Goal: Information Seeking & Learning: Learn about a topic

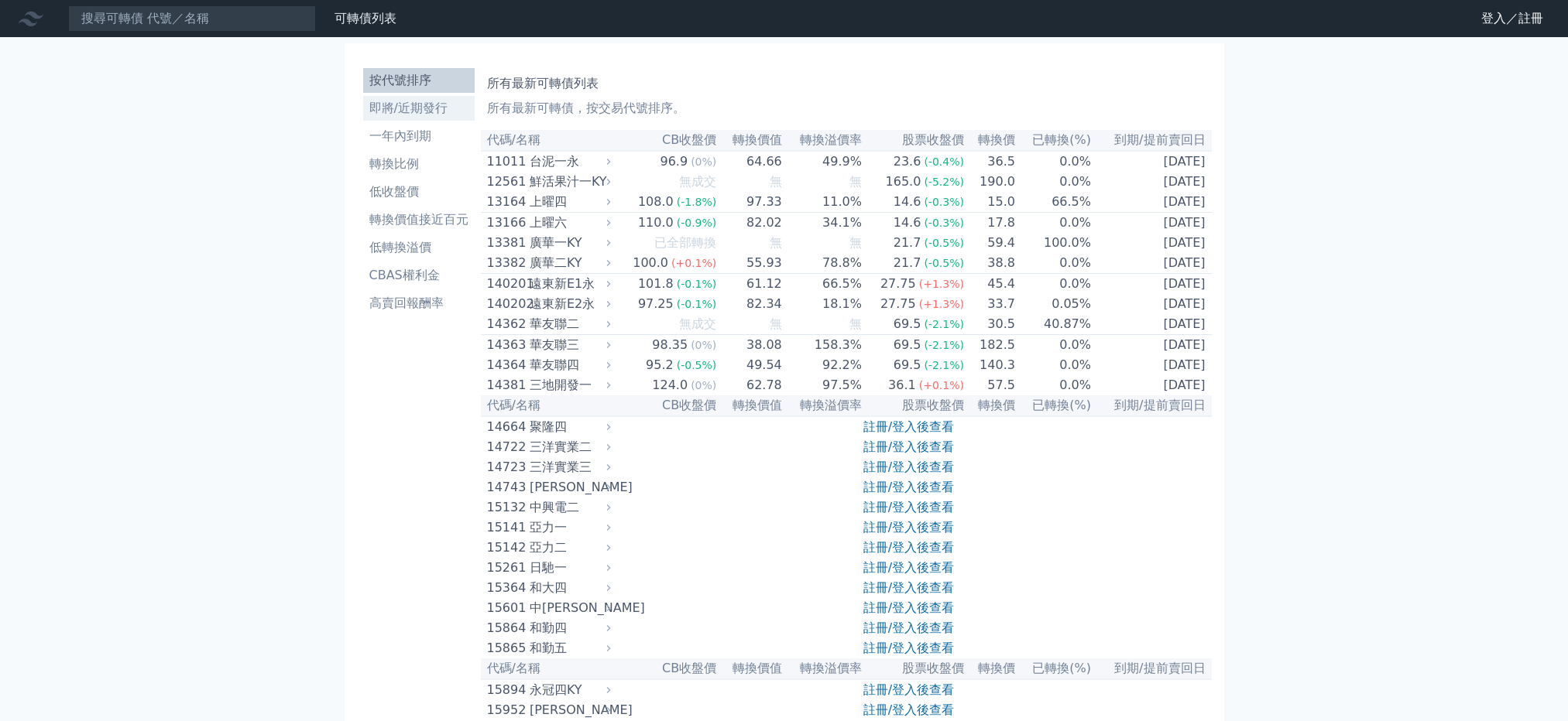
click at [411, 118] on link "即將/近期發行" at bounding box center [418, 108] width 111 height 25
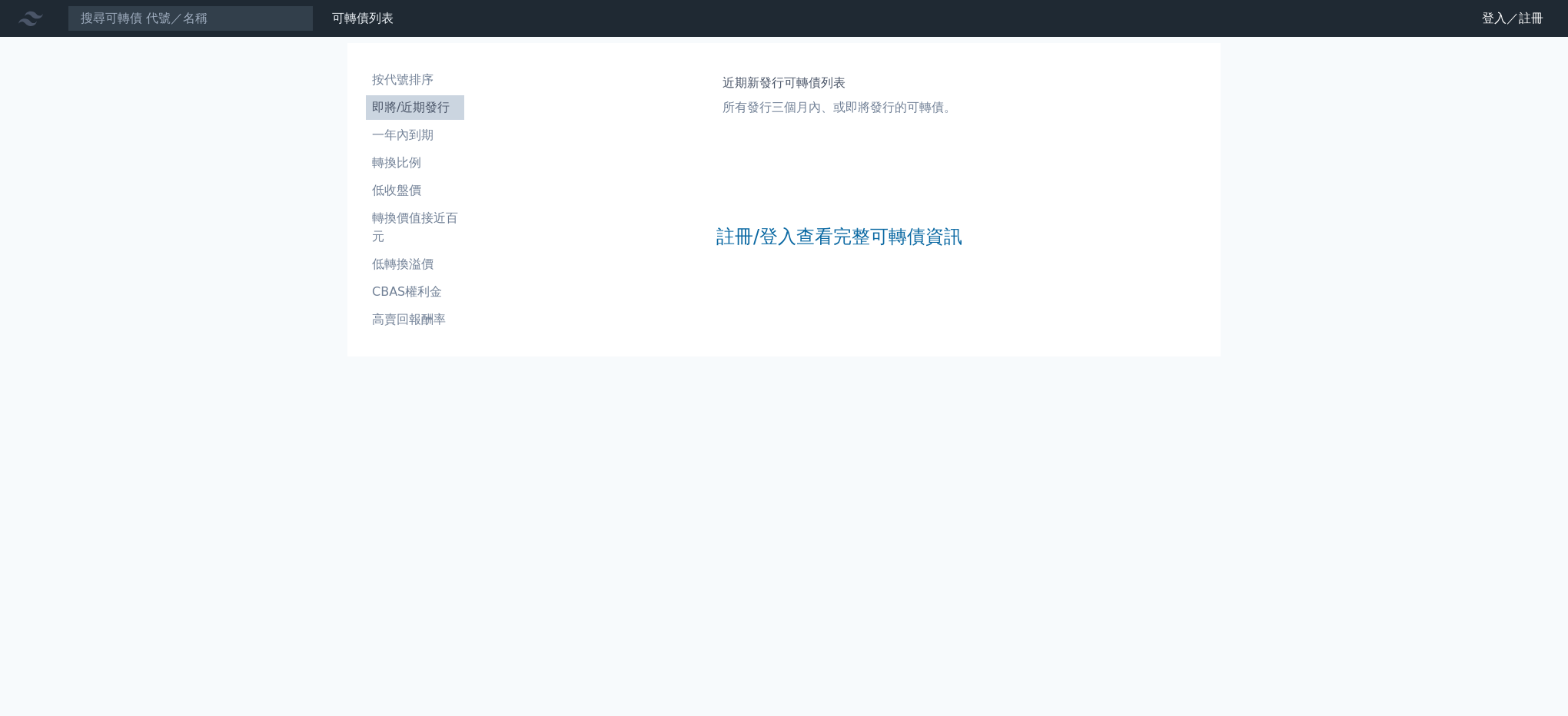
click at [846, 219] on div "註冊/登入查看完整可轉債資訊" at bounding box center [839, 236] width 246 height 203
click at [829, 242] on link "註冊/登入查看完整可轉債資訊" at bounding box center [839, 237] width 246 height 25
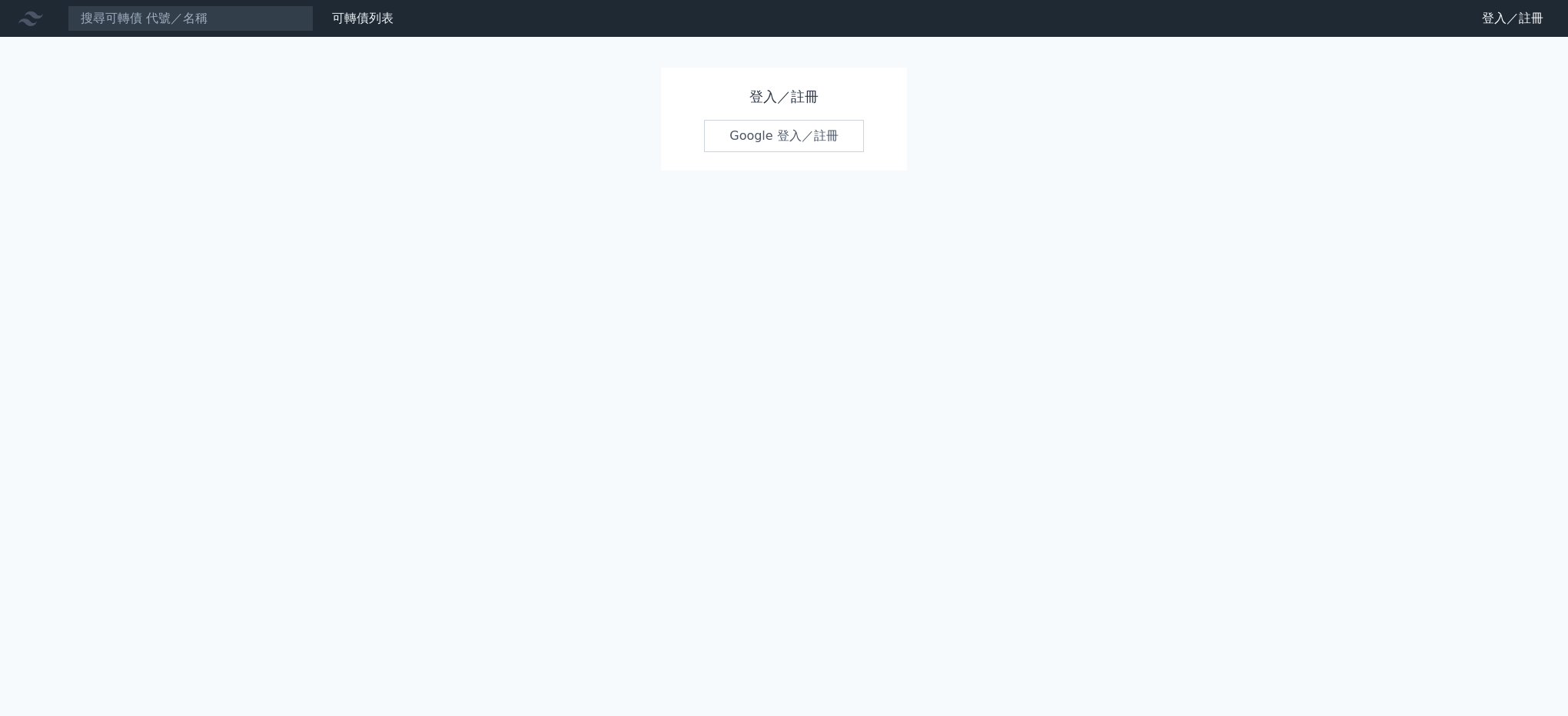
click at [817, 147] on link "Google 登入／註冊" at bounding box center [783, 136] width 159 height 32
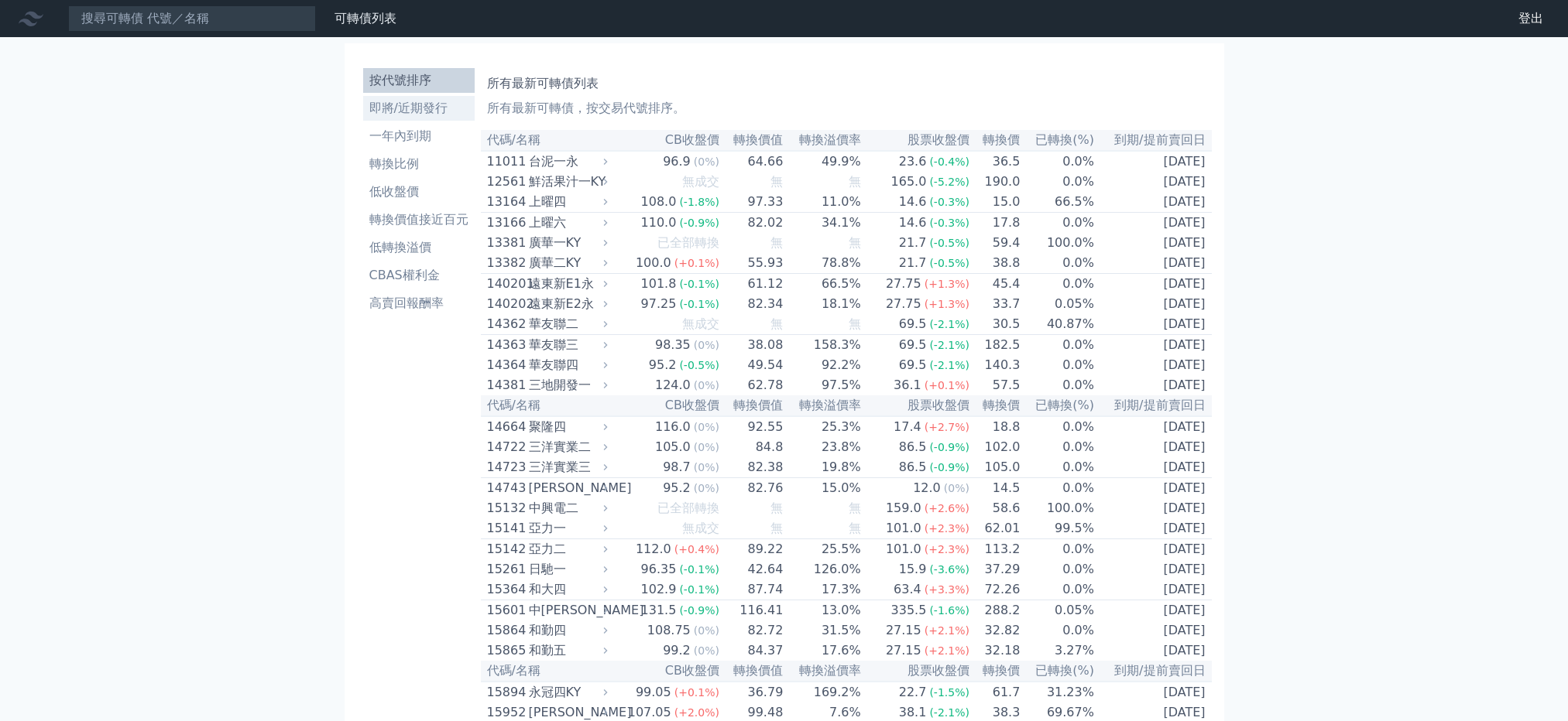
click at [424, 104] on li "即將/近期發行" at bounding box center [418, 108] width 111 height 19
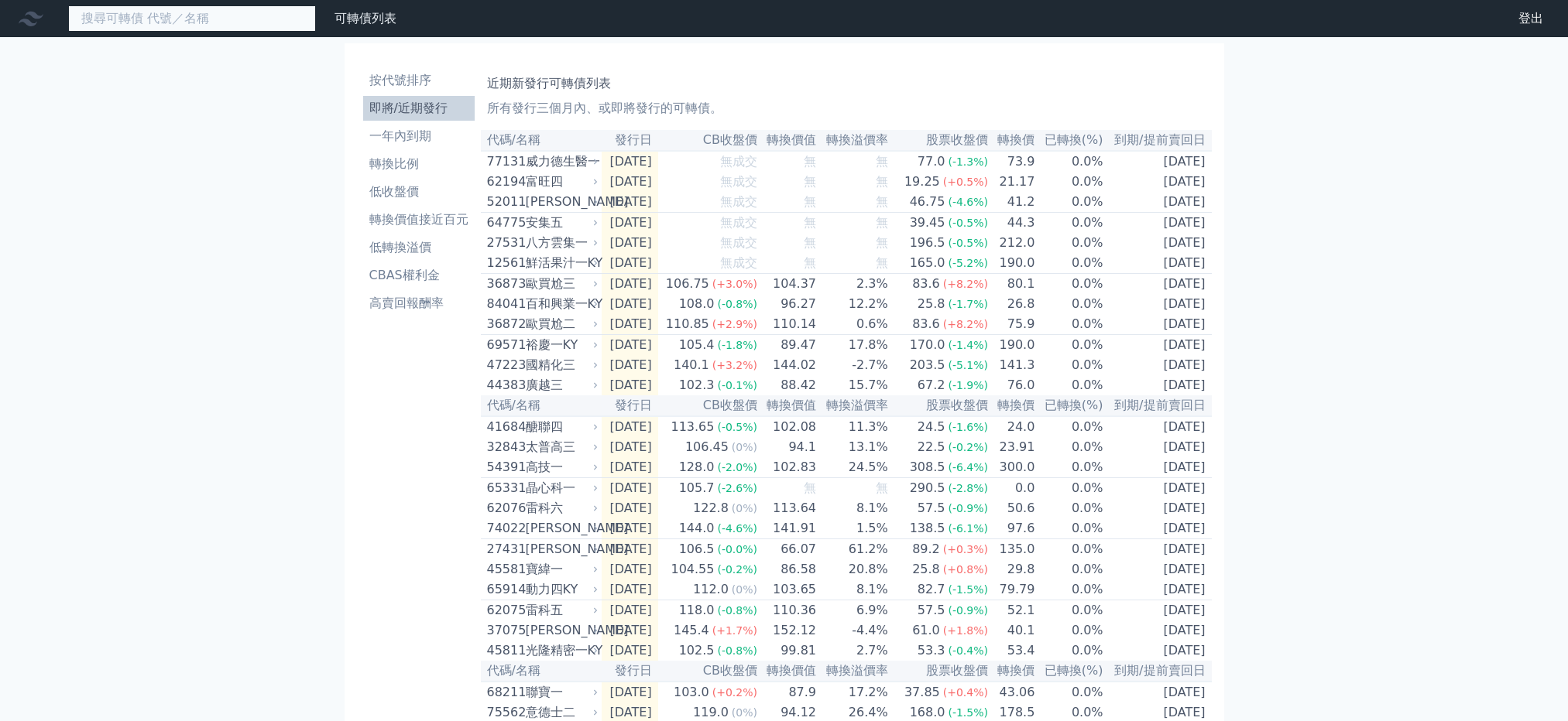
click at [190, 19] on input at bounding box center [192, 19] width 248 height 27
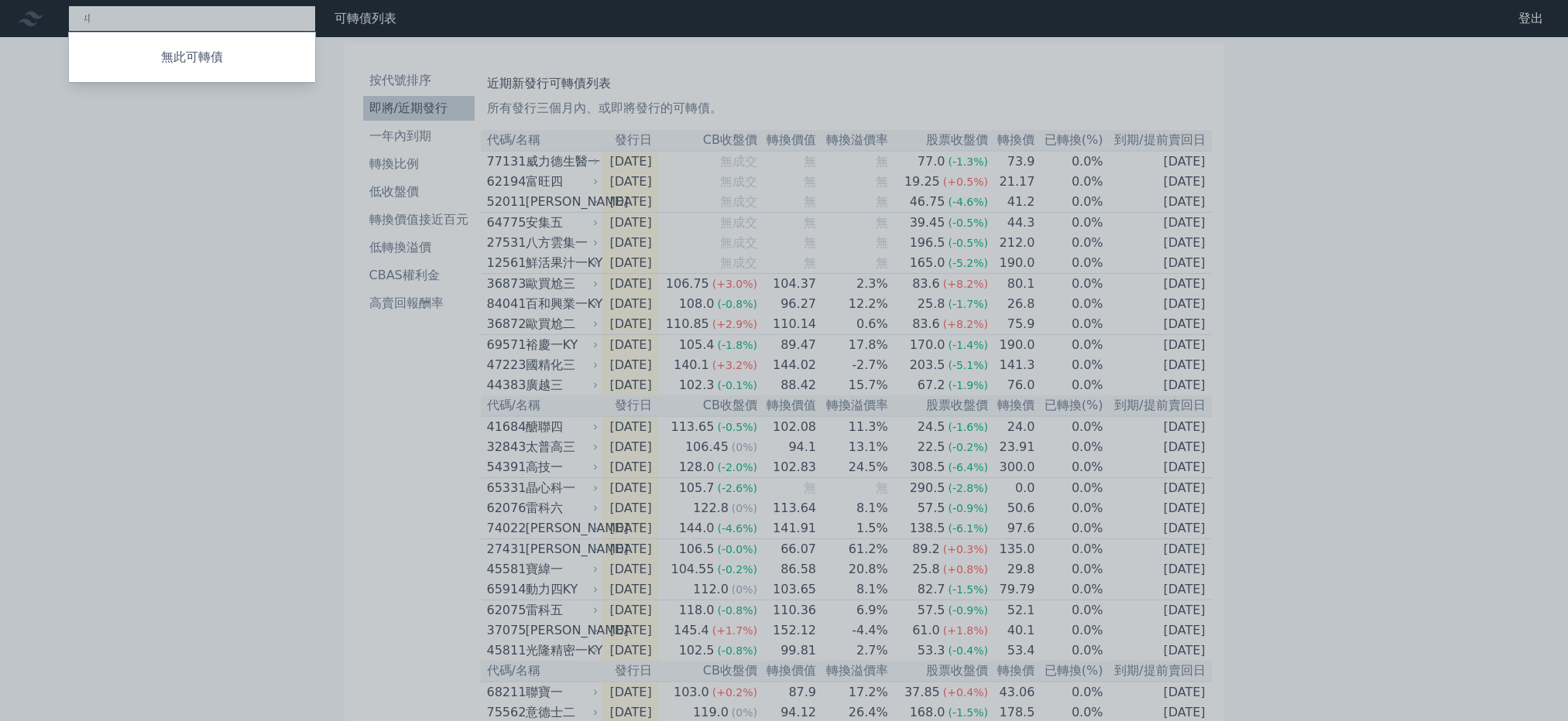
type input "ㄐㄧ"
type input "r"
type input "晶豪"
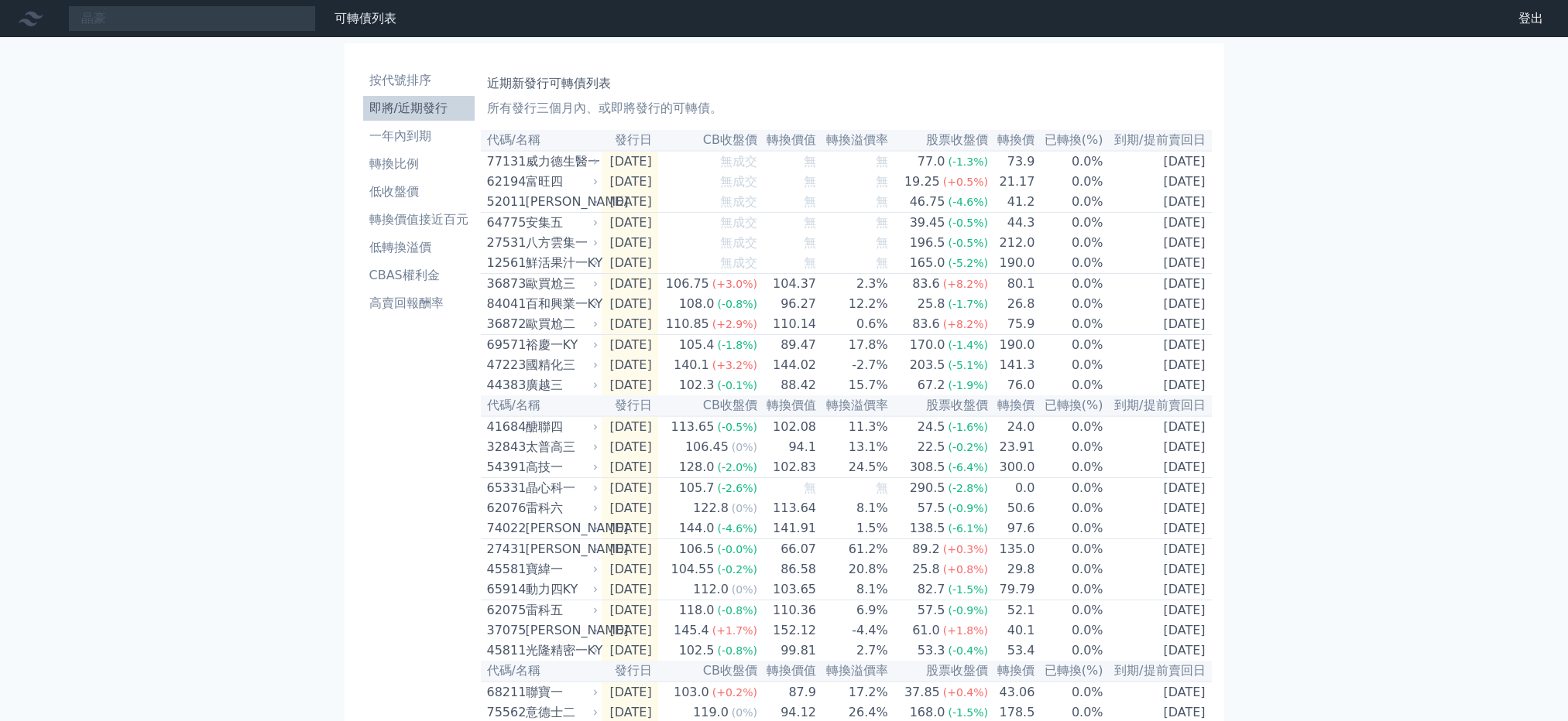
click at [157, 51] on div "晶豪 可轉債列表 財務數據 可轉債列表 財務數據 登出 登出 按代號排序 即將/近期發行 一年內到期 轉換比例 低收盤價 轉換價值接近百元 低轉換溢價" at bounding box center [784, 517] width 1568 height 1034
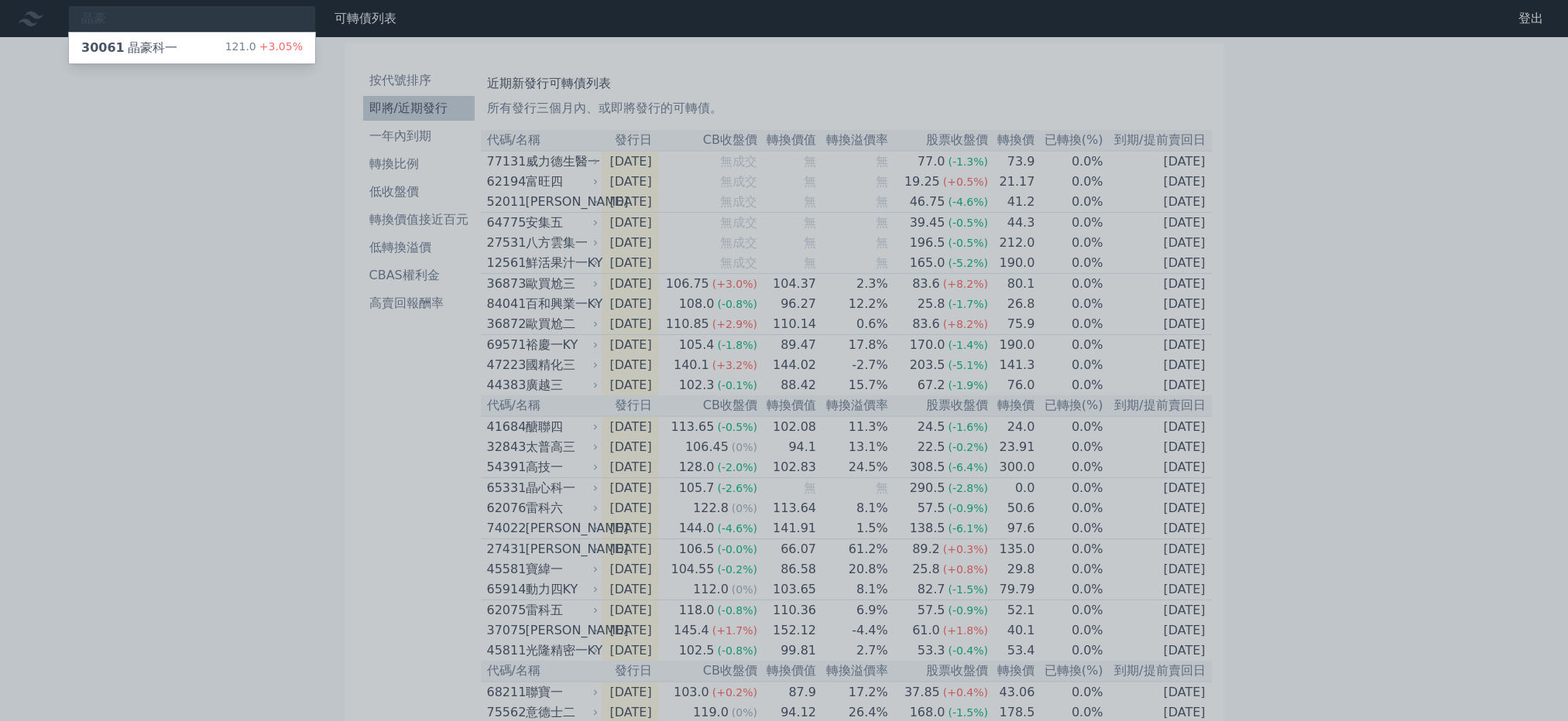
click at [155, 52] on div "30061 晶豪科一" at bounding box center [129, 48] width 96 height 19
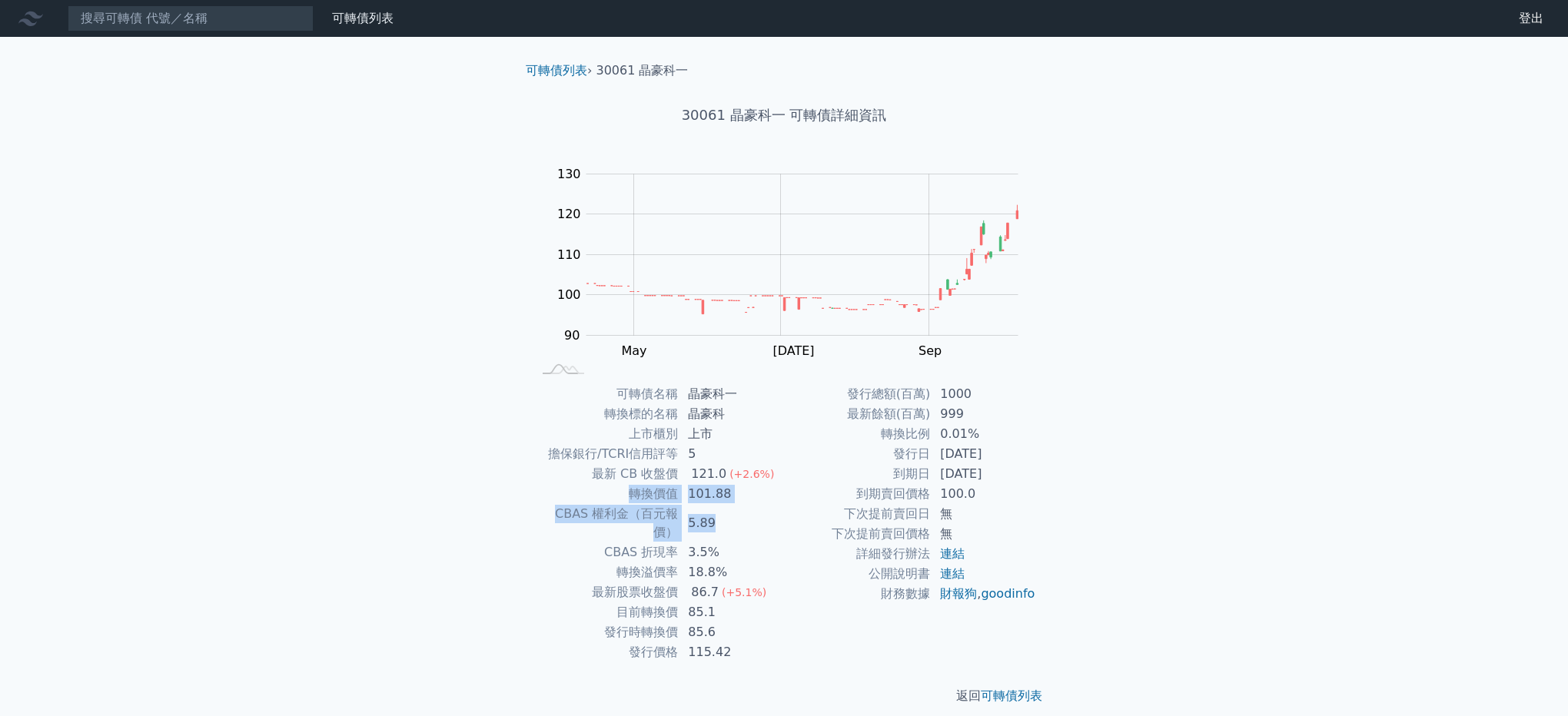
drag, startPoint x: 775, startPoint y: 483, endPoint x: 767, endPoint y: 504, distance: 22.5
click at [767, 504] on tbody "可轉債名稱 晶豪科一 轉換標的名稱 晶豪科 上市櫃別 上市 擔保銀行/TCRI信用評等 5 最新 CB 收盤價 121.0 (+2.6%) 轉換價值 101.…" at bounding box center [658, 523] width 252 height 278
drag, startPoint x: 767, startPoint y: 504, endPoint x: 733, endPoint y: 554, distance: 60.5
click at [733, 562] on td "18.8%" at bounding box center [731, 572] width 106 height 20
drag, startPoint x: 738, startPoint y: 533, endPoint x: 593, endPoint y: 535, distance: 145.0
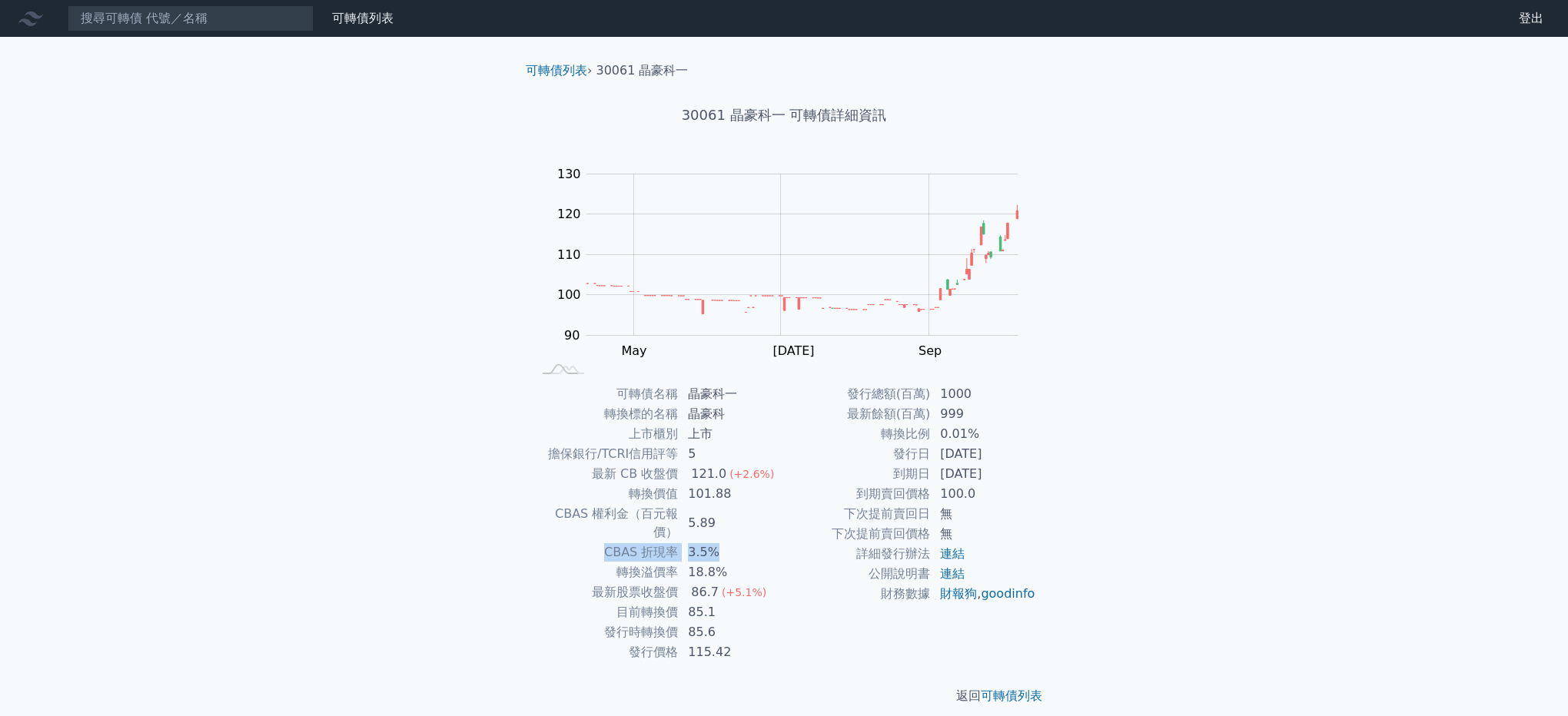
click at [593, 542] on tr "CBAS 折現率 3.5%" at bounding box center [658, 552] width 252 height 20
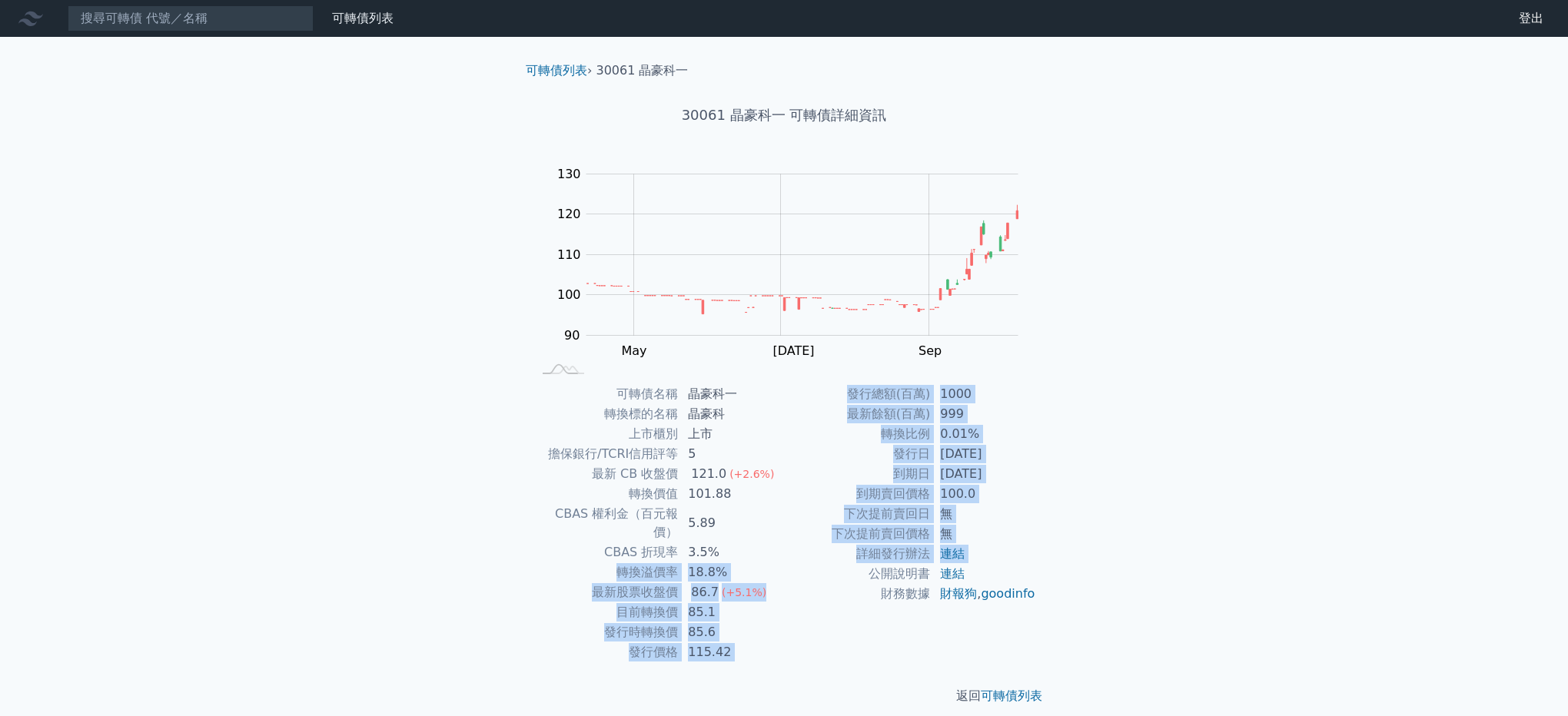
drag, startPoint x: 593, startPoint y: 535, endPoint x: 833, endPoint y: 568, distance: 242.3
click at [833, 568] on div "可轉債名稱 晶豪科一 轉換標的名稱 晶豪科 上市櫃別 上市 擔保銀行/TCRI信用評等 5 最新 CB 收盤價 121.0 (+2.6%) 轉換價值 101.…" at bounding box center [784, 523] width 542 height 278
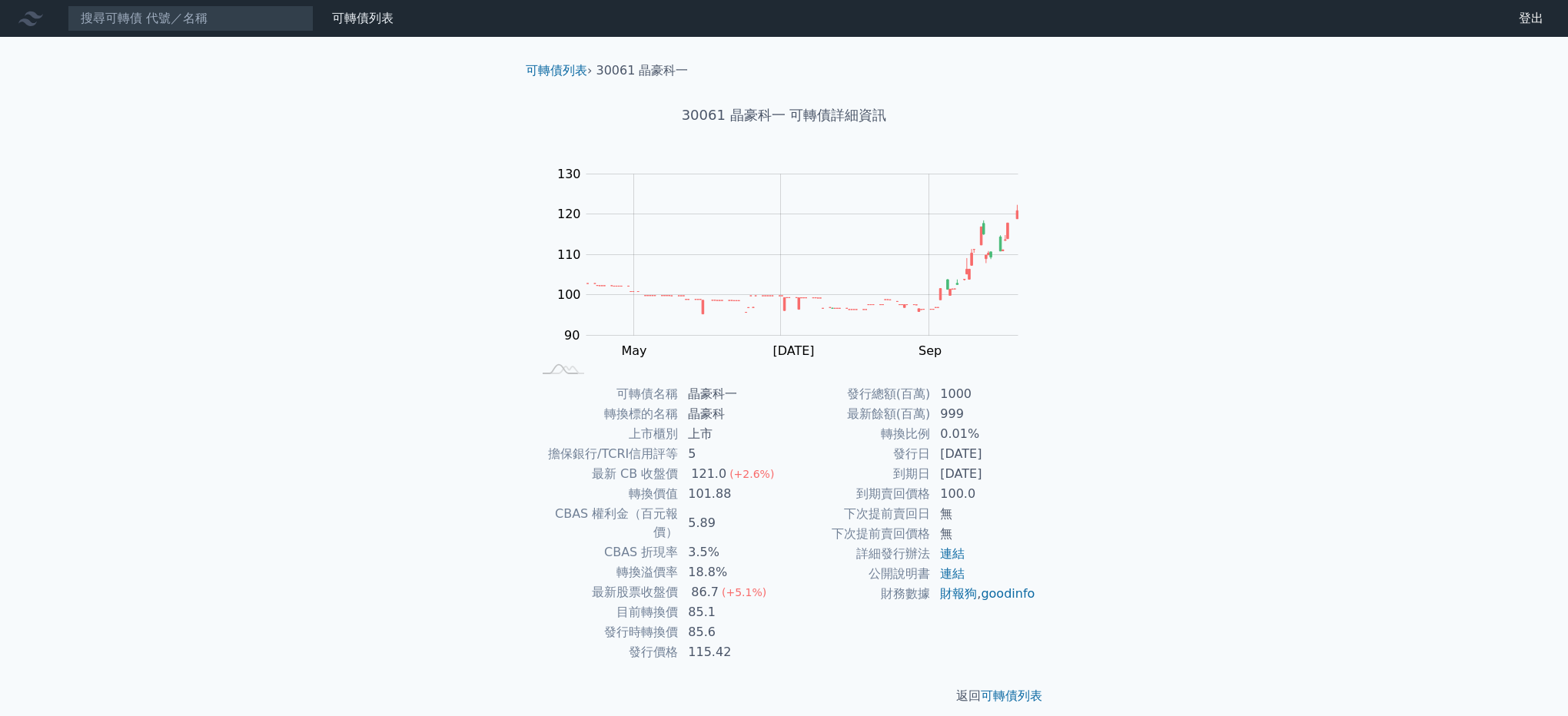
drag, startPoint x: 833, startPoint y: 568, endPoint x: 797, endPoint y: 642, distance: 82.3
click at [797, 642] on div "發行總額(百萬) 1000 最新餘額(百萬) 999 轉換比例 0.01% 發行日 [DATE] 到期日 [DATE] 到期賣回價格 100.0 下次提前賣回…" at bounding box center [909, 523] width 252 height 278
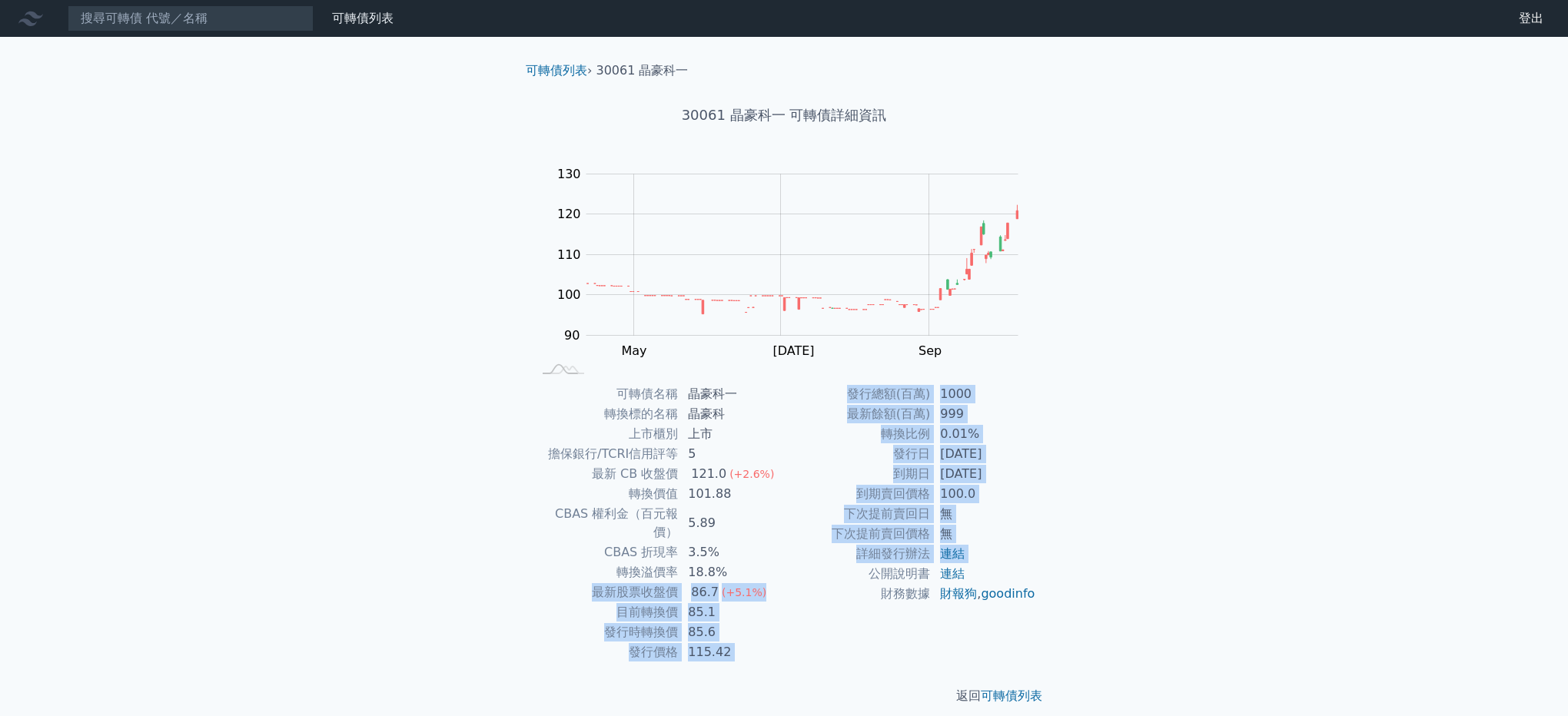
drag, startPoint x: 770, startPoint y: 574, endPoint x: 583, endPoint y: 576, distance: 187.0
click at [583, 576] on div "可轉債名稱 晶豪科一 轉換標的名稱 晶豪科 上市櫃別 上市 擔保銀行/TCRI信用評等 5 最新 CB 收盤價 121.0 (+2.6%) 轉換價值 101.…" at bounding box center [784, 523] width 542 height 278
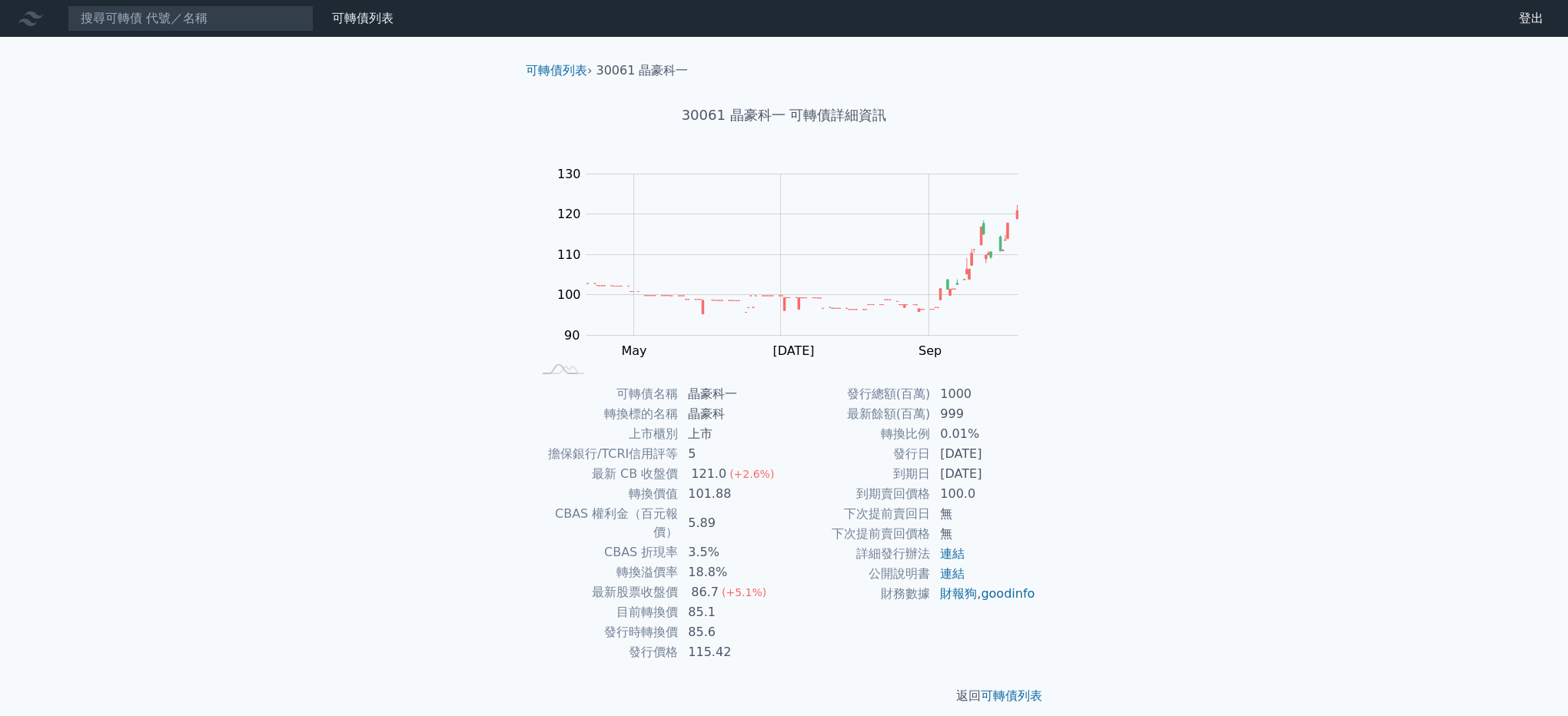
drag, startPoint x: 583, startPoint y: 576, endPoint x: 485, endPoint y: 594, distance: 99.6
click at [485, 594] on div "可轉債列表 財務數據 可轉債列表 財務數據 登出 登出 可轉債列表 › 30061 晶豪科一 30061 晶豪科一 可轉債詳細資訊 Zoom Out 100 …" at bounding box center [784, 365] width 1568 height 730
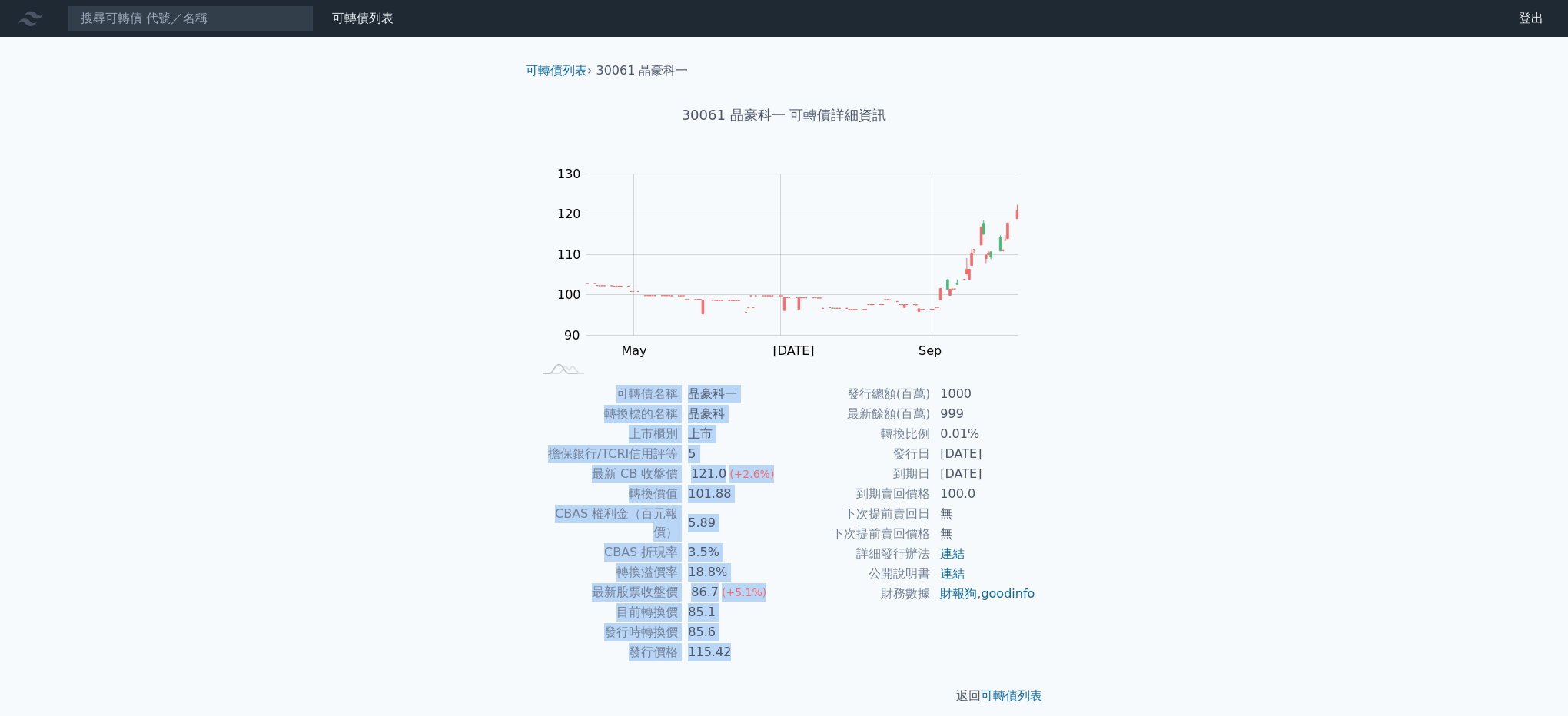
drag, startPoint x: 748, startPoint y: 637, endPoint x: 543, endPoint y: 403, distance: 311.1
click at [543, 403] on tbody "可轉債名稱 晶豪科一 轉換標的名稱 晶豪科 上市櫃別 上市 擔保銀行/TCRI信用評等 5 最新 CB 收盤價 121.0 (+2.6%) 轉換價值 101.…" at bounding box center [658, 523] width 252 height 278
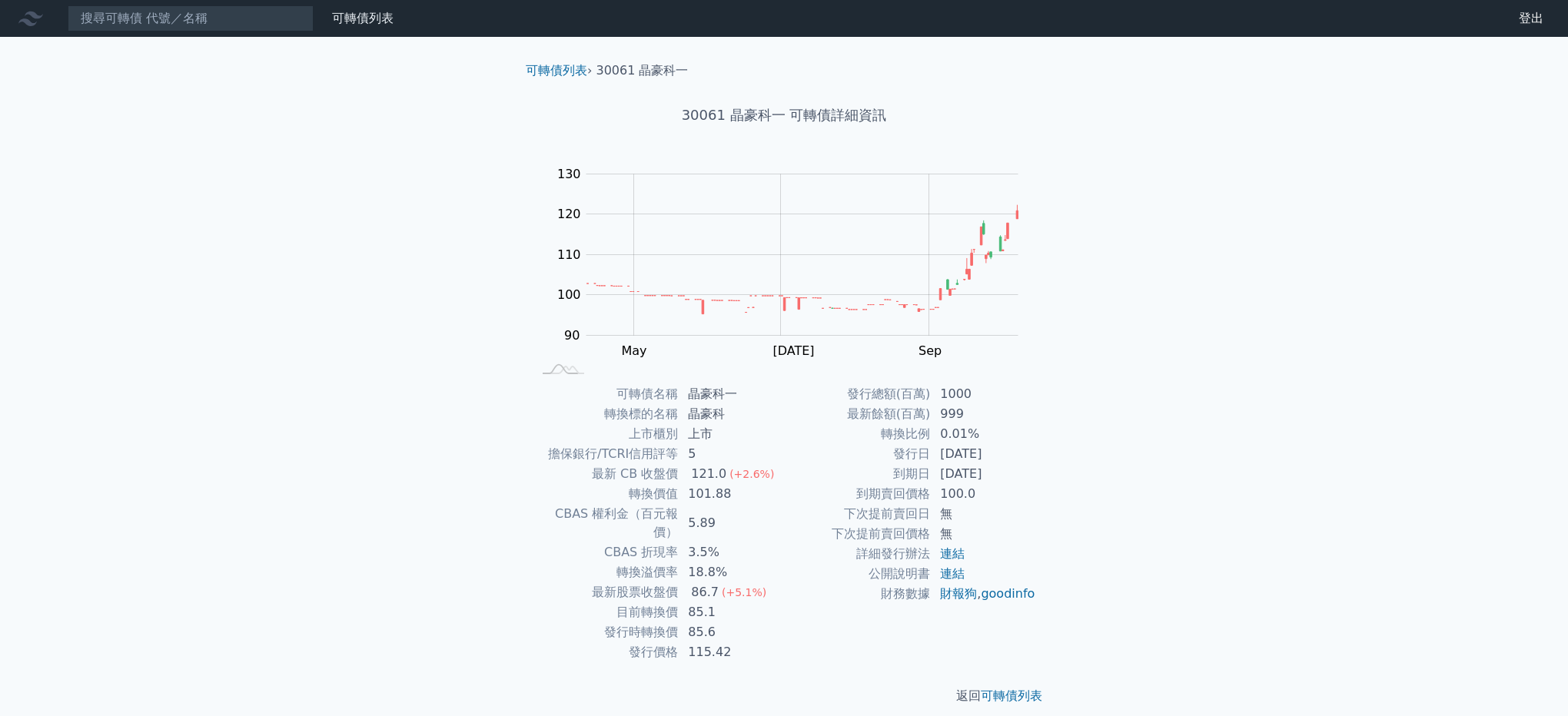
click at [1085, 482] on div "可轉債列表 財務數據 可轉債列表 財務數據 登出 登出 可轉債列表 › 30061 晶豪科一 30061 晶豪科一 可轉債詳細資訊 Zoom Out 100 …" at bounding box center [784, 365] width 1568 height 730
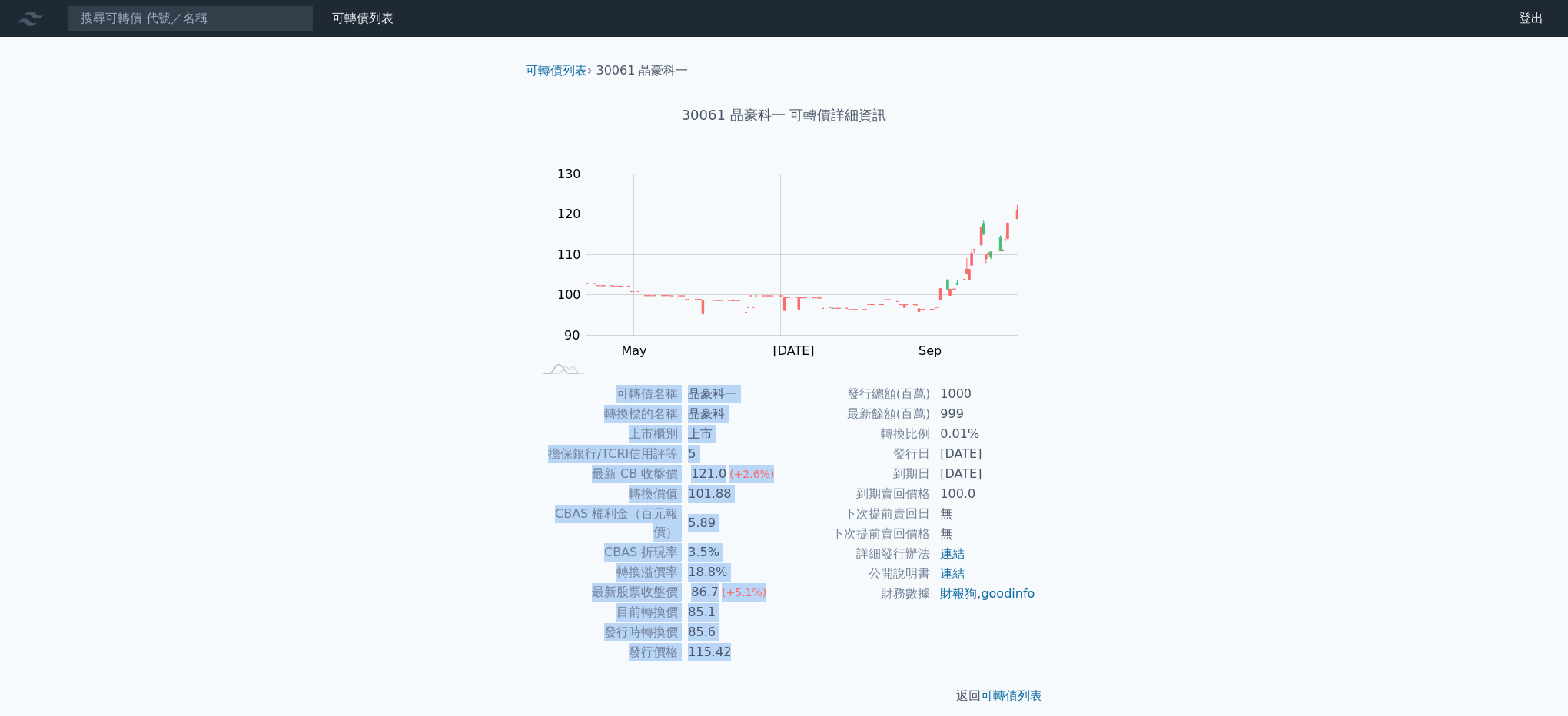
drag, startPoint x: 1072, startPoint y: 477, endPoint x: 807, endPoint y: 357, distance: 290.9
click at [807, 357] on div "可轉債列表 › 30061 晶豪科一 30061 晶豪科一 可轉債詳細資訊 Zoom Out 100 85 90 95 100 140 110 130 120…" at bounding box center [784, 383] width 591 height 693
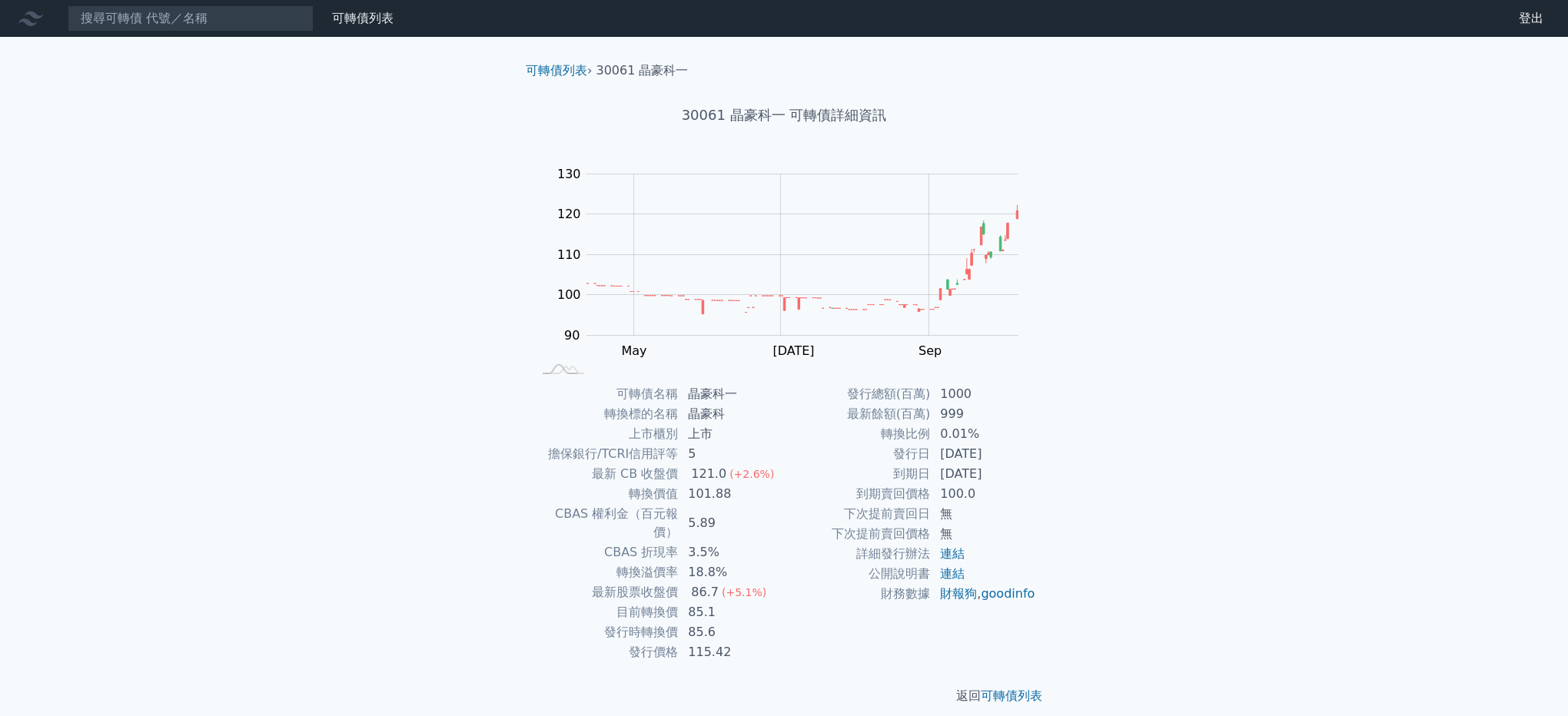
drag, startPoint x: 807, startPoint y: 357, endPoint x: 1152, endPoint y: 577, distance: 409.2
click at [1152, 577] on div "可轉債列表 財務數據 可轉債列表 財務數據 登出 登出 可轉債列表 › 30061 晶豪科一 30061 晶豪科一 可轉債詳細資訊 Zoom Out 100 …" at bounding box center [784, 365] width 1568 height 730
drag, startPoint x: 958, startPoint y: 435, endPoint x: 828, endPoint y: 435, distance: 130.0
click at [828, 435] on tr "轉換比例 0.01%" at bounding box center [909, 434] width 252 height 20
drag, startPoint x: 828, startPoint y: 435, endPoint x: 1153, endPoint y: 566, distance: 350.4
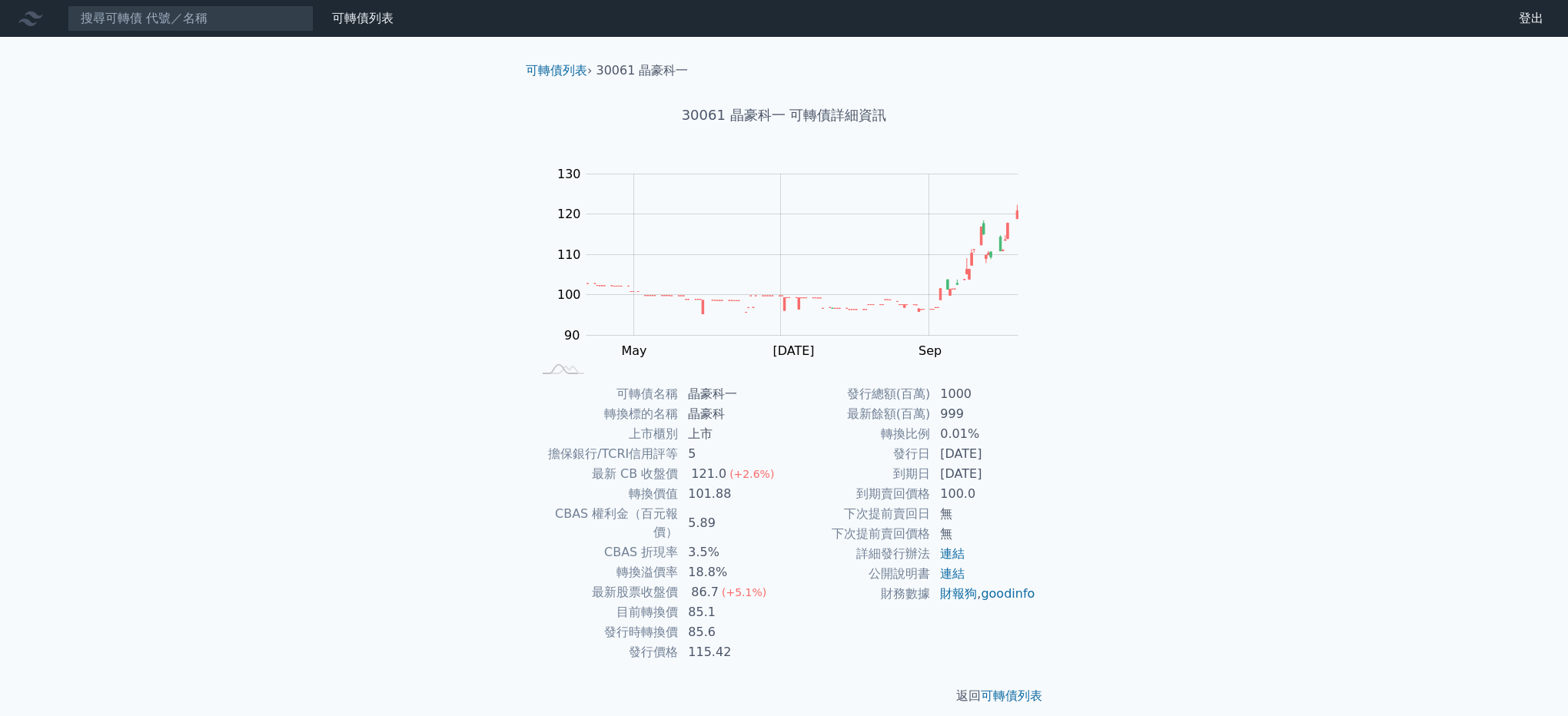
click at [1153, 566] on div "可轉債列表 財務數據 可轉債列表 財務數據 登出 登出 可轉債列表 › 30061 晶豪科一 30061 晶豪科一 可轉債詳細資訊 Zoom Out 100 …" at bounding box center [784, 365] width 1568 height 730
click at [1076, 627] on div "可轉債列表 › 30061 晶豪科一 30061 晶豪科一 可轉債詳細資訊 Zoom Out 100 85 90 95 100 140 110 130 120…" at bounding box center [784, 383] width 591 height 693
drag, startPoint x: 940, startPoint y: 388, endPoint x: 817, endPoint y: 388, distance: 123.0
click at [817, 388] on tr "發行總額(百萬) 1000" at bounding box center [909, 393] width 252 height 20
click at [446, 394] on div "可轉債列表 財務數據 可轉債列表 財務數據 登出 登出 可轉債列表 › 30061 晶豪科一 30061 晶豪科一 可轉債詳細資訊 Zoom Out 100 …" at bounding box center [784, 365] width 1568 height 730
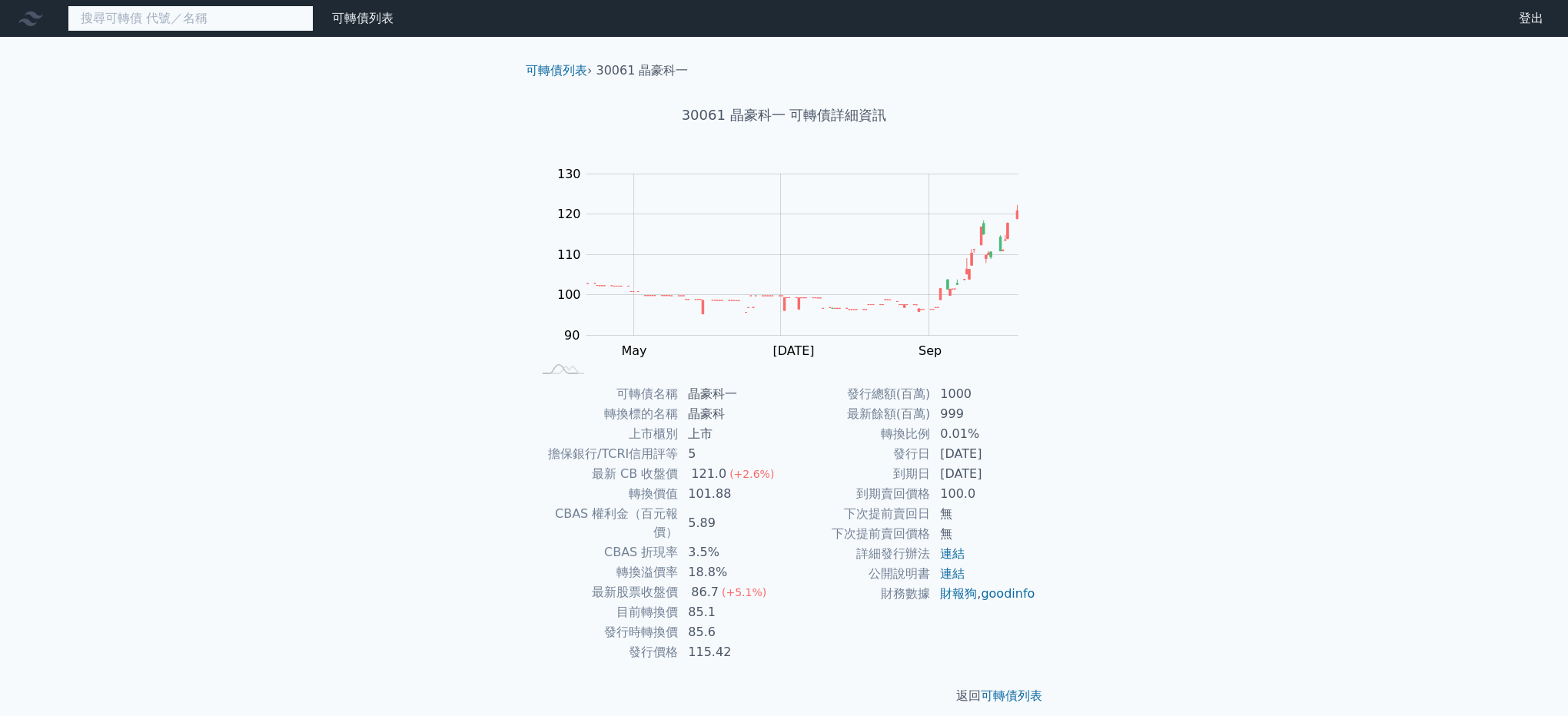
click at [131, 22] on input at bounding box center [191, 19] width 246 height 26
click at [0, 0] on link "財務數據" at bounding box center [0, 0] width 0 height 0
click at [282, 30] on input at bounding box center [191, 19] width 246 height 26
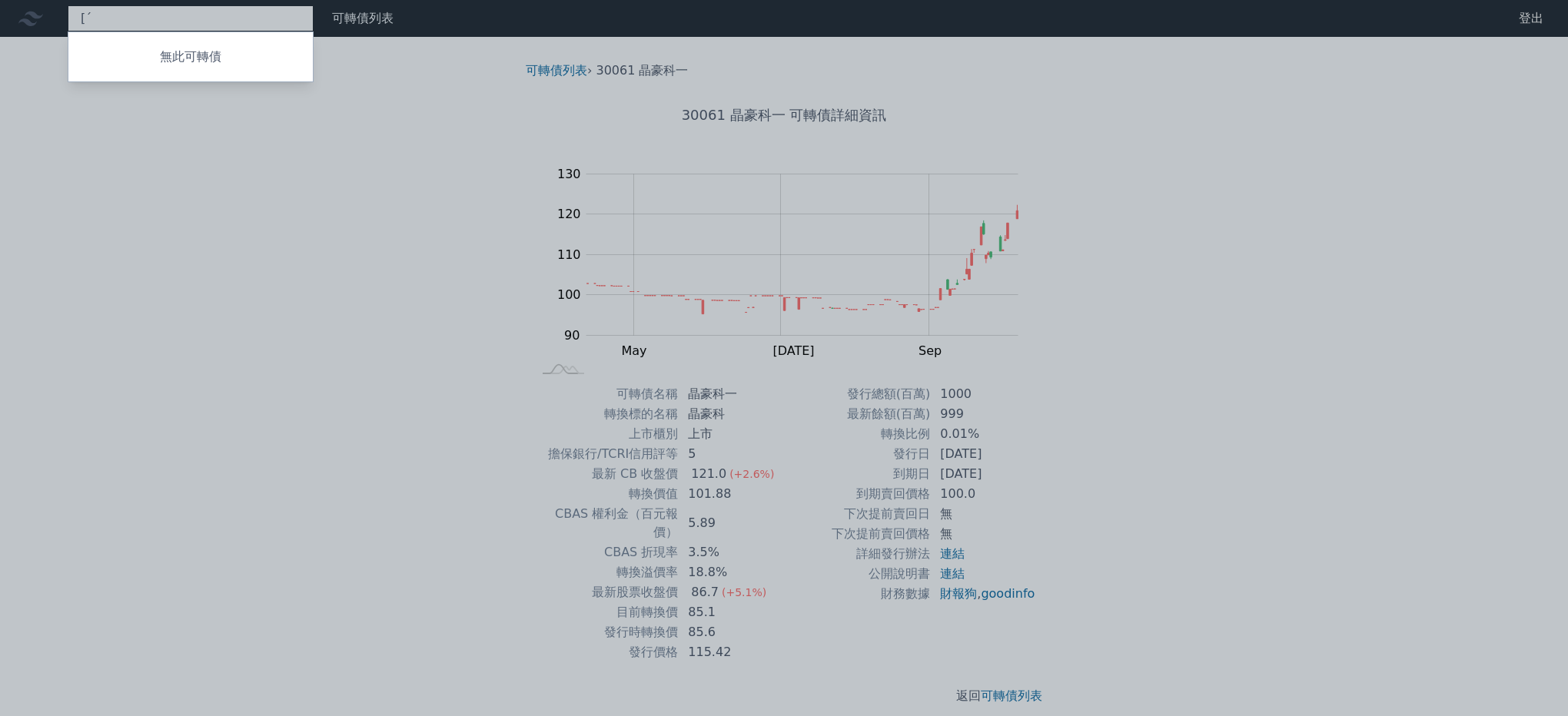
type input "["
type input "群聯"
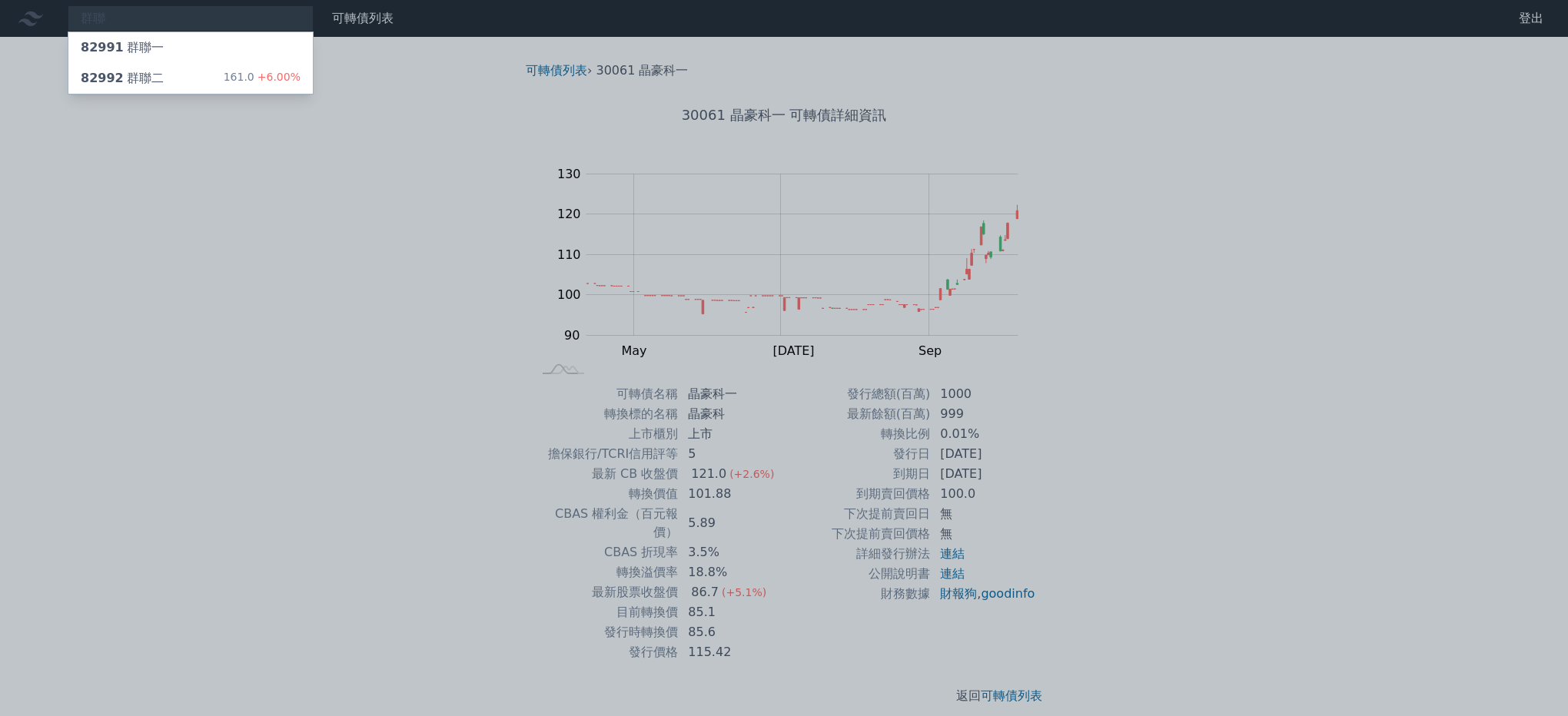
click at [179, 85] on div "群聯 82991 群聯一 82992 群聯二 161.0 +6.00% 可轉債列表 財務數據 可轉債列表 財務數據 登出 登出 可轉債列表 › 30061 晶…" at bounding box center [784, 365] width 1568 height 730
click at [178, 85] on div "82992 群聯二 161.0 +6.00%" at bounding box center [191, 78] width 244 height 31
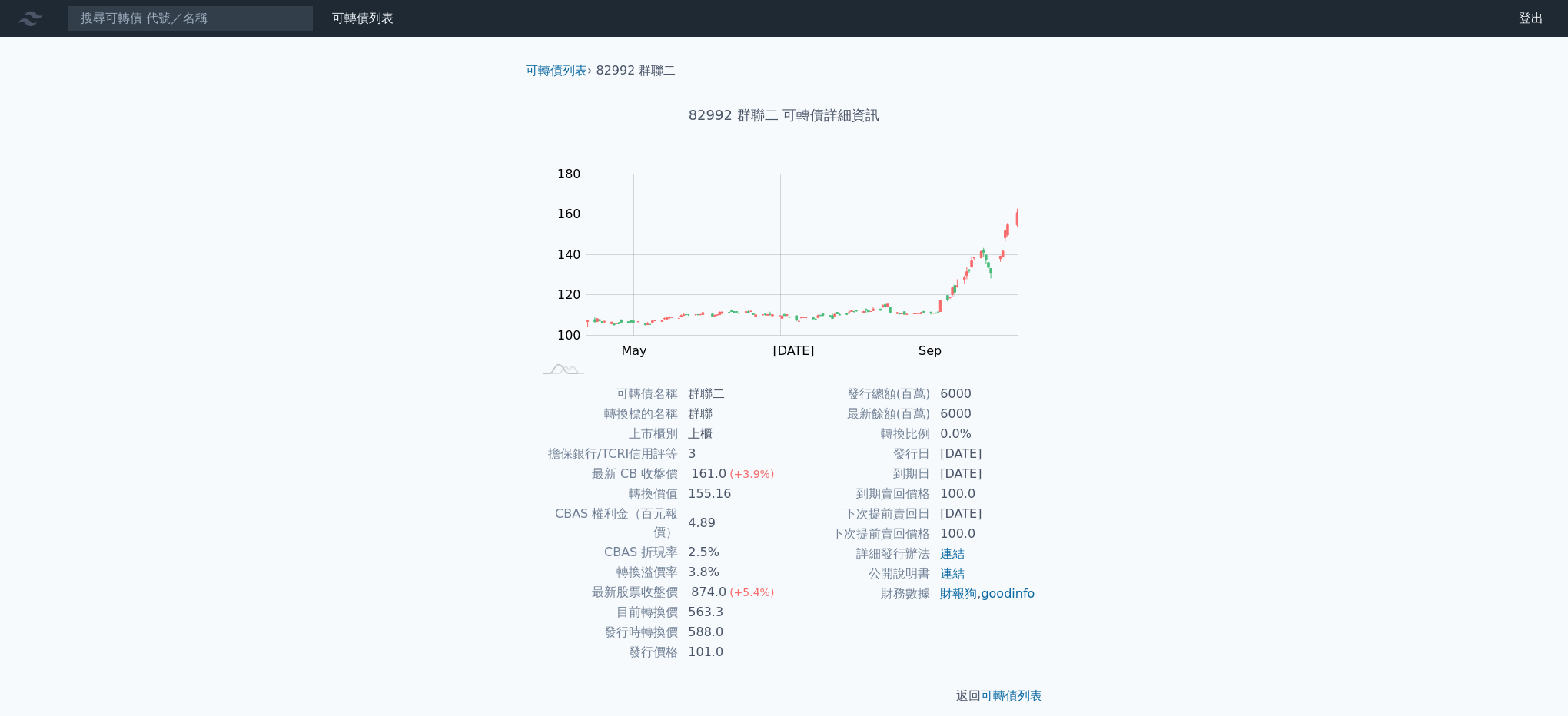
click at [1009, 409] on td "6000" at bounding box center [984, 413] width 106 height 20
drag, startPoint x: 978, startPoint y: 471, endPoint x: 895, endPoint y: 444, distance: 87.3
click at [895, 444] on tbody "發行總額(百萬) 6000 最新餘額(百萬) 6000 轉換比例 0.0% 發行日 [DATE] 到期日 [DATE] 到期賣回價格 100.0 下次提前賣回…" at bounding box center [909, 493] width 252 height 220
drag, startPoint x: 895, startPoint y: 444, endPoint x: 1152, endPoint y: 492, distance: 261.4
click at [1152, 492] on div "可轉債列表 財務數據 可轉債列表 財務數據 登出 登出 可轉債列表 › 82992 群聯二 82992 群聯二 可轉債詳細資訊 Zoom Out 100 80…" at bounding box center [784, 365] width 1568 height 730
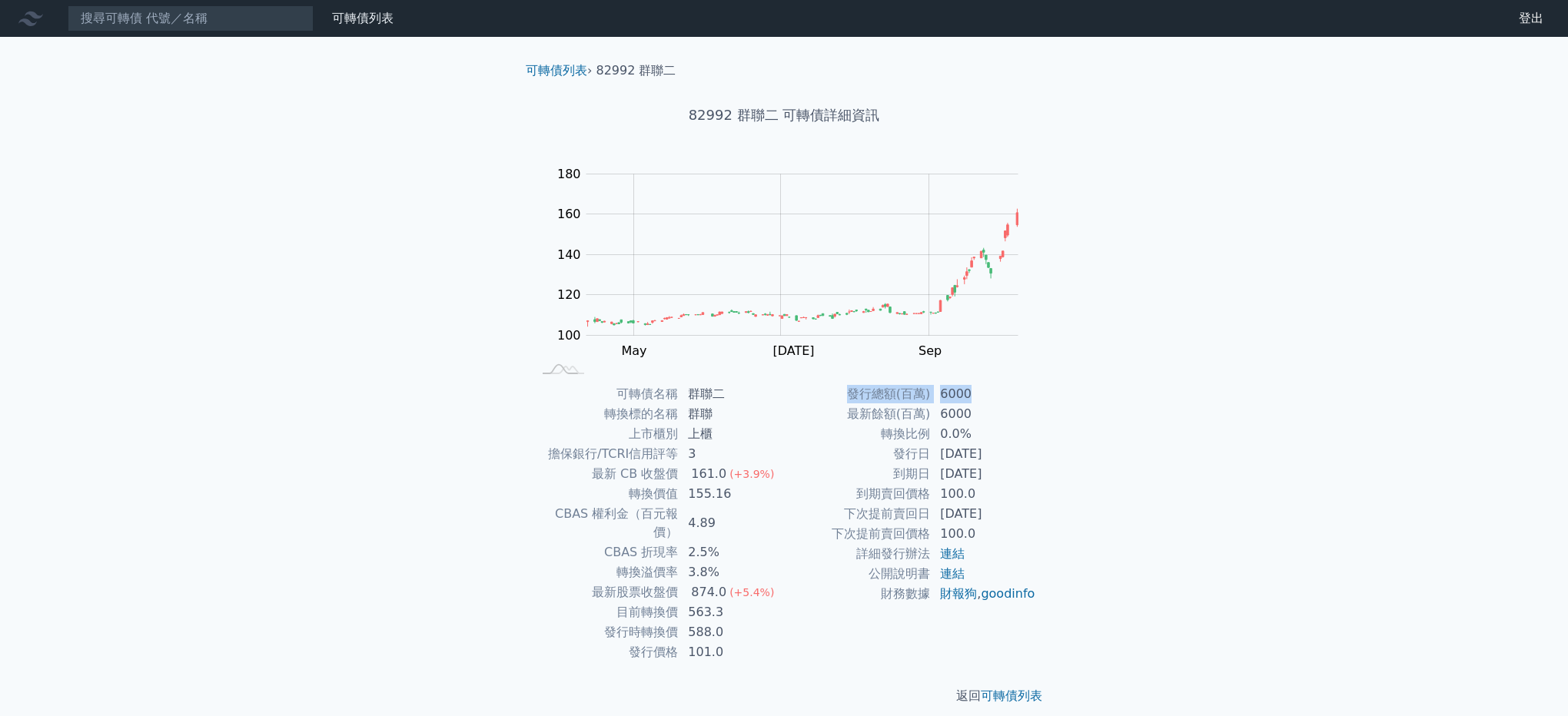
drag, startPoint x: 903, startPoint y: 390, endPoint x: 841, endPoint y: 383, distance: 62.4
click at [841, 383] on div "可轉債列表 › 82992 群聯二 82992 群聯二 可轉債詳細資訊 Zoom Out 100 80 90 100 110 120 130 140 200 …" at bounding box center [784, 383] width 542 height 693
drag, startPoint x: 841, startPoint y: 383, endPoint x: 588, endPoint y: 466, distance: 266.3
click at [588, 466] on tr "最新 CB 收盤價 161.0 (+3.9%)" at bounding box center [658, 474] width 252 height 20
click at [1043, 553] on div "可轉債名稱 群聯二 轉換標的名稱 群聯 上市櫃別 上櫃 擔保銀行/TCRI信用評等 3 最新 CB 收盤價 161.0 (+3.9%) 轉換價值 155.16…" at bounding box center [784, 523] width 542 height 278
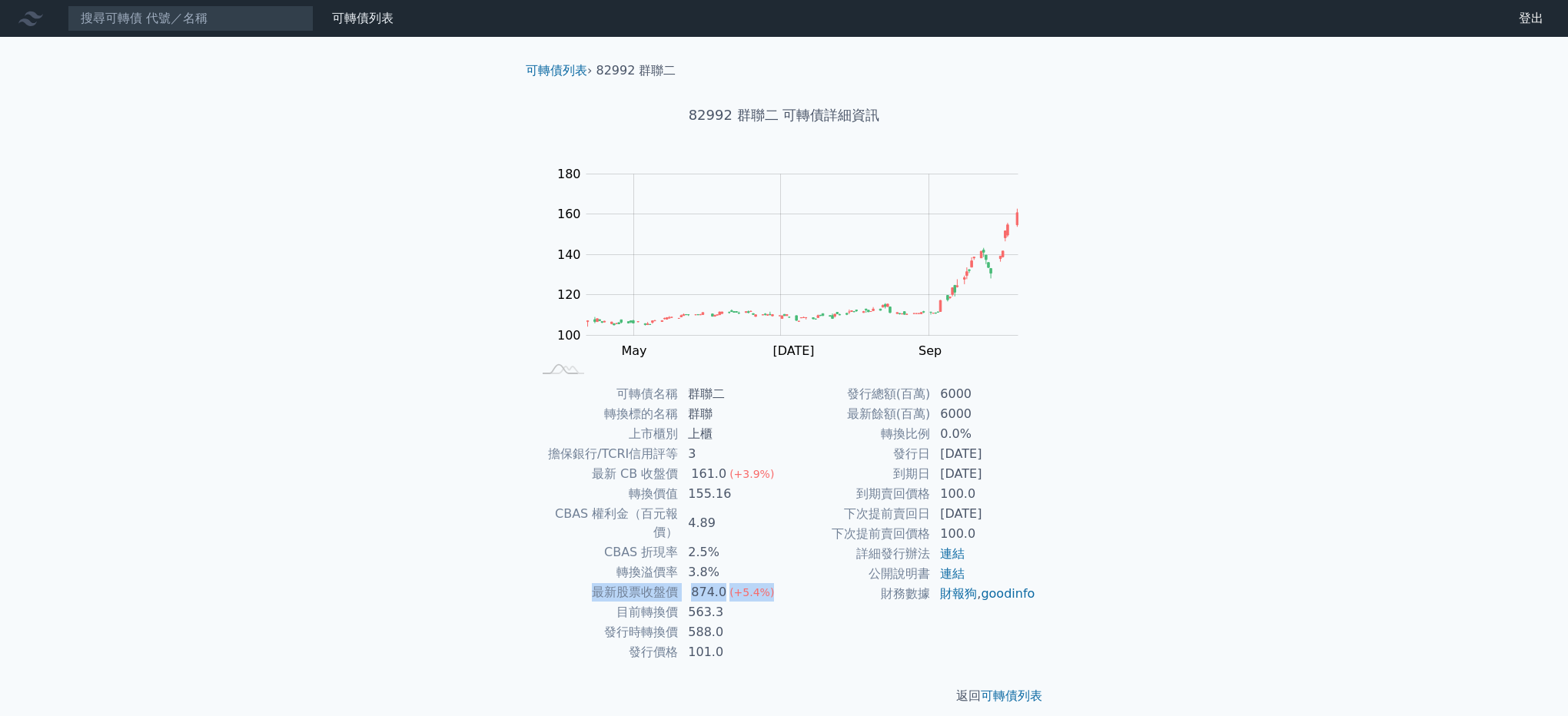
drag, startPoint x: 781, startPoint y: 575, endPoint x: 597, endPoint y: 578, distance: 184.0
click at [597, 582] on tr "最新股票收盤價 874.0 (+5.4%)" at bounding box center [658, 591] width 252 height 20
drag, startPoint x: 597, startPoint y: 578, endPoint x: 516, endPoint y: 558, distance: 83.4
click at [516, 558] on div "可轉債名稱 群聯二 轉換標的名稱 群聯 上市櫃別 上櫃 擔保銀行/TCRI信用評等 3 最新 CB 收盤價 161.0 (+3.9%) 轉換價值 155.16…" at bounding box center [784, 523] width 542 height 278
drag, startPoint x: 557, startPoint y: 554, endPoint x: 751, endPoint y: 557, distance: 194.0
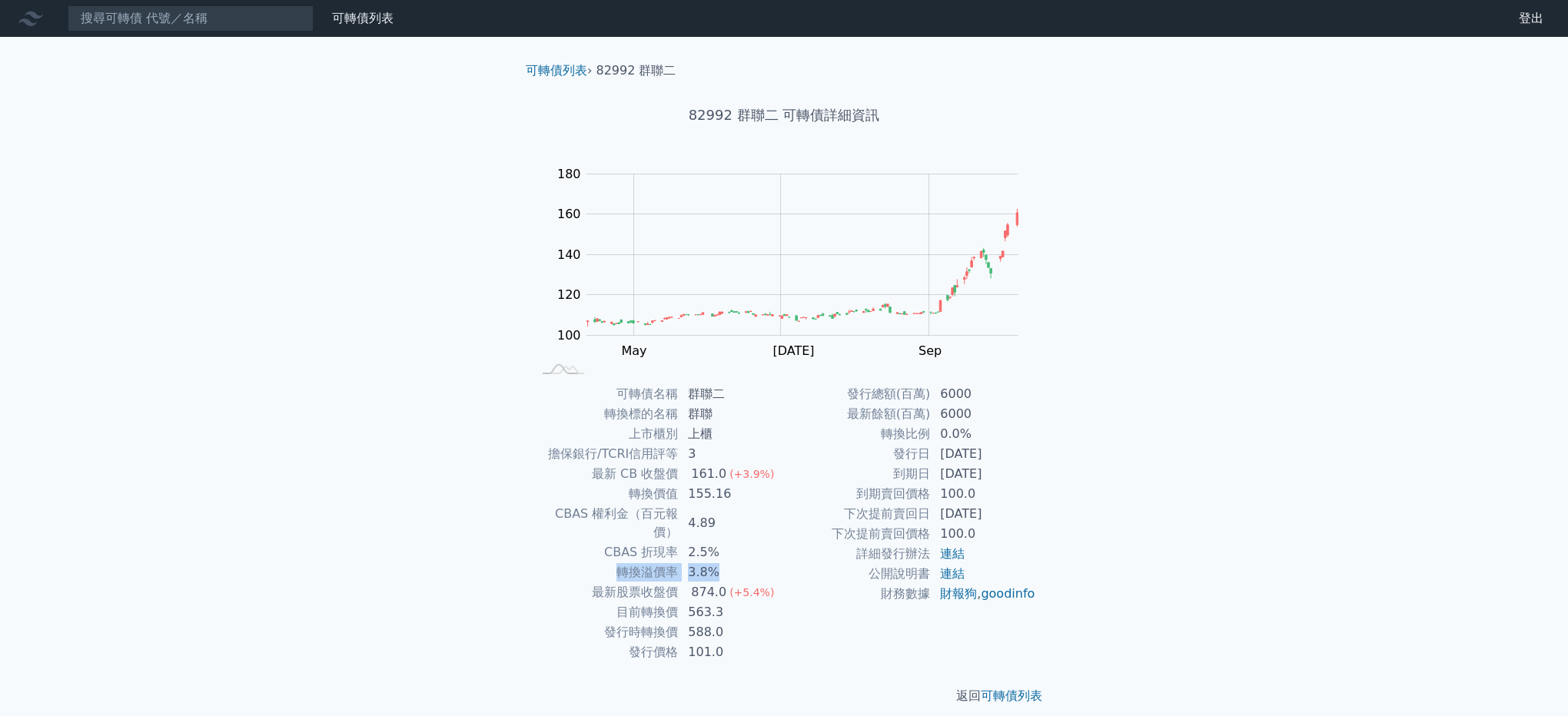
click at [751, 562] on tr "轉換溢價率 3.8%" at bounding box center [658, 572] width 252 height 20
drag, startPoint x: 751, startPoint y: 557, endPoint x: 794, endPoint y: 632, distance: 86.5
click at [794, 632] on div "發行總額(百萬) 6000 最新餘額(百萬) 6000 轉換比例 0.0% 發行日 [DATE] 到期日 [DATE] 到期賣回價格 100.0 下次提前賣回…" at bounding box center [909, 523] width 252 height 278
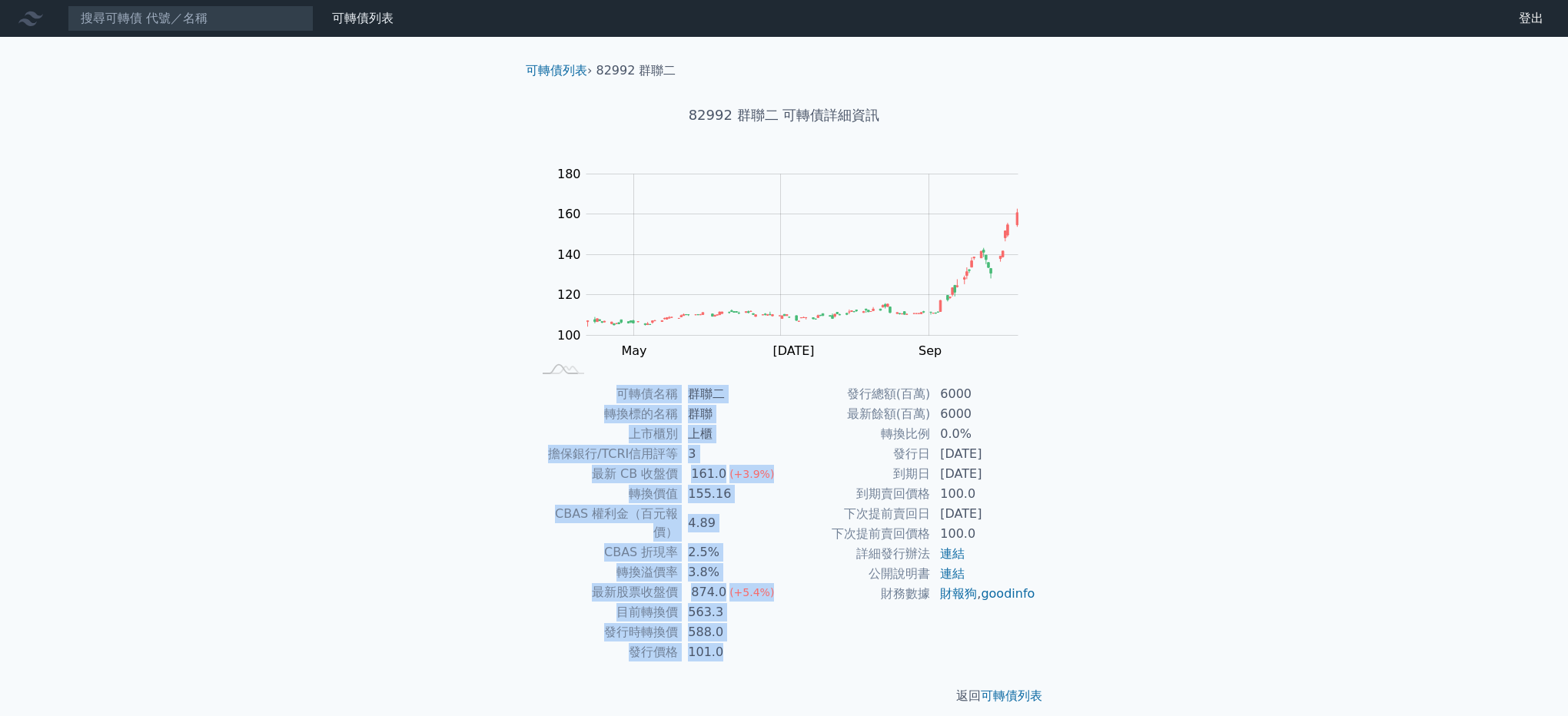
drag, startPoint x: 779, startPoint y: 641, endPoint x: 512, endPoint y: 400, distance: 359.7
click at [512, 400] on div "可轉債列表 › 82992 群聯二 82992 群聯二 可轉債詳細資訊 Zoom Out 100 80 90 100 110 120 130 140 200 …" at bounding box center [784, 383] width 591 height 693
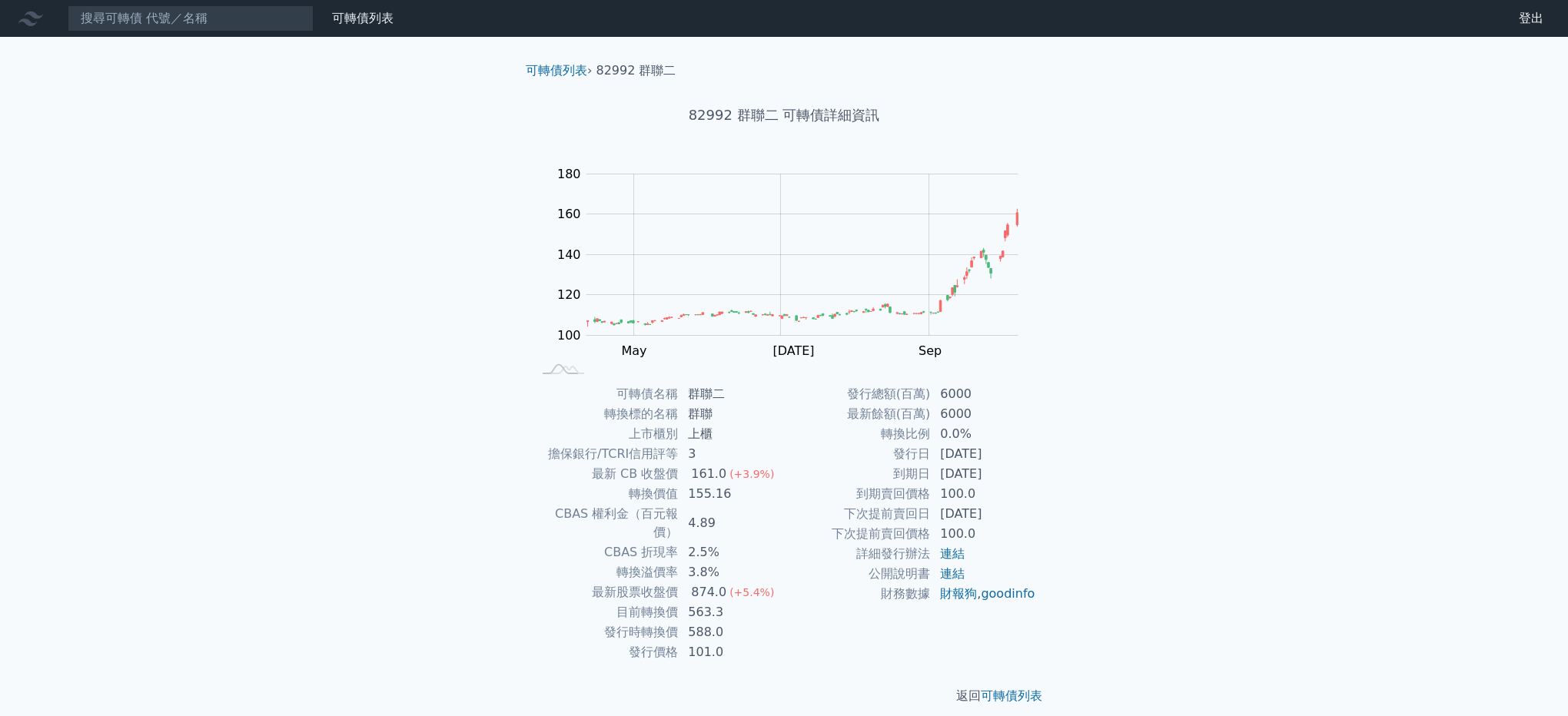
drag, startPoint x: 512, startPoint y: 400, endPoint x: 1151, endPoint y: 545, distance: 655.2
click at [1151, 545] on div "可轉債列表 財務數據 可轉債列表 財務數據 登出 登出 可轉債列表 › 82992 群聯二 82992 群聯二 可轉債詳細資訊 Zoom Out 100 80…" at bounding box center [784, 365] width 1568 height 730
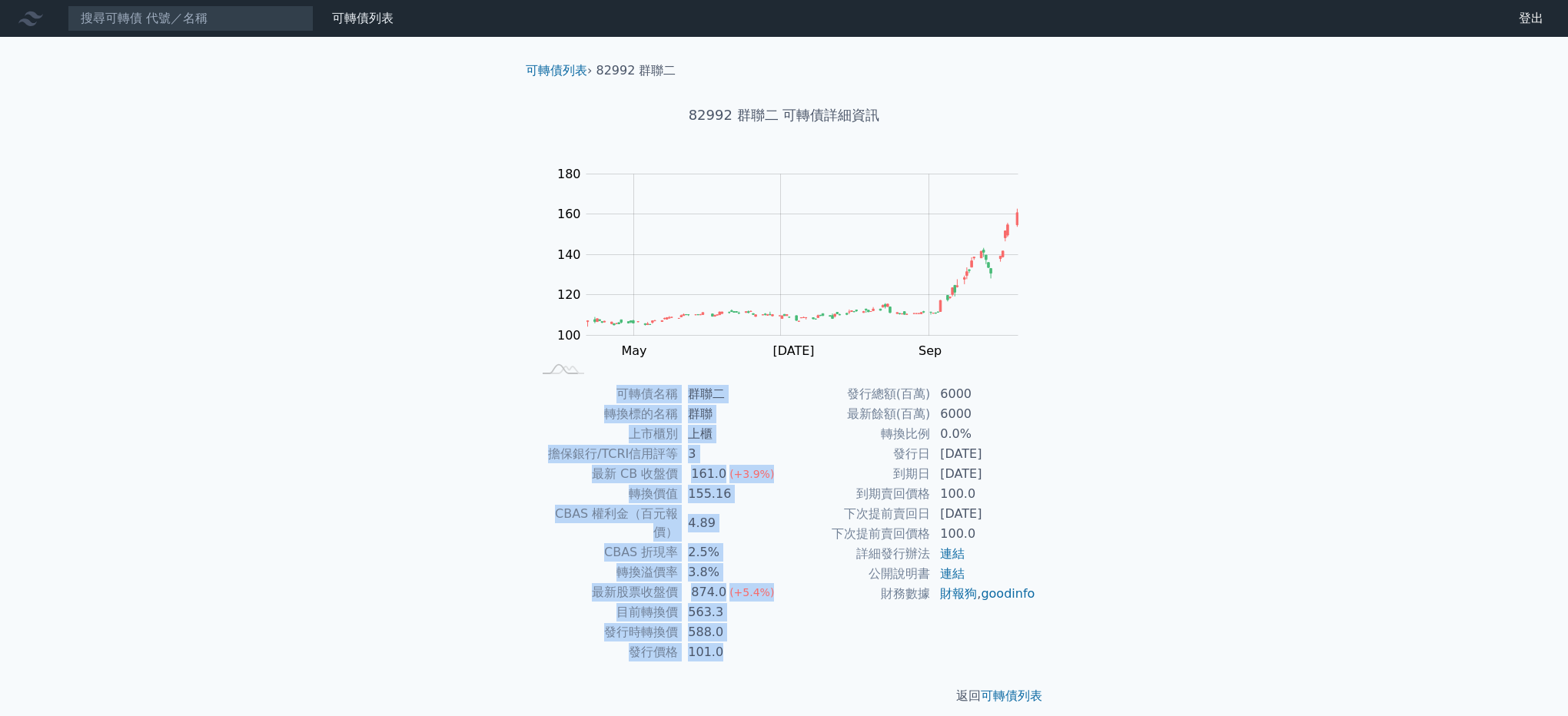
drag, startPoint x: 1046, startPoint y: 634, endPoint x: 540, endPoint y: 387, distance: 563.1
click at [540, 387] on div "可轉債名稱 群聯二 轉換標的名稱 群聯 上市櫃別 上櫃 擔保銀行/TCRI信用評等 3 最新 CB 收盤價 161.0 (+3.9%) 轉換價值 155.16…" at bounding box center [784, 523] width 542 height 278
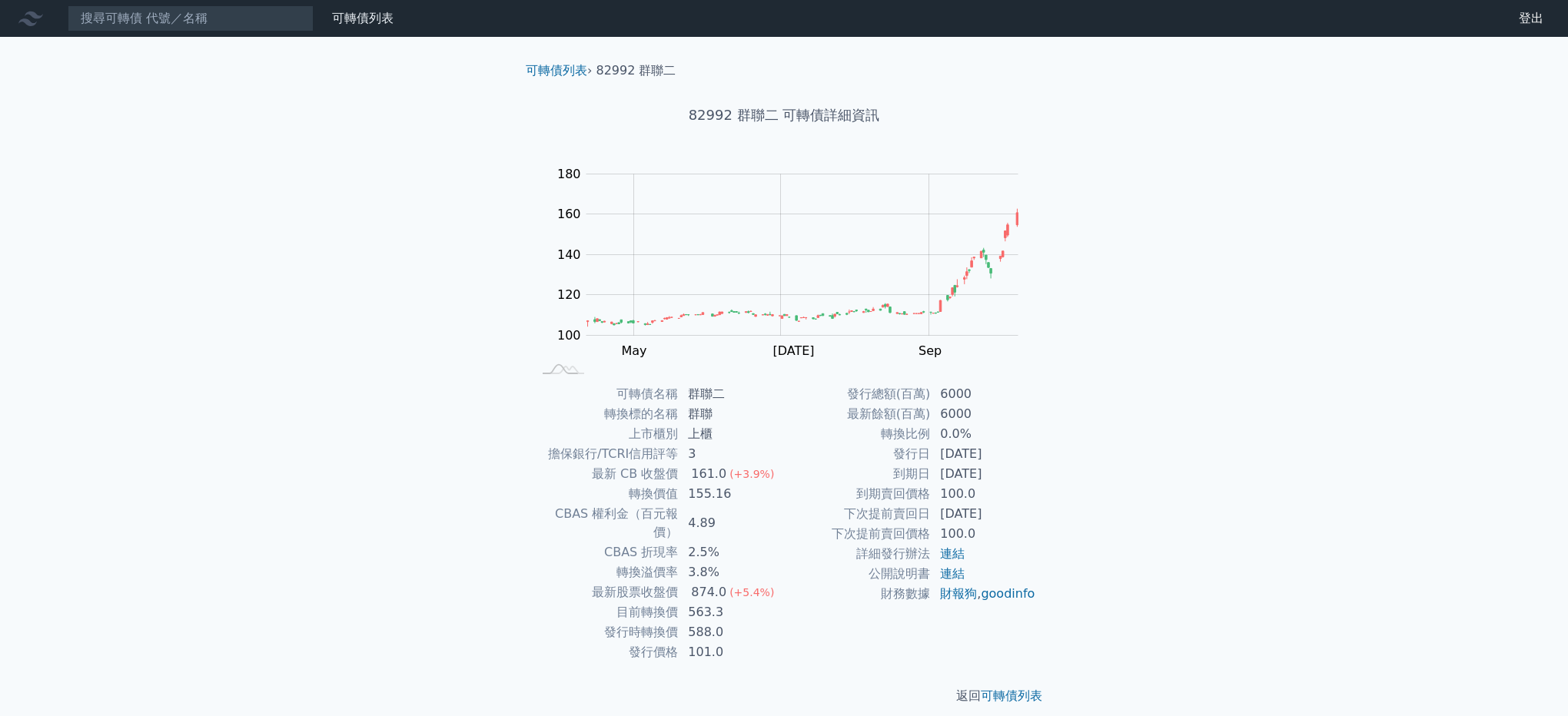
drag, startPoint x: 540, startPoint y: 387, endPoint x: 354, endPoint y: 227, distance: 245.3
click at [323, 386] on div "可轉債列表 財務數據 可轉債列表 財務數據 登出 登出 可轉債列表 › 82992 群聯二 82992 群聯二 可轉債詳細資訊 Zoom Out 100 80…" at bounding box center [784, 365] width 1568 height 730
drag, startPoint x: 354, startPoint y: 227, endPoint x: 341, endPoint y: 227, distance: 13.0
click at [350, 221] on div "可轉債列表 財務數據 可轉債列表 財務數據 登出 登出 可轉債列表 › 82992 群聯二 82992 群聯二 可轉債詳細資訊 Zoom Out 100 80…" at bounding box center [784, 365] width 1568 height 730
click at [273, 188] on div "可轉債列表 財務數據 可轉債列表 財務數據 登出 登出 可轉債列表 › 82992 群聯二 82992 群聯二 可轉債詳細資訊 Zoom Out 100 80…" at bounding box center [784, 365] width 1568 height 730
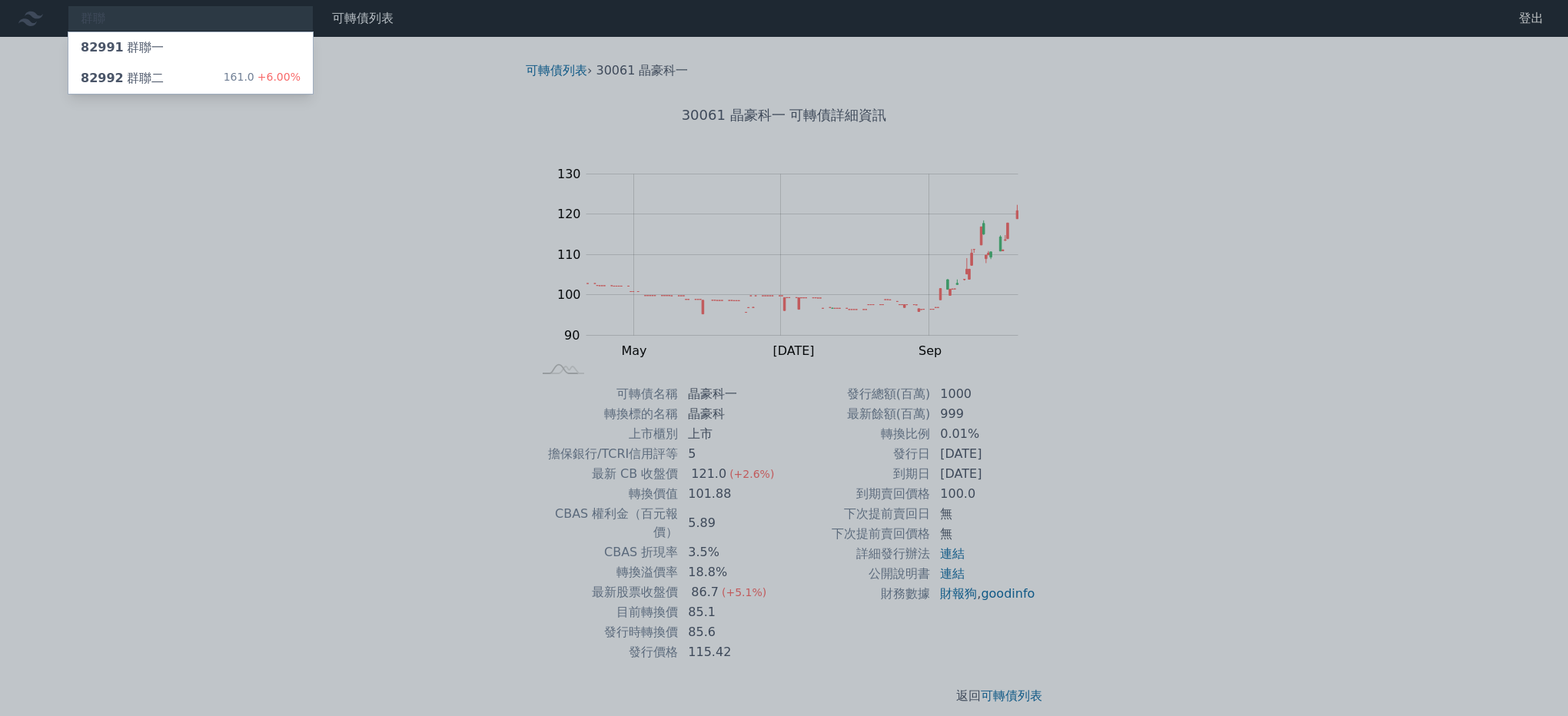
click at [156, 13] on div at bounding box center [784, 358] width 1568 height 716
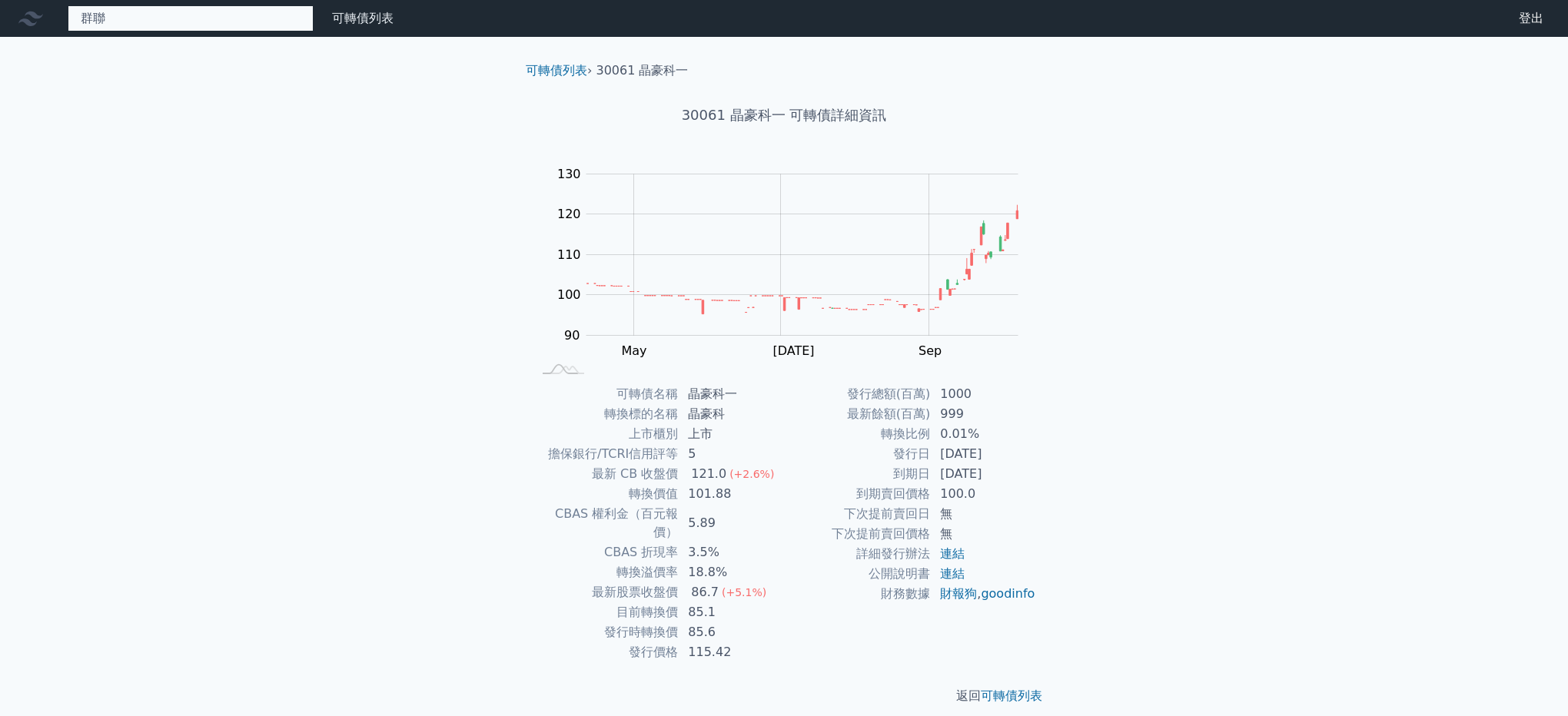
click at [157, 13] on div "群聯 82991 群聯一 82992 群聯二 161.0 +6.00%" at bounding box center [191, 19] width 246 height 26
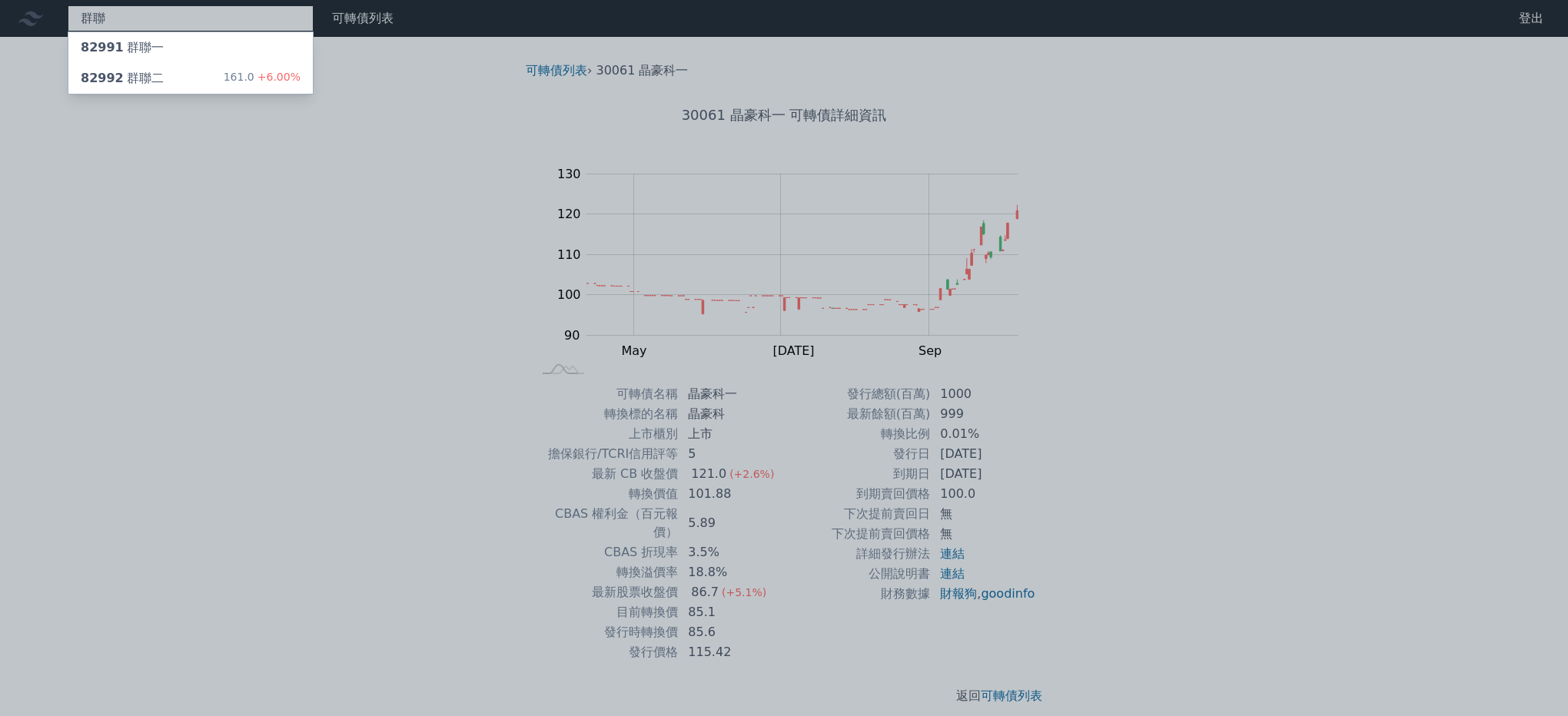
type input "群"
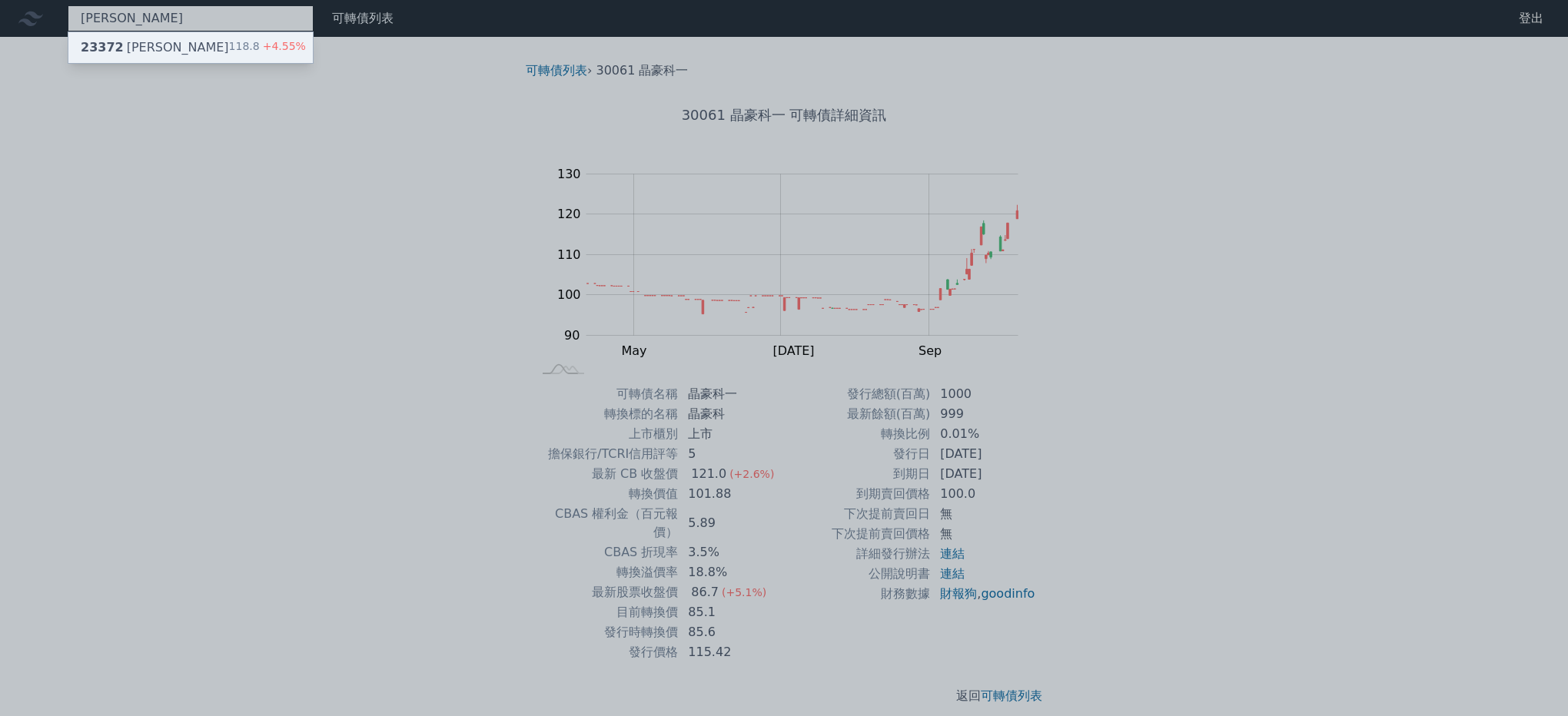
type input "[PERSON_NAME]"
click at [157, 56] on div "23372 [PERSON_NAME]" at bounding box center [155, 48] width 148 height 19
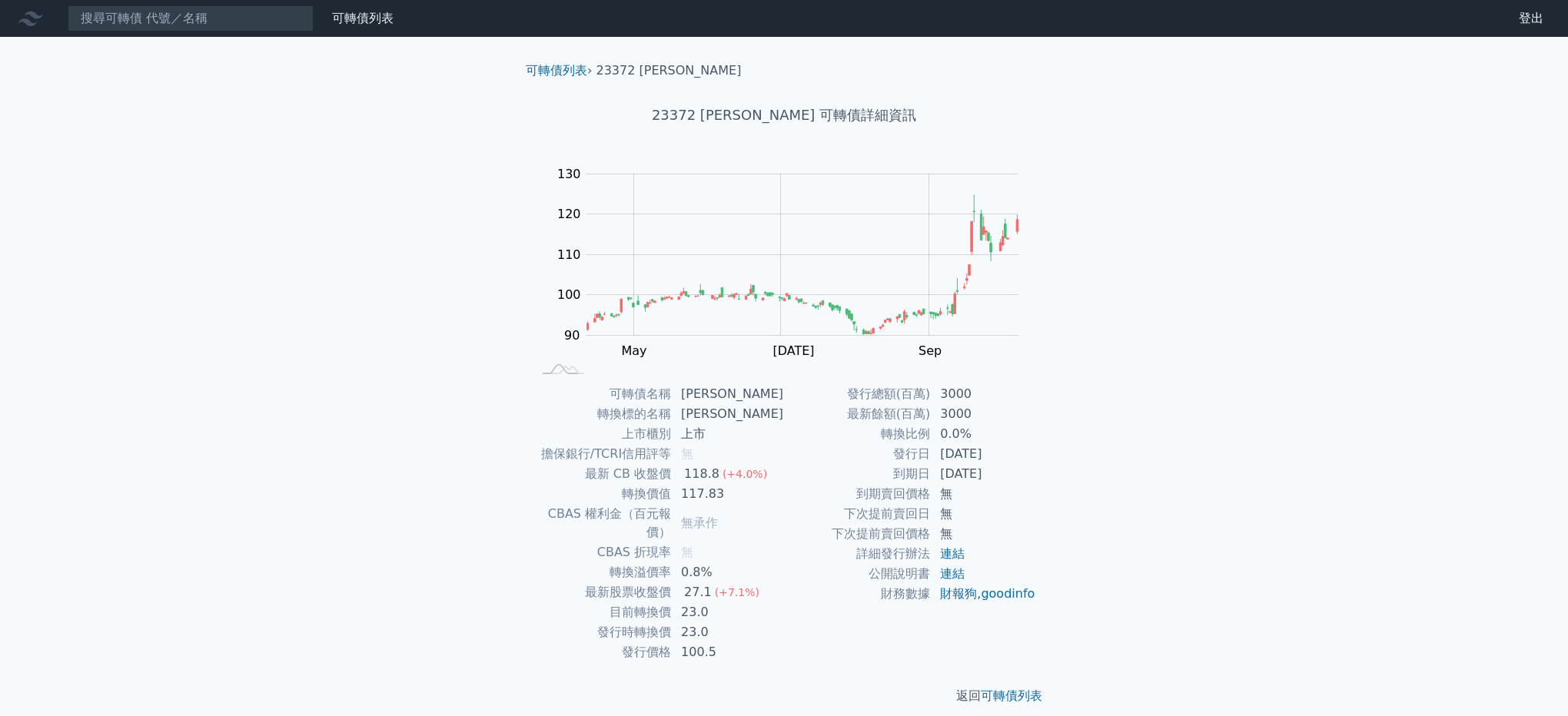
click at [968, 411] on td "3000" at bounding box center [984, 413] width 106 height 20
drag, startPoint x: 759, startPoint y: 471, endPoint x: 560, endPoint y: 472, distance: 199.0
click at [560, 472] on tr "最新 CB 收盤價 118.8 (+4.0%)" at bounding box center [658, 474] width 252 height 20
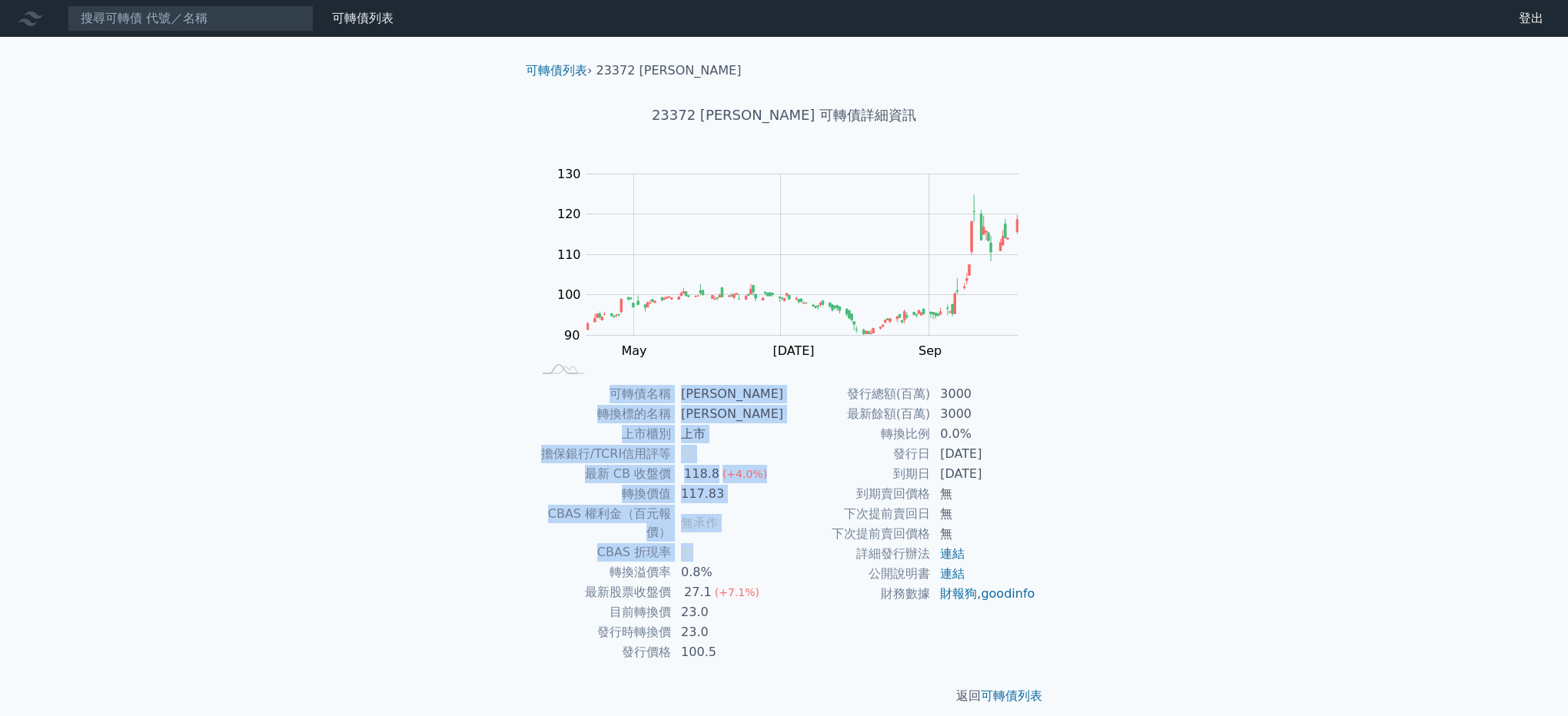
drag, startPoint x: 560, startPoint y: 472, endPoint x: 774, endPoint y: 525, distance: 220.5
click at [774, 525] on div "可轉債列表 財務數據 可轉債列表 財務數據 登出 登出 可轉債列表 › 23372 [PERSON_NAME] 23372 [PERSON_NAME] 可轉債…" at bounding box center [784, 365] width 1568 height 730
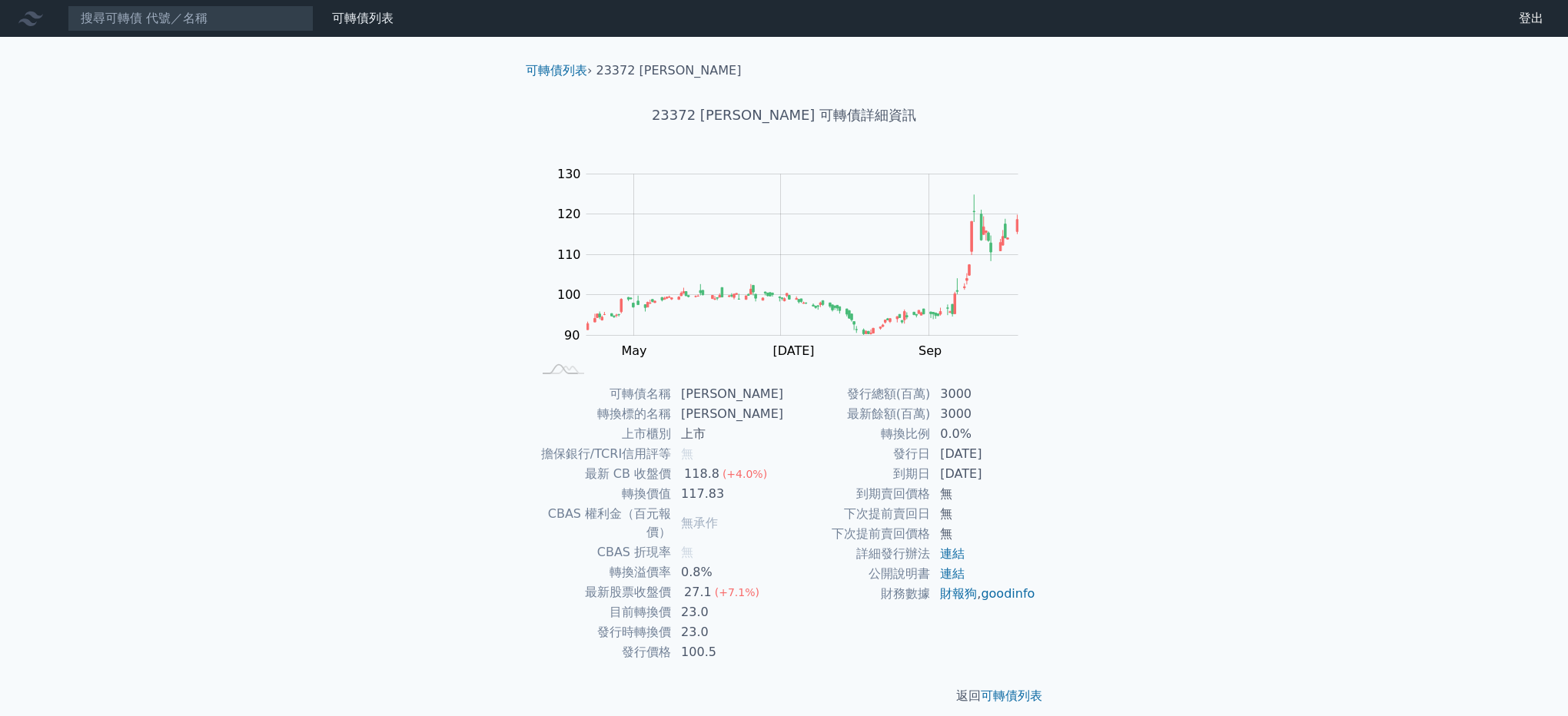
drag, startPoint x: 774, startPoint y: 525, endPoint x: 492, endPoint y: 545, distance: 282.7
click at [492, 545] on div "可轉債列表 › 23372 [PERSON_NAME] 23372 [PERSON_NAME] 可轉債詳細資訊 Zoom Out 100 70 80 90 1…" at bounding box center [784, 383] width 591 height 693
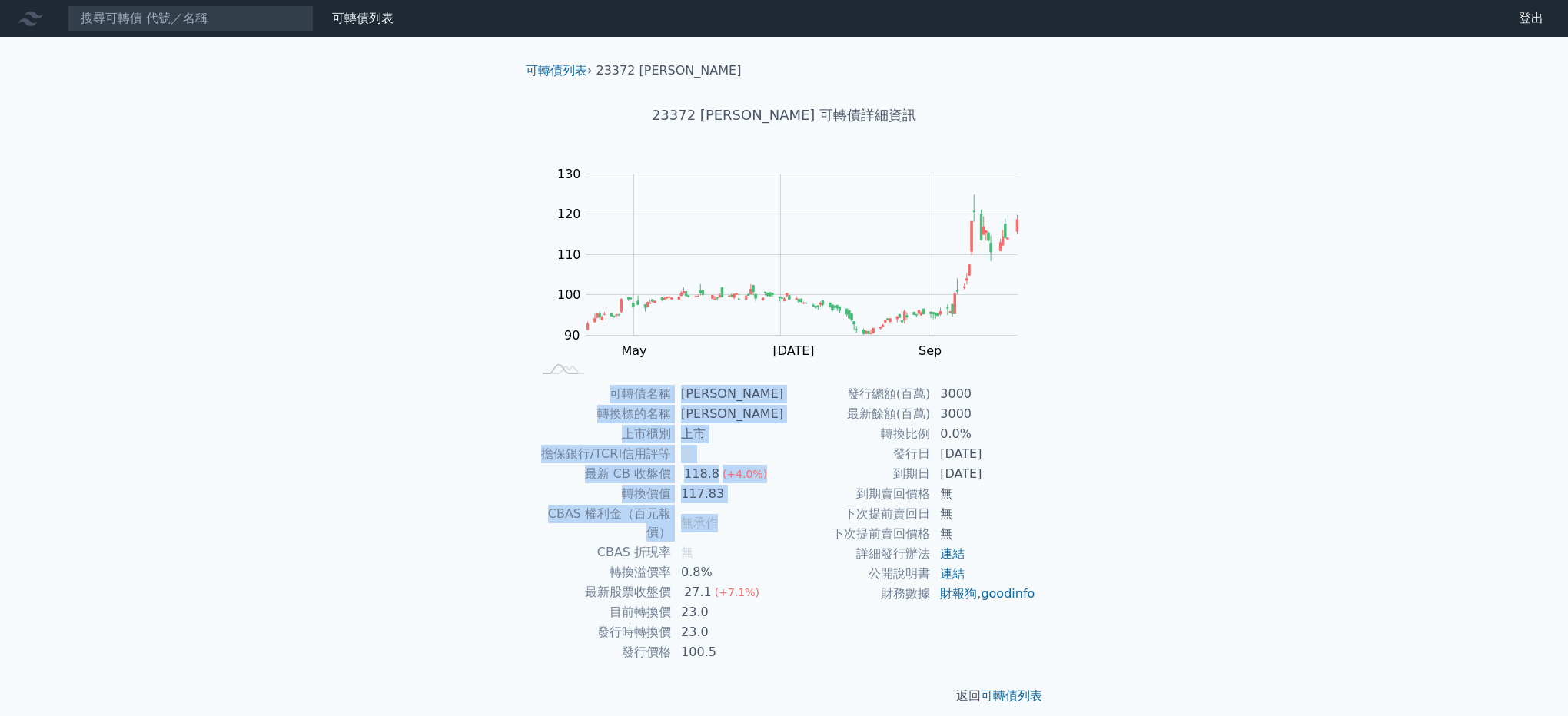
drag, startPoint x: 561, startPoint y: 515, endPoint x: 775, endPoint y: 515, distance: 214.0
click at [775, 515] on div "可轉債列表 › 23372 [PERSON_NAME] 23372 [PERSON_NAME] 可轉債詳細資訊 Zoom Out 100 70 80 90 1…" at bounding box center [784, 383] width 591 height 693
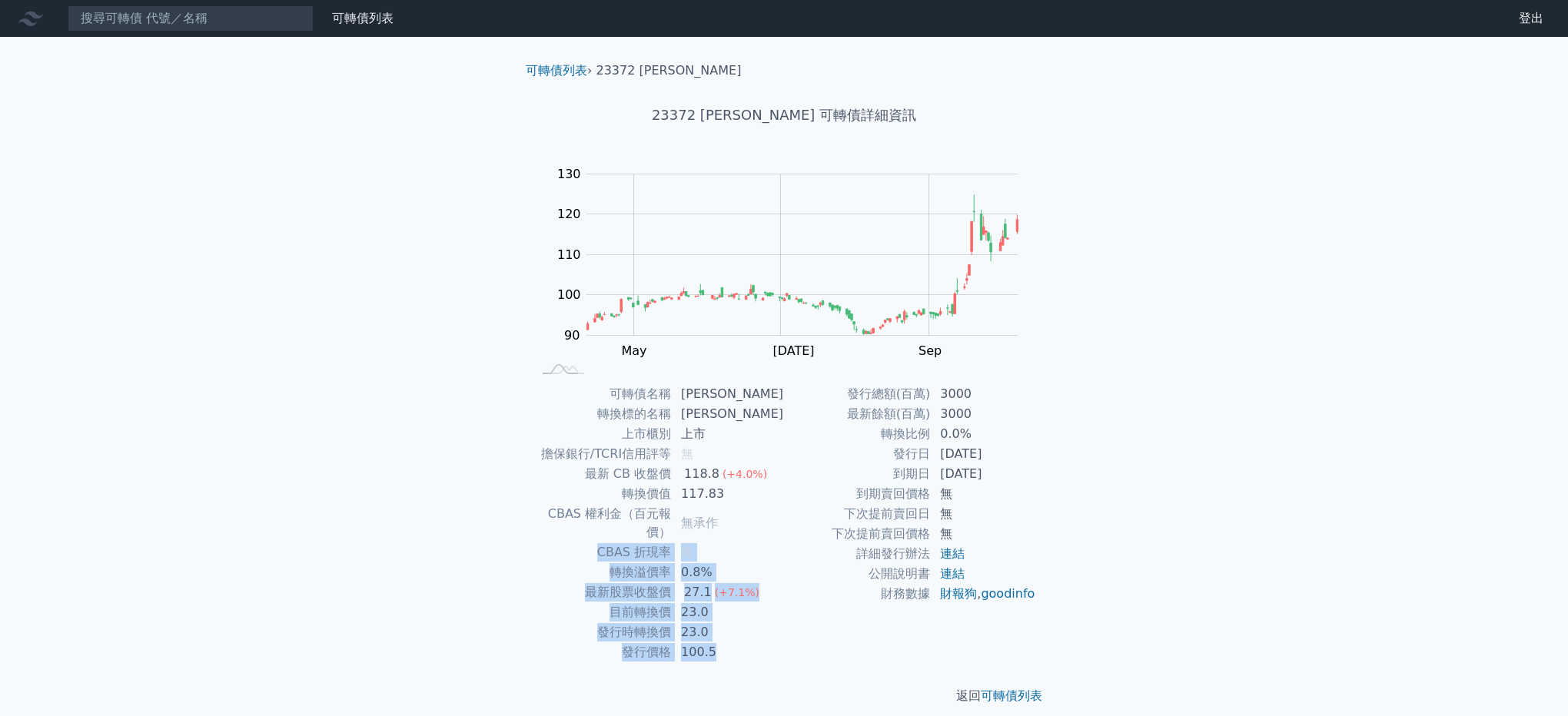
drag, startPoint x: 775, startPoint y: 515, endPoint x: 1048, endPoint y: 638, distance: 299.4
click at [1048, 638] on div "可轉債名稱 [PERSON_NAME] 轉換標的名稱 [PERSON_NAME] 上市櫃別 上市 擔保銀行/TCRI信用評等 無 最新 CB 收盤價 118.…" at bounding box center [784, 523] width 542 height 278
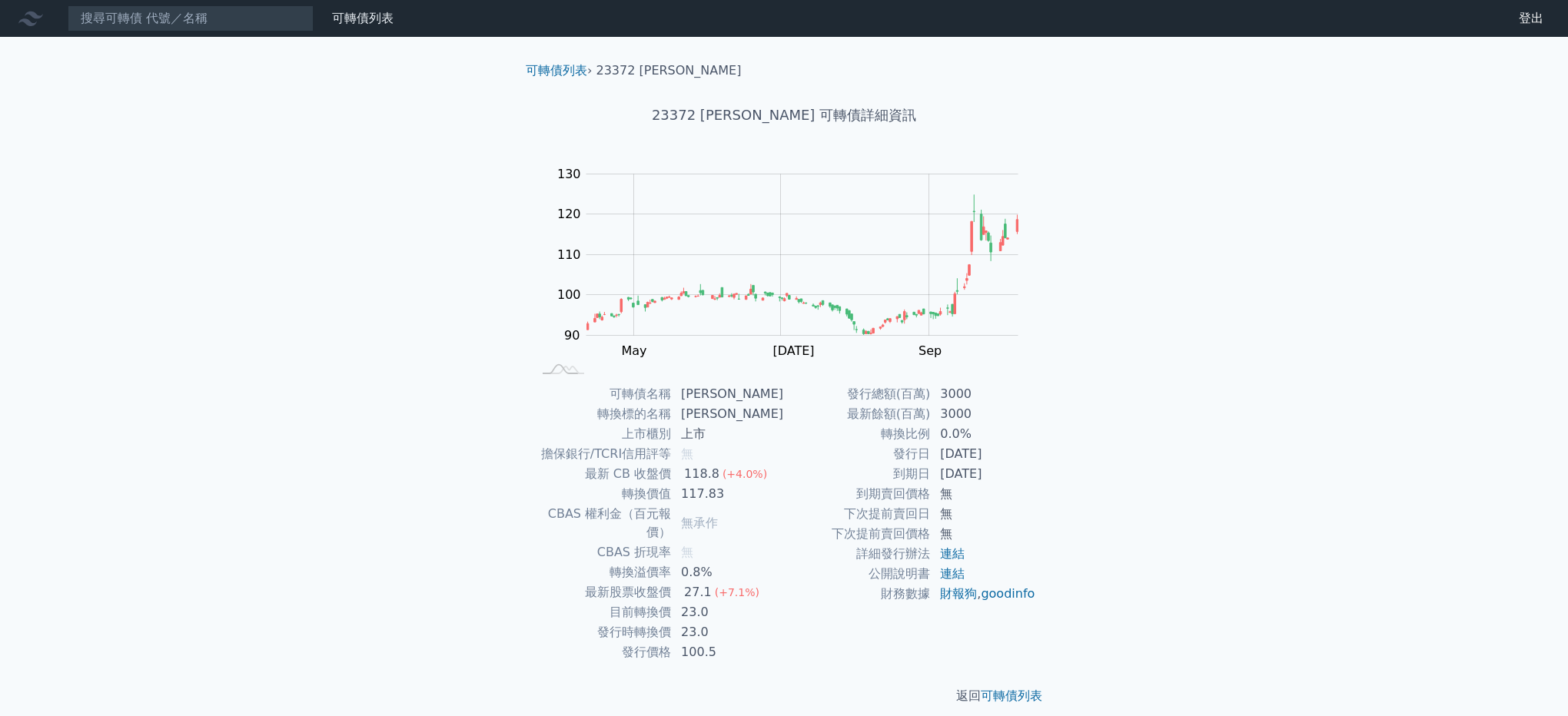
drag, startPoint x: 1048, startPoint y: 638, endPoint x: 1018, endPoint y: 562, distance: 81.7
click at [1018, 562] on td "連結" at bounding box center [984, 554] width 106 height 20
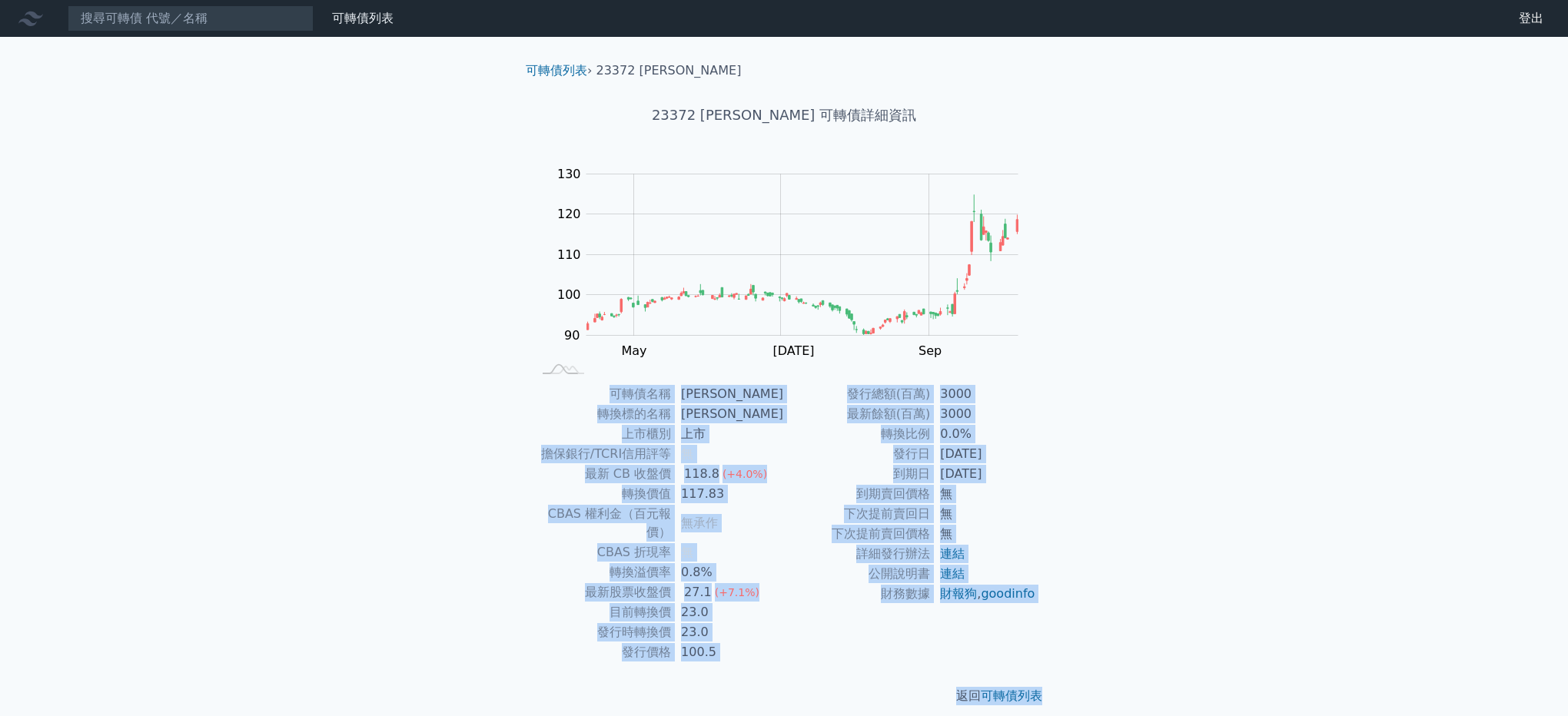
drag, startPoint x: 567, startPoint y: 395, endPoint x: 1174, endPoint y: 654, distance: 659.9
click at [1174, 654] on div "可轉債列表 財務數據 可轉債列表 財務數據 登出 登出 可轉債列表 › 23372 [PERSON_NAME] 23372 [PERSON_NAME] 可轉債…" at bounding box center [784, 365] width 1568 height 730
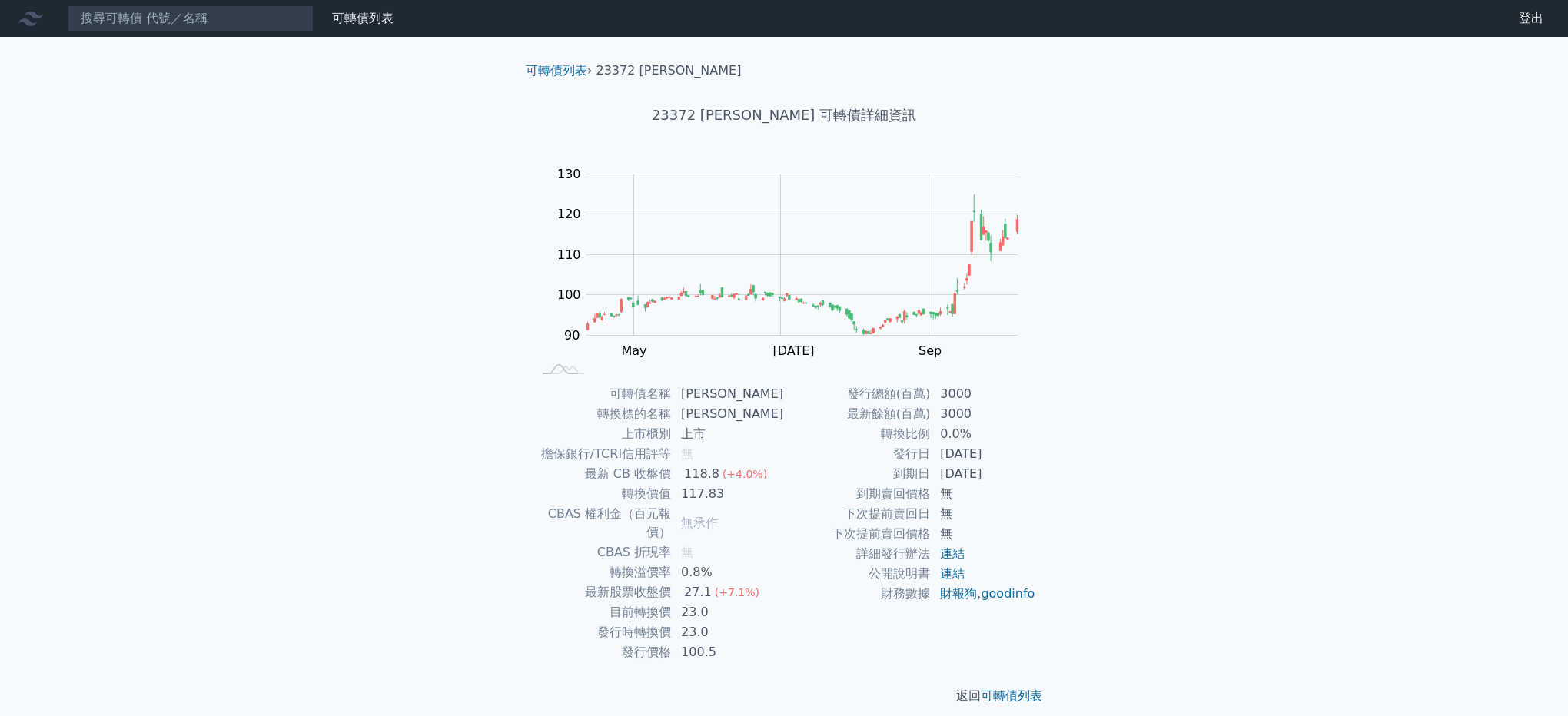
drag, startPoint x: 1174, startPoint y: 654, endPoint x: 1053, endPoint y: 615, distance: 127.1
click at [1048, 613] on div "可轉債名稱 [PERSON_NAME] 轉換標的名稱 [PERSON_NAME] 上市櫃別 上市 擔保銀行/TCRI信用評等 無 最新 CB 收盤價 118.…" at bounding box center [784, 523] width 542 height 278
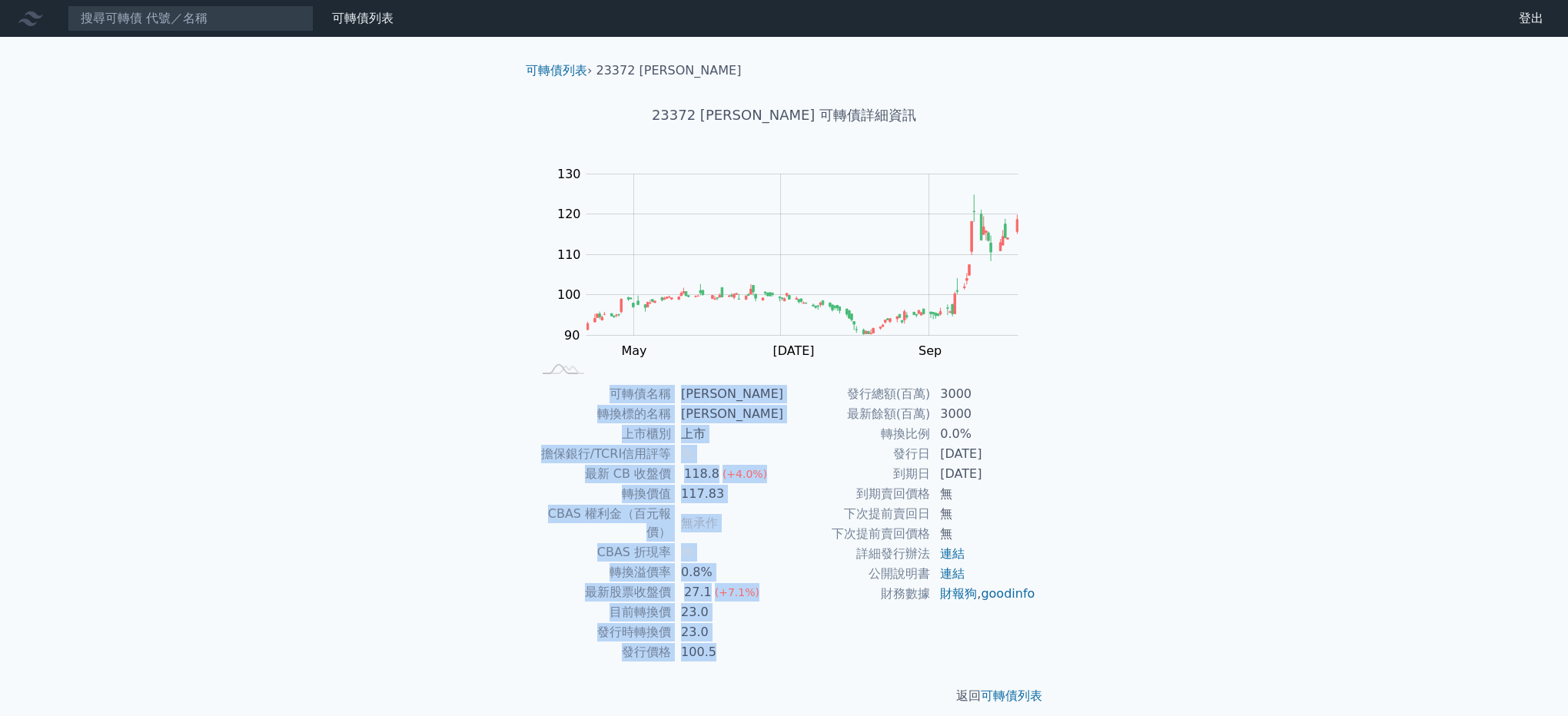
drag, startPoint x: 879, startPoint y: 636, endPoint x: 518, endPoint y: 440, distance: 410.8
click at [518, 440] on div "可轉債列表 › 23372 [PERSON_NAME] 23372 [PERSON_NAME] 可轉債詳細資訊 Zoom Out 100 70 80 90 1…" at bounding box center [784, 383] width 591 height 693
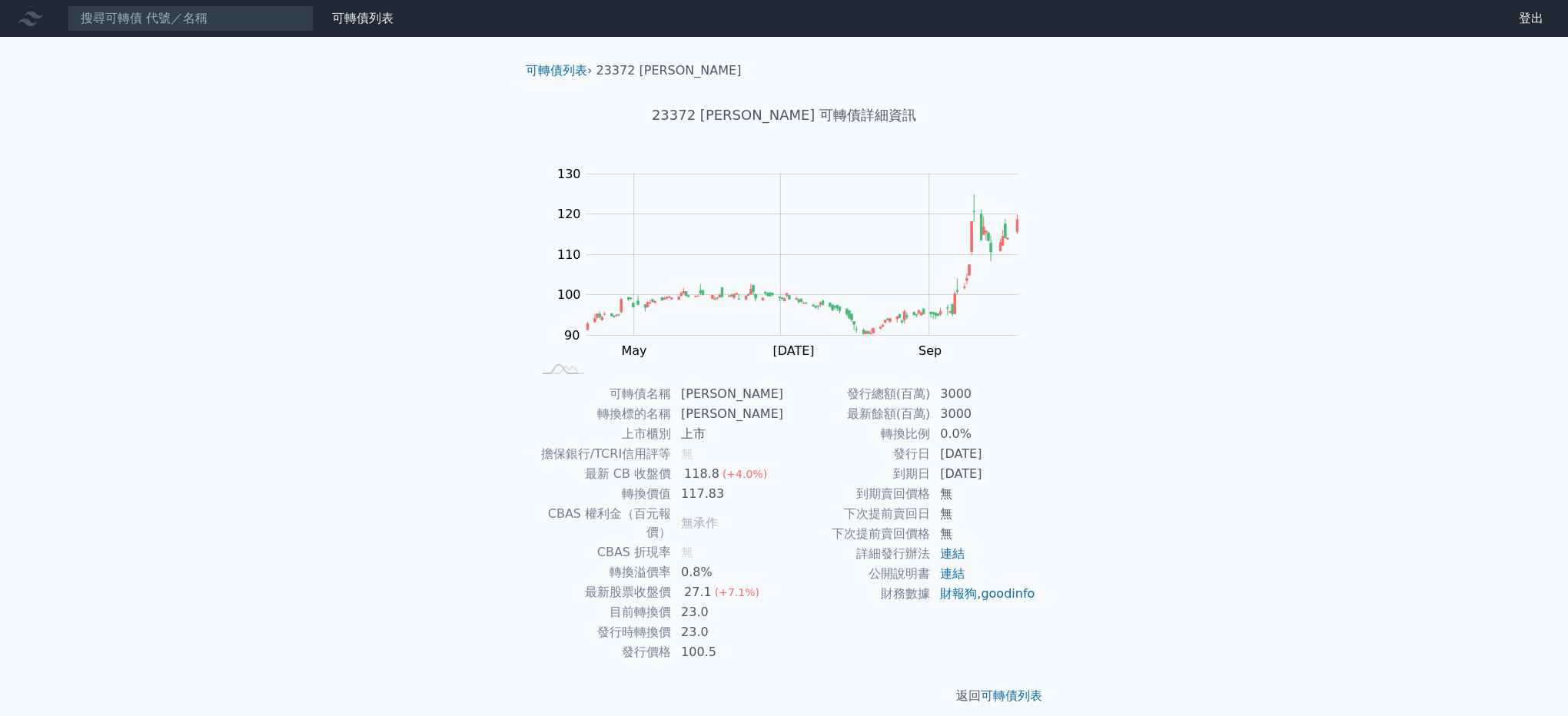
drag, startPoint x: 518, startPoint y: 440, endPoint x: 379, endPoint y: 438, distance: 139.0
click at [379, 438] on div "可轉債列表 財務數據 可轉債列表 財務數據 登出 登出 可轉債列表 › 23372 [PERSON_NAME] 23372 [PERSON_NAME] 可轉債…" at bounding box center [784, 365] width 1568 height 730
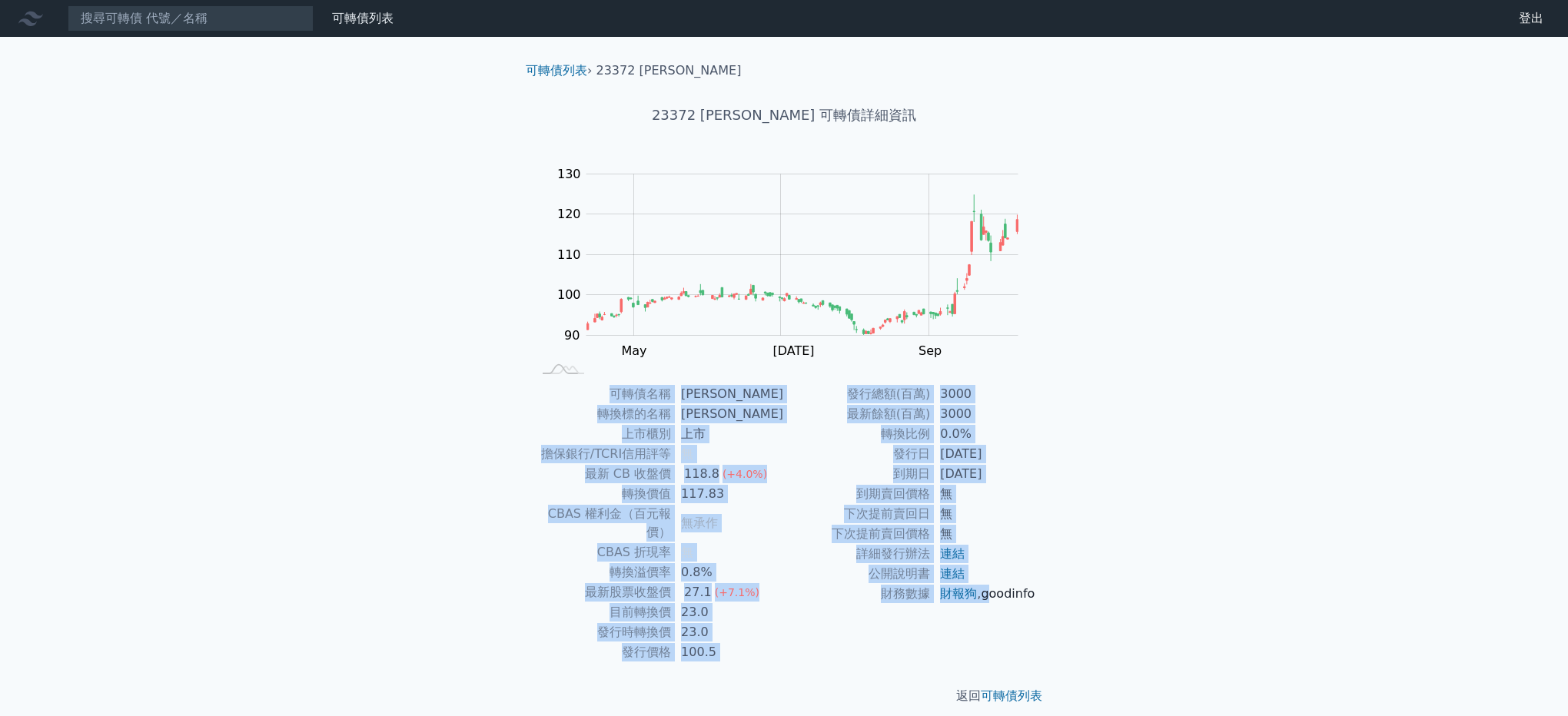
drag, startPoint x: 417, startPoint y: 504, endPoint x: 947, endPoint y: 609, distance: 540.3
click at [947, 609] on div "可轉債列表 財務數據 可轉債列表 財務數據 登出 登出 可轉債列表 › 23372 [PERSON_NAME] 23372 [PERSON_NAME] 可轉債…" at bounding box center [784, 365] width 1568 height 730
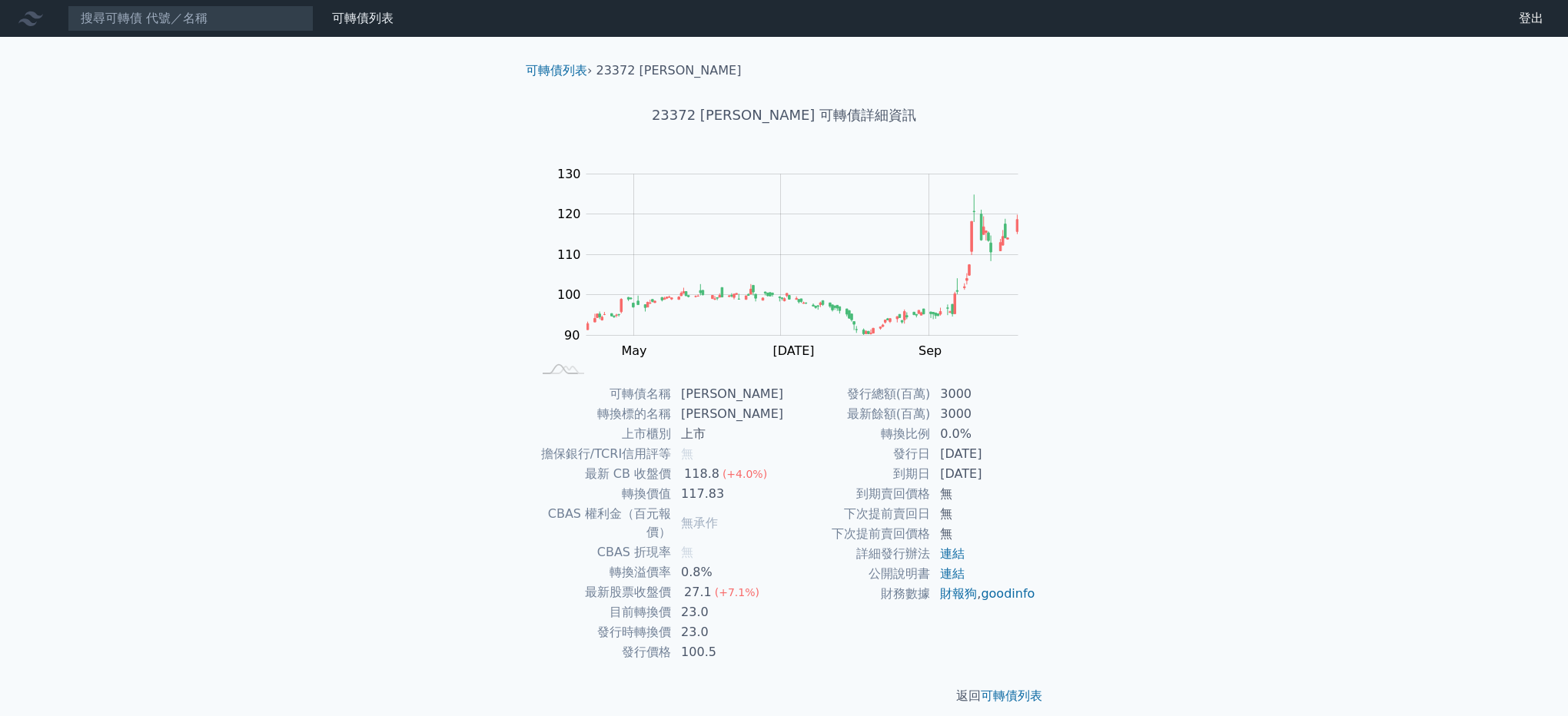
drag, startPoint x: 947, startPoint y: 609, endPoint x: 278, endPoint y: 409, distance: 698.3
click at [278, 409] on div "可轉債列表 財務數據 可轉債列表 財務數據 登出 登出 可轉債列表 › 23372 [PERSON_NAME] 23372 [PERSON_NAME] 可轉債…" at bounding box center [784, 365] width 1568 height 730
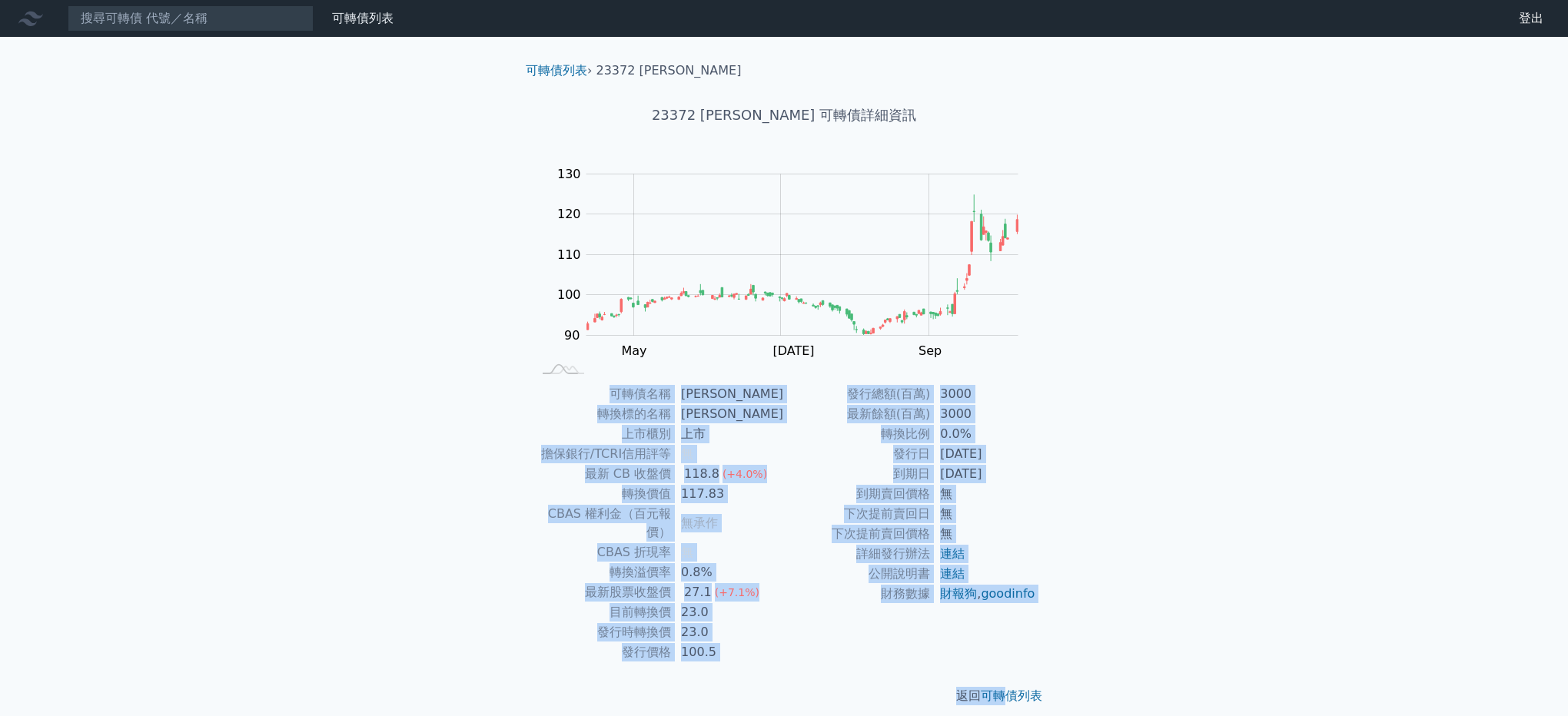
drag, startPoint x: 545, startPoint y: 529, endPoint x: 1005, endPoint y: 647, distance: 474.9
click at [1005, 647] on div "可轉債列表 財務數據 可轉債列表 財務數據 登出 登出 可轉債列表 › 23372 [PERSON_NAME] 23372 [PERSON_NAME] 可轉債…" at bounding box center [784, 365] width 1568 height 730
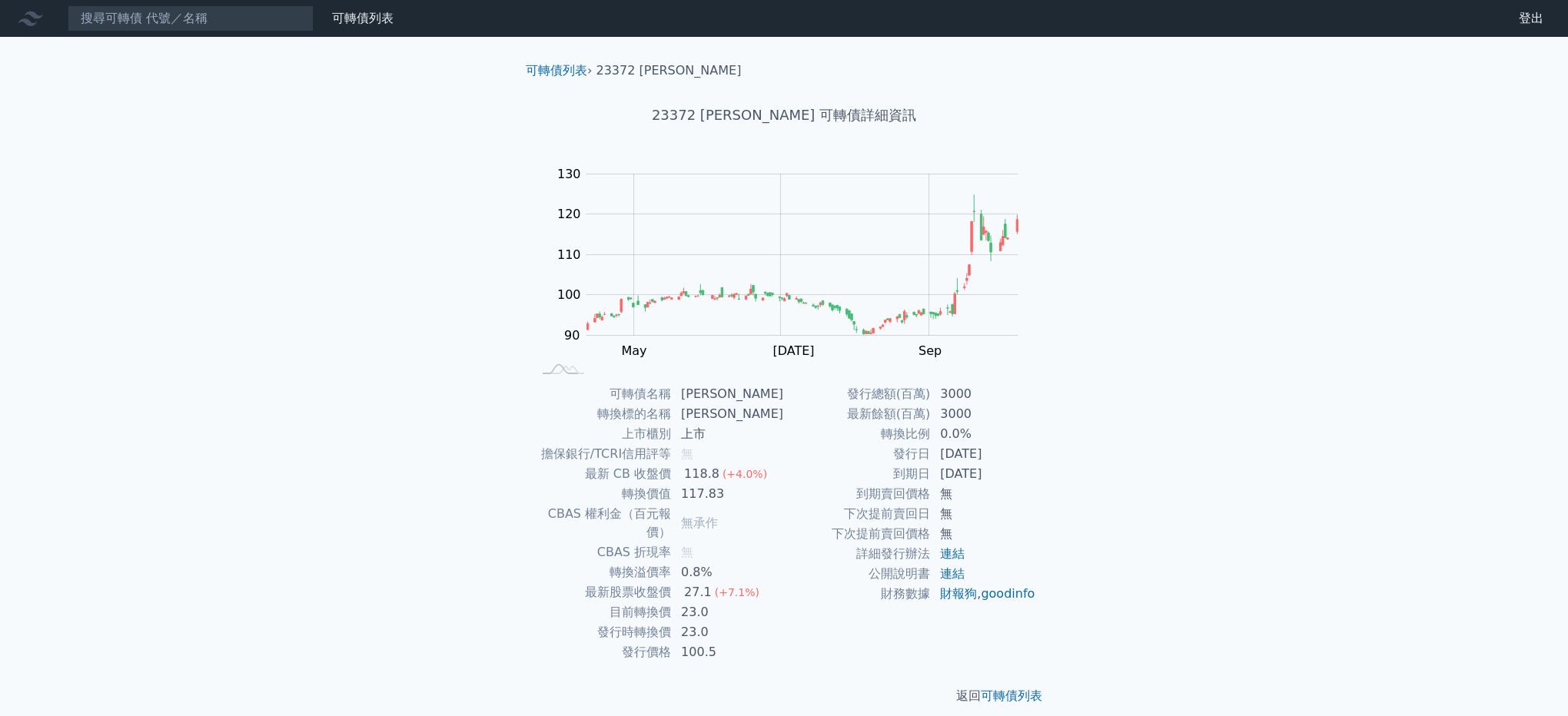
click at [301, 292] on div "可轉債列表 財務數據 可轉債列表 財務數據 登出 登出 可轉債列表 › 23372 [PERSON_NAME] 23372 [PERSON_NAME] 可轉債…" at bounding box center [784, 365] width 1568 height 730
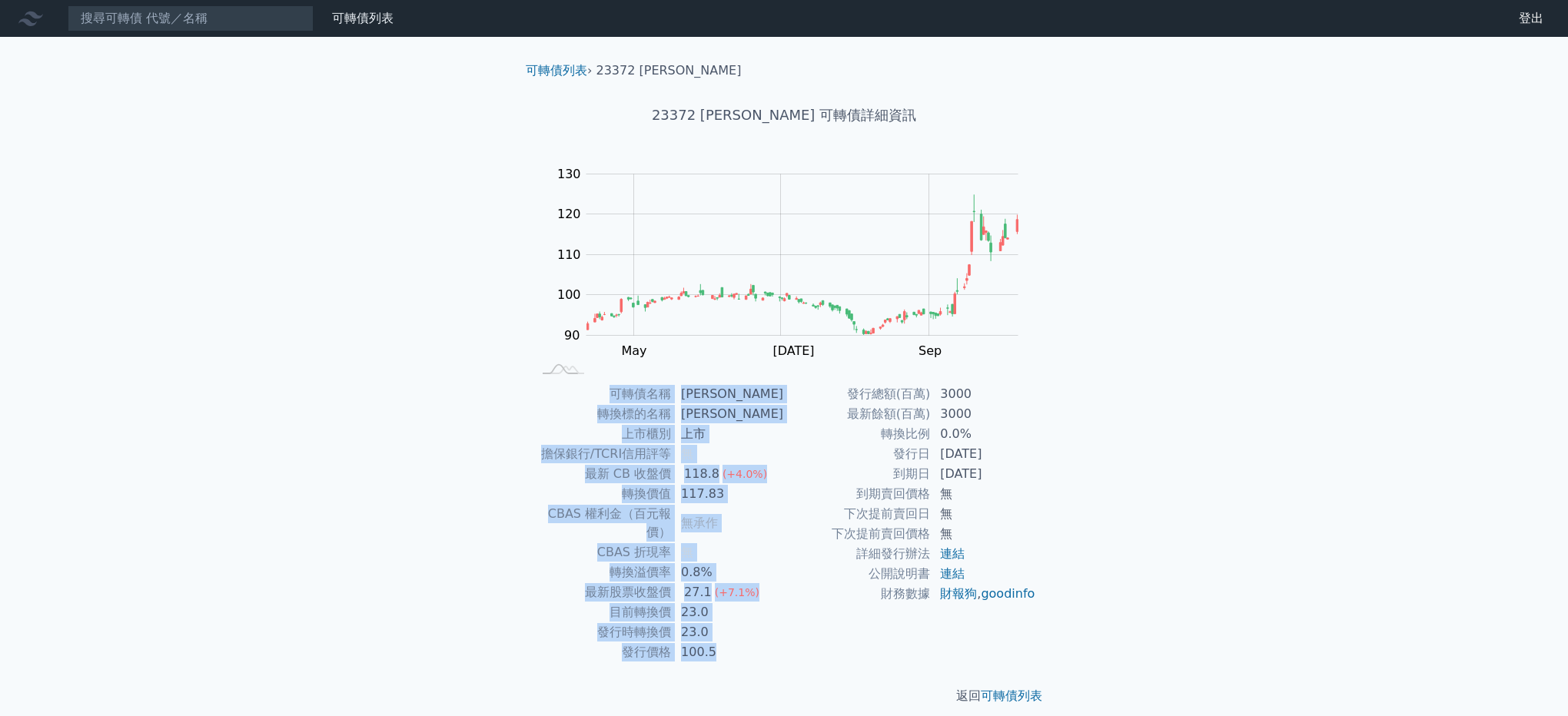
drag, startPoint x: 301, startPoint y: 292, endPoint x: 1069, endPoint y: 624, distance: 836.7
click at [1069, 624] on div "可轉債列表 財務數據 可轉債列表 財務數據 登出 登出 可轉債列表 › 23372 [PERSON_NAME] 23372 [PERSON_NAME] 可轉債…" at bounding box center [784, 365] width 1568 height 730
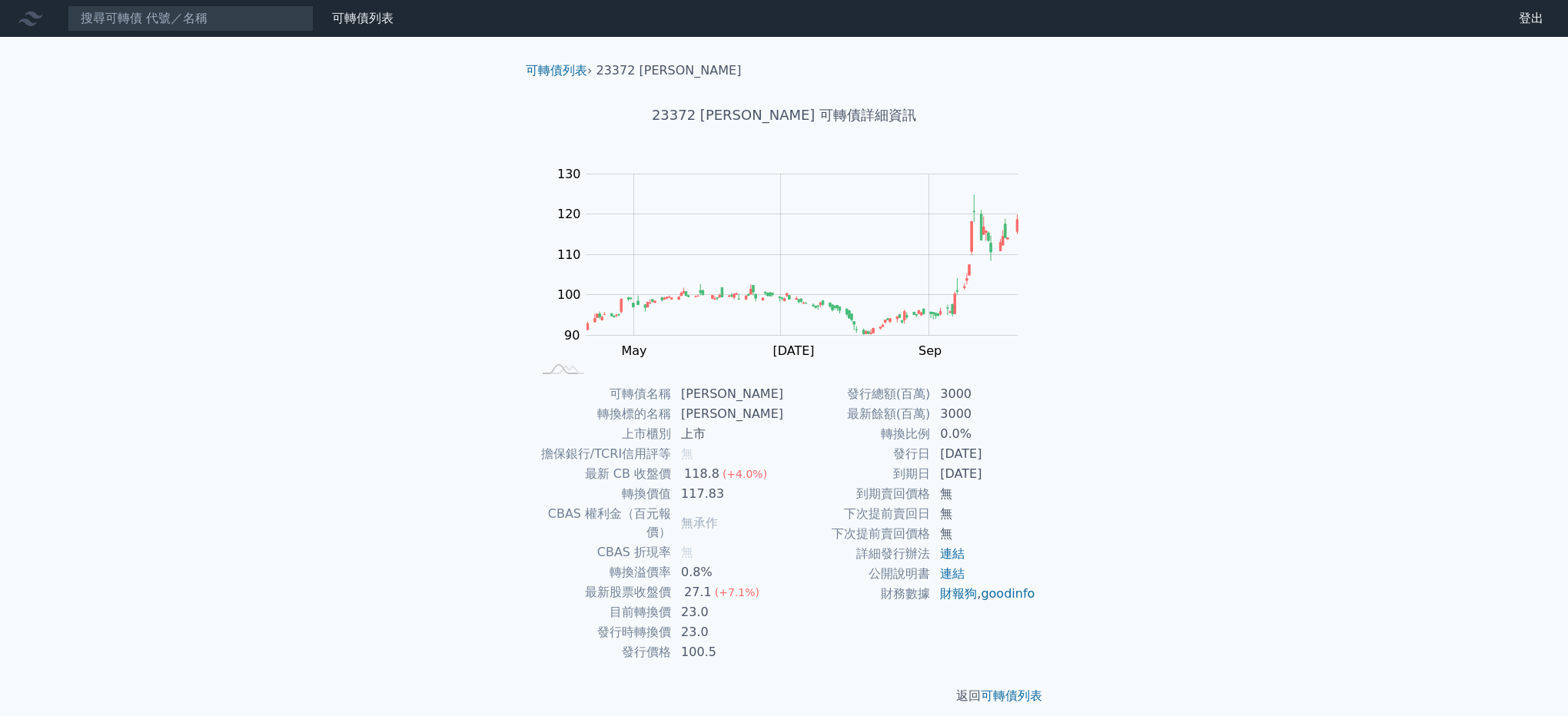
drag, startPoint x: 1069, startPoint y: 624, endPoint x: 1004, endPoint y: 549, distance: 99.2
click at [1043, 572] on div "可轉債名稱 [PERSON_NAME] 轉換標的名稱 [PERSON_NAME] 上市櫃別 上市 擔保銀行/TCRI信用評等 無 最新 CB 收盤價 118.…" at bounding box center [784, 523] width 542 height 278
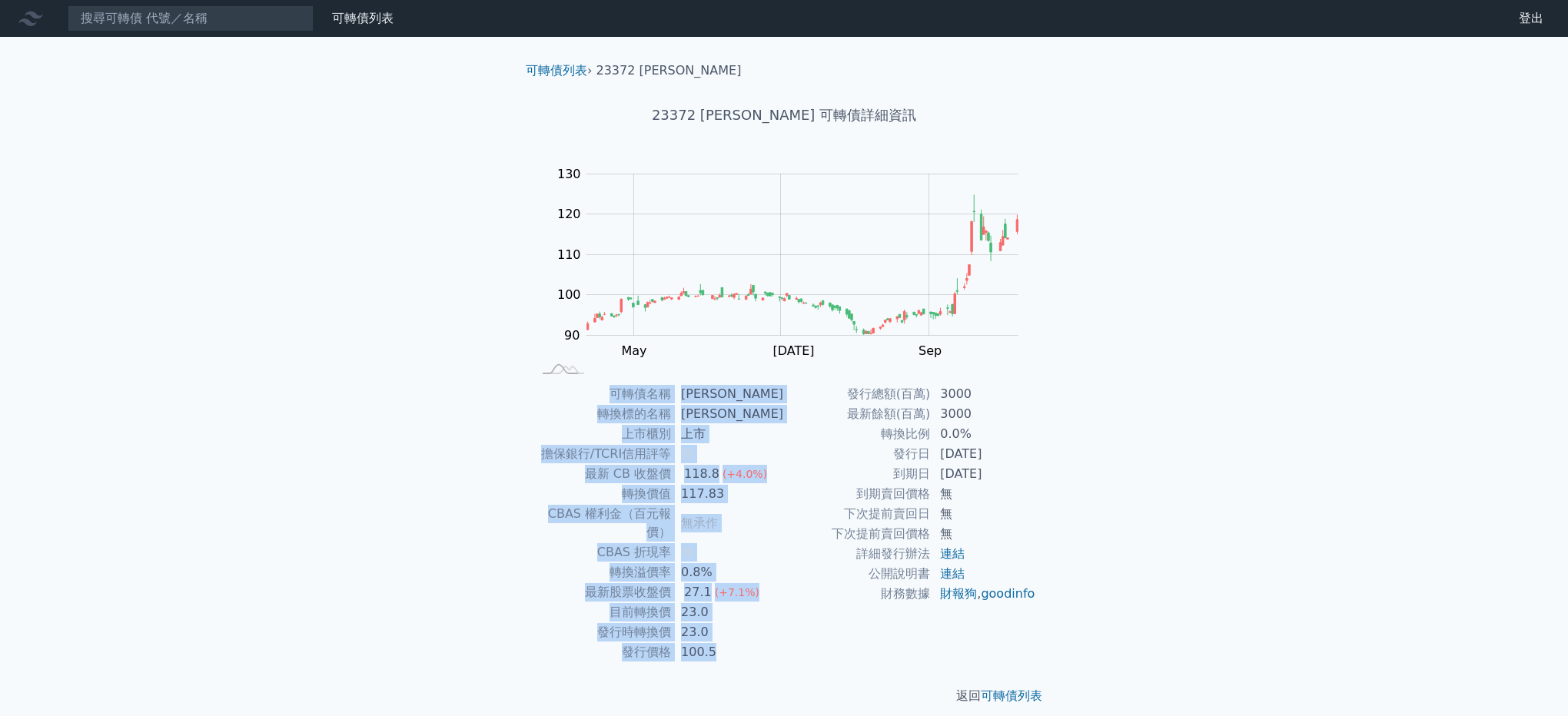
drag, startPoint x: 480, startPoint y: 406, endPoint x: 1206, endPoint y: 609, distance: 753.8
click at [1206, 609] on div "可轉債列表 財務數據 可轉債列表 財務數據 登出 登出 可轉債列表 › 23372 [PERSON_NAME] 23372 [PERSON_NAME] 可轉債…" at bounding box center [784, 365] width 1568 height 730
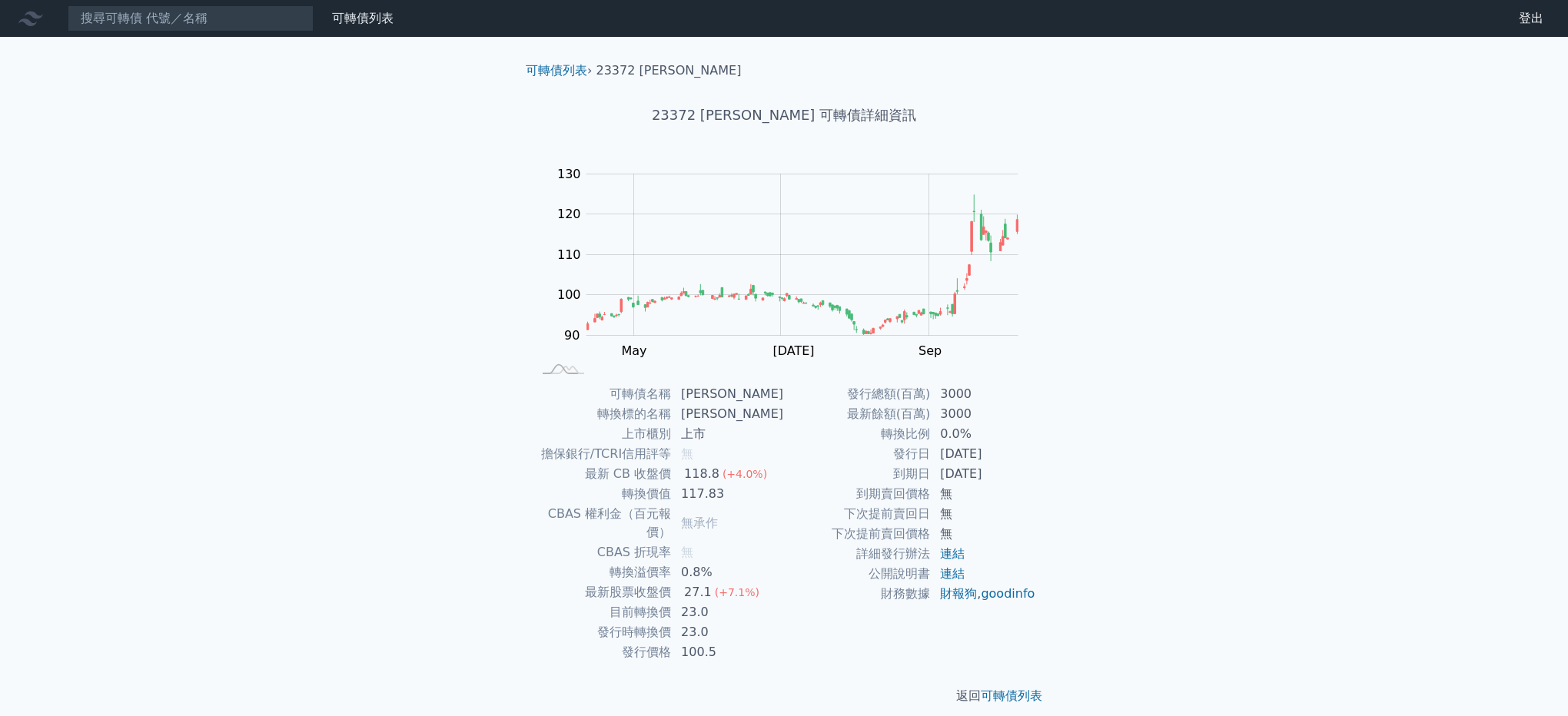
drag, startPoint x: 1206, startPoint y: 609, endPoint x: 1033, endPoint y: 562, distance: 179.3
click at [1033, 562] on td "連結" at bounding box center [984, 554] width 106 height 20
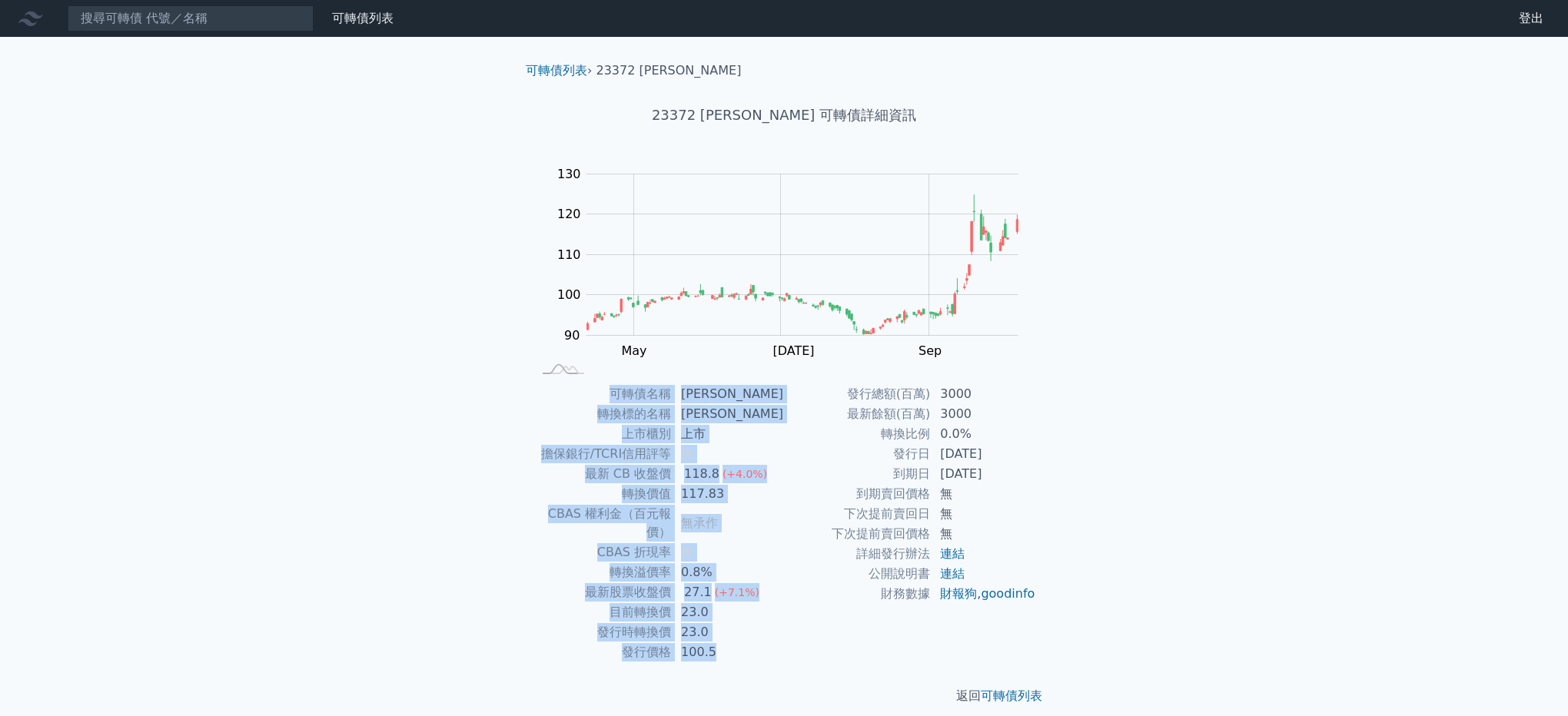
drag
click at [1072, 603] on div "可轉債列表 › 23372 [PERSON_NAME] 23372 [PERSON_NAME] 可轉債詳細資訊 Zoom Out 100 70 80 90 1…" at bounding box center [784, 383] width 591 height 693
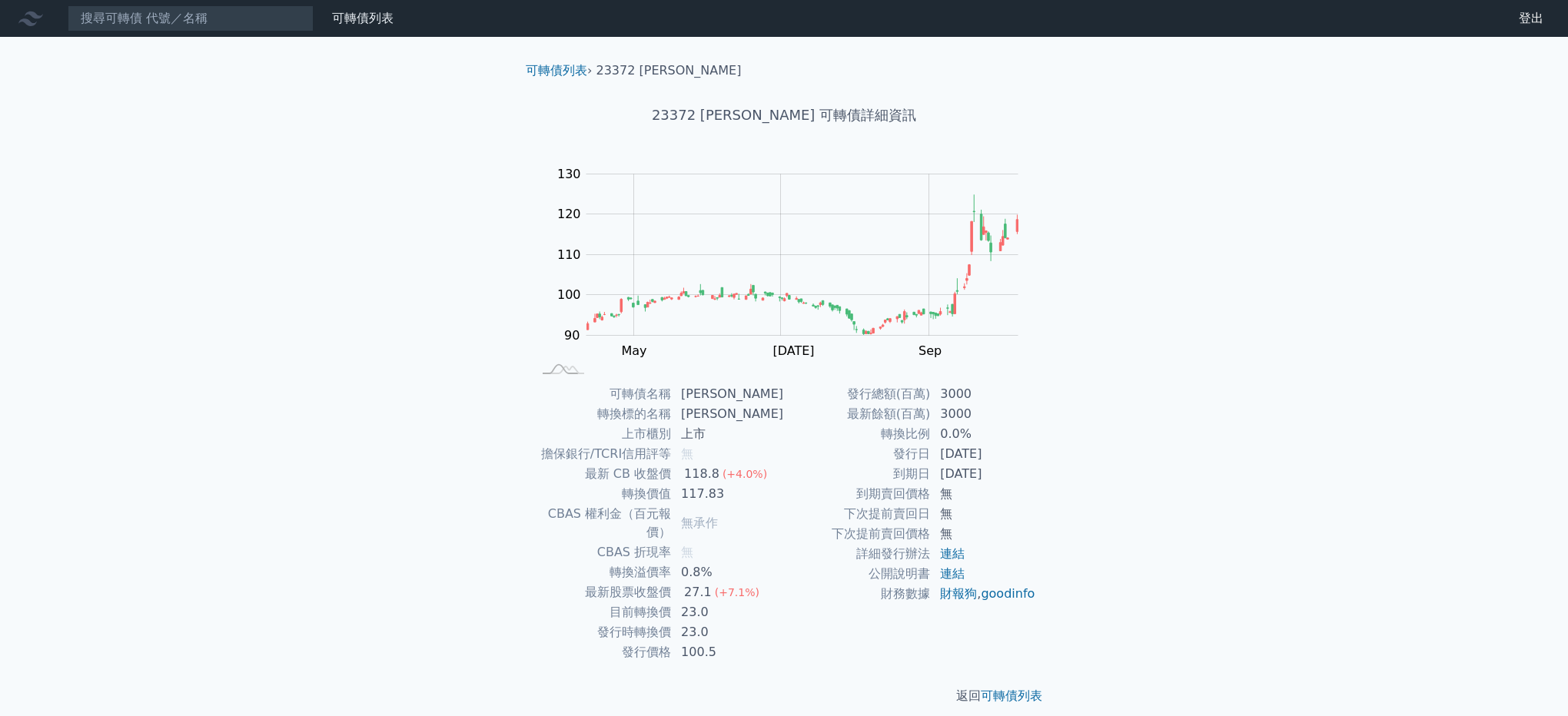
click at [427, 421] on div "可轉債列表 財務數據 可轉債列表 財務數據 登出 登出 可轉債列表 › 23372 [PERSON_NAME] 23372 [PERSON_NAME] 可轉債…" at bounding box center [784, 365] width 1568 height 730
click at [414, 408] on div "可轉債列表 財務數據 可轉債列表 財務數據 登出 登出 可轉債列表 › 23372 [PERSON_NAME] 23372 [PERSON_NAME] 可轉債…" at bounding box center [784, 365] width 1568 height 730
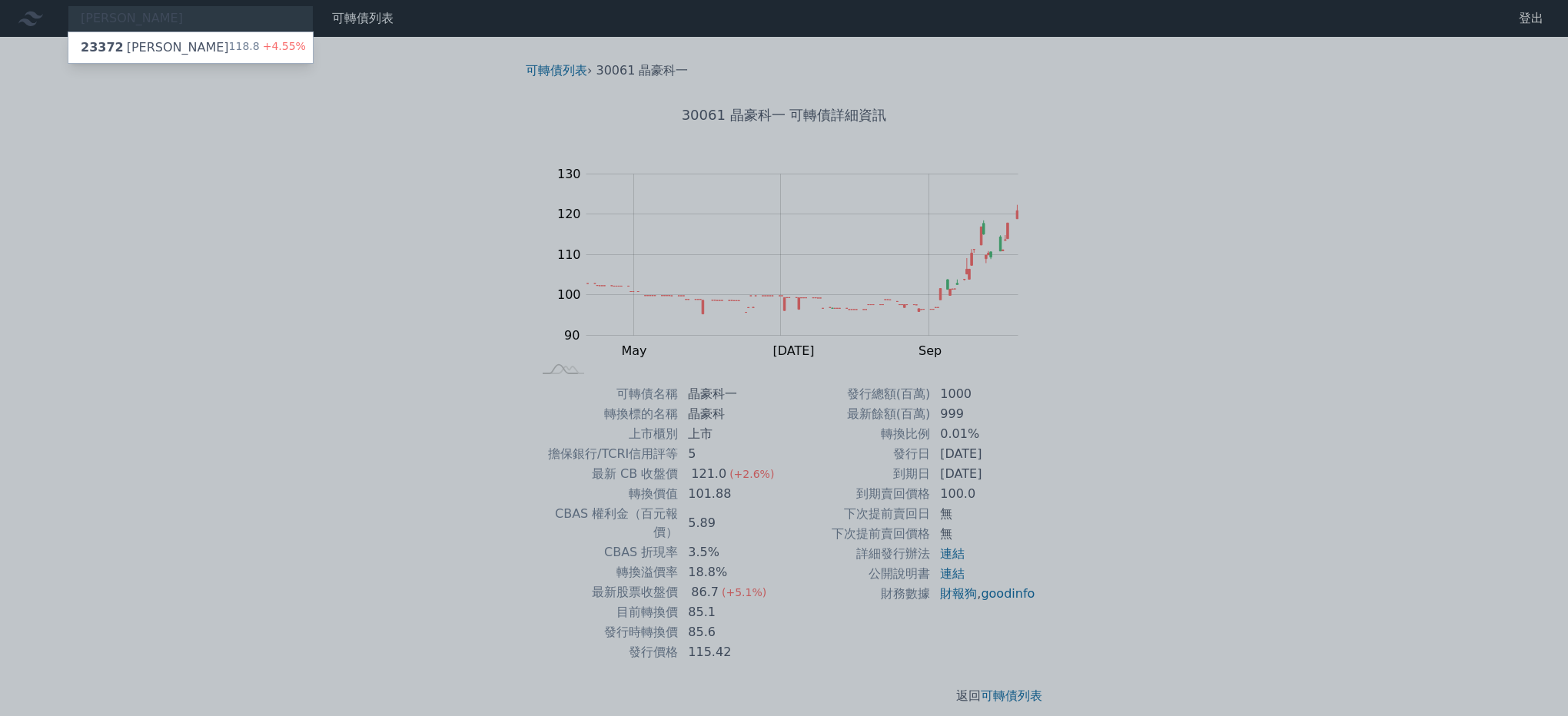
click at [238, 123] on div at bounding box center [784, 358] width 1568 height 716
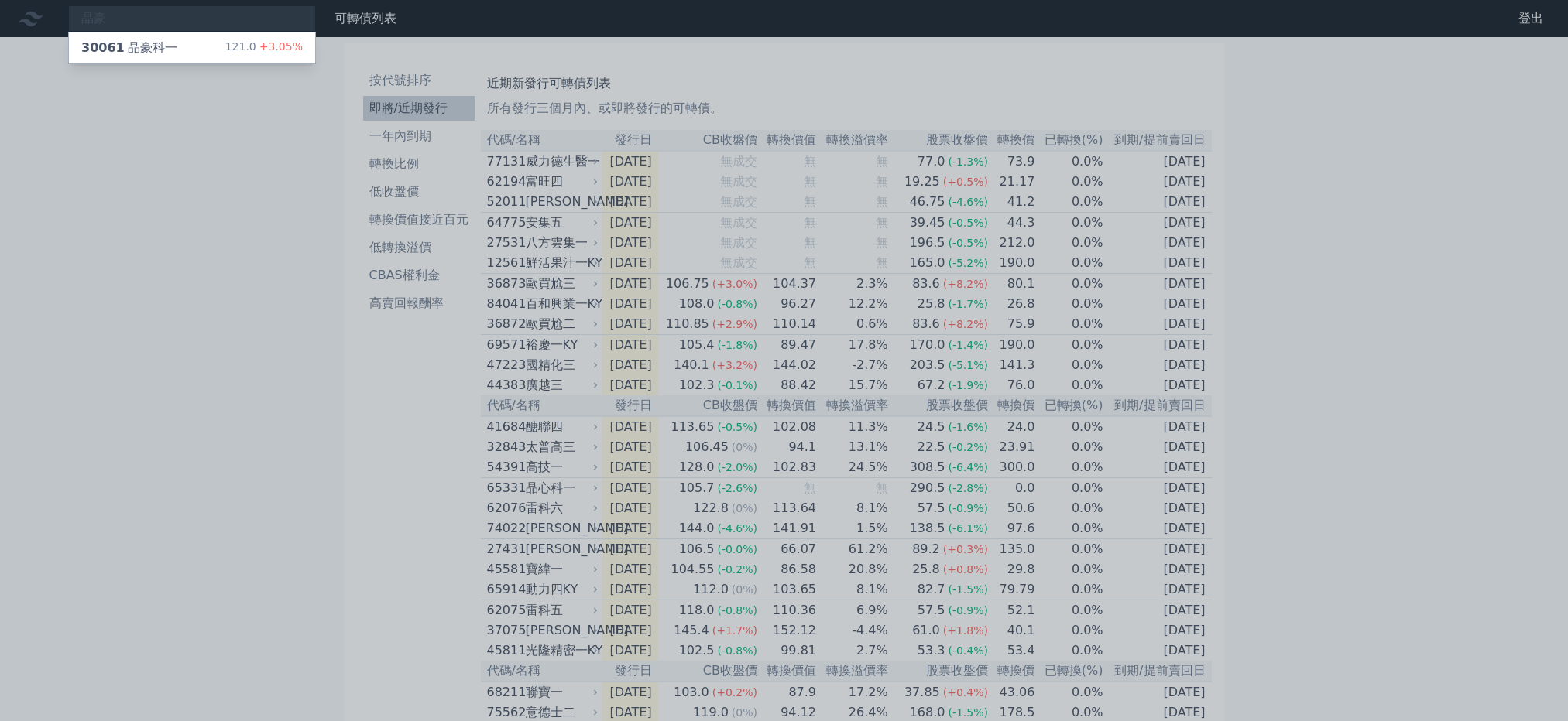
click at [422, 107] on div at bounding box center [784, 360] width 1568 height 721
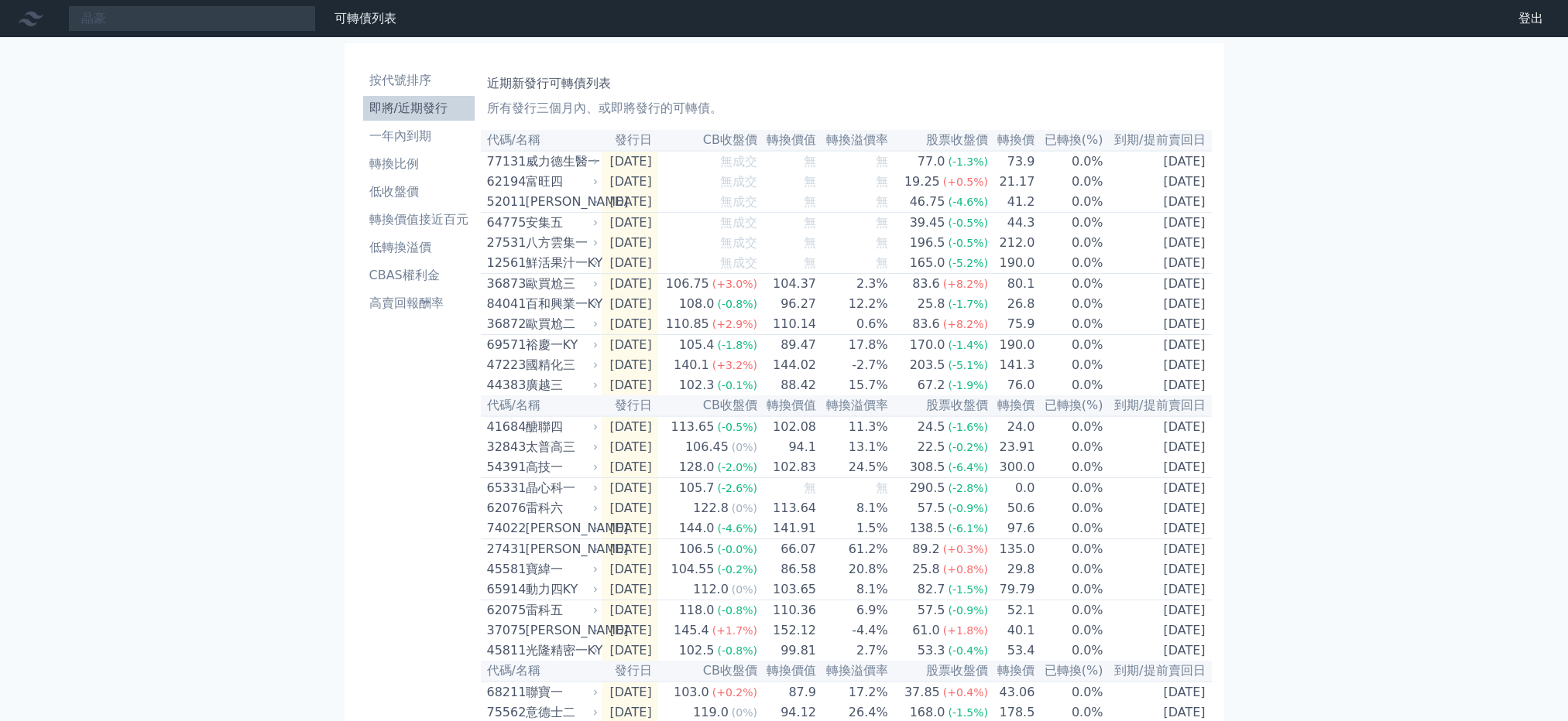
click at [422, 107] on li "即將/近期發行" at bounding box center [418, 108] width 111 height 19
click at [658, 142] on th "發行日" at bounding box center [629, 141] width 56 height 21
click at [407, 162] on li "轉換比例" at bounding box center [418, 164] width 111 height 19
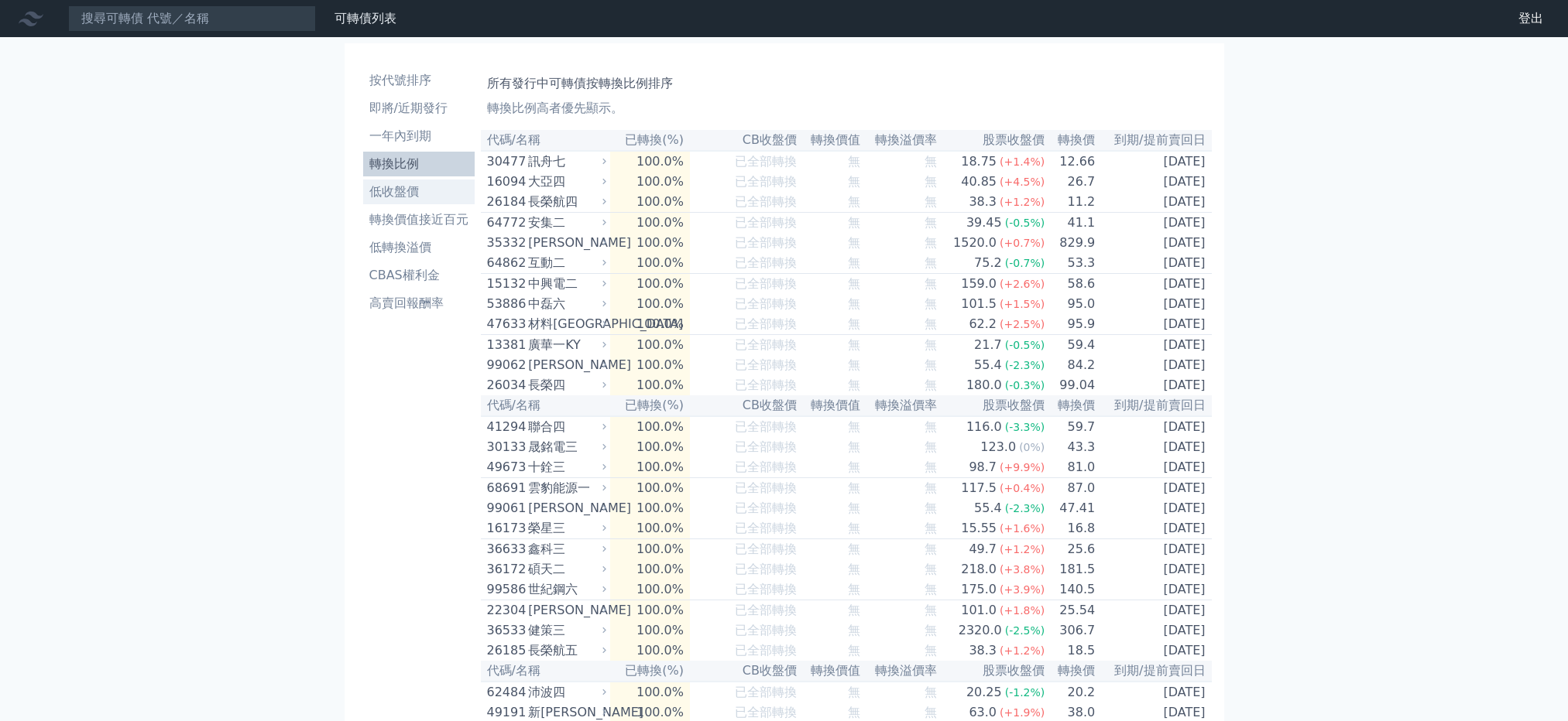
click at [386, 195] on li "低收盤價" at bounding box center [418, 192] width 111 height 19
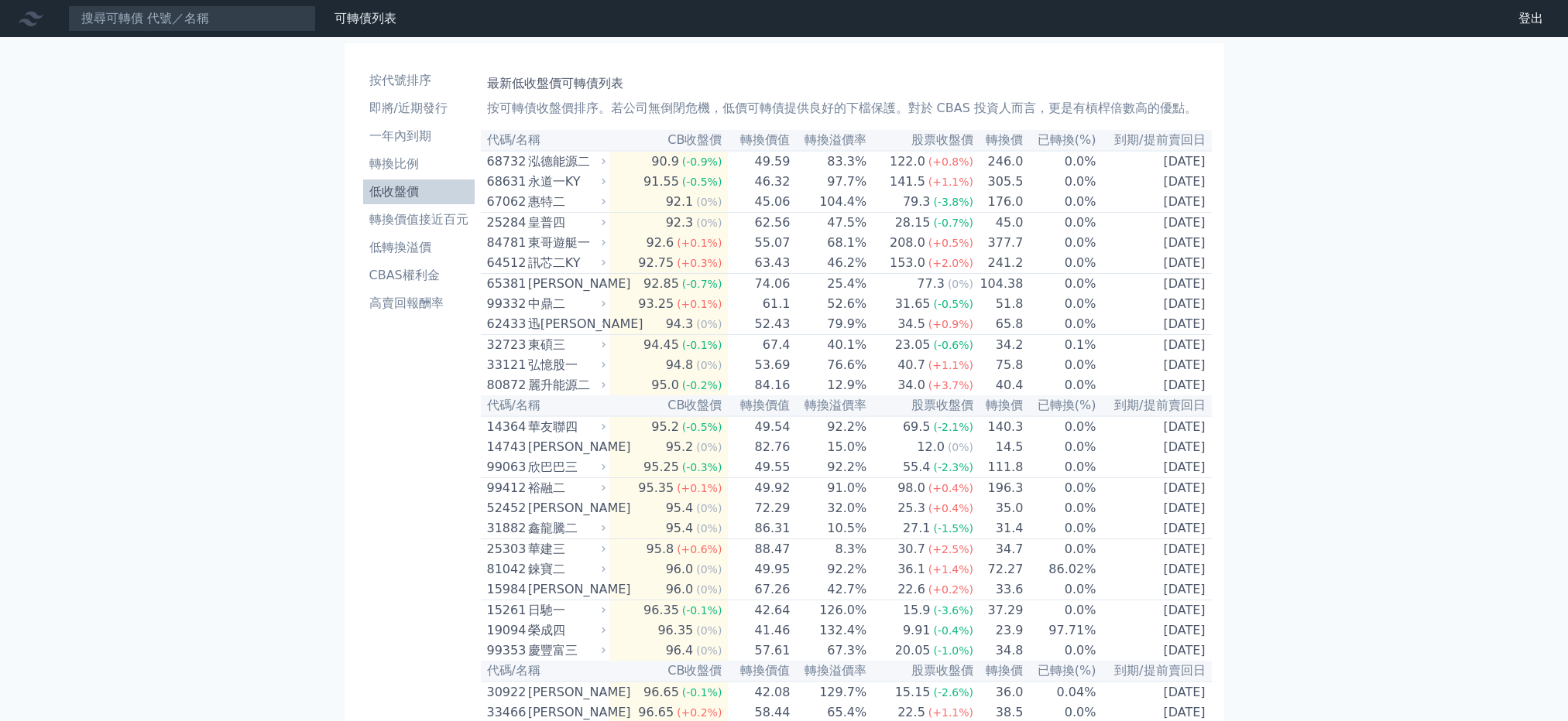
click at [680, 137] on th "CB收盤價" at bounding box center [668, 141] width 119 height 21
click at [425, 218] on li "轉換價值接近百元" at bounding box center [418, 220] width 111 height 19
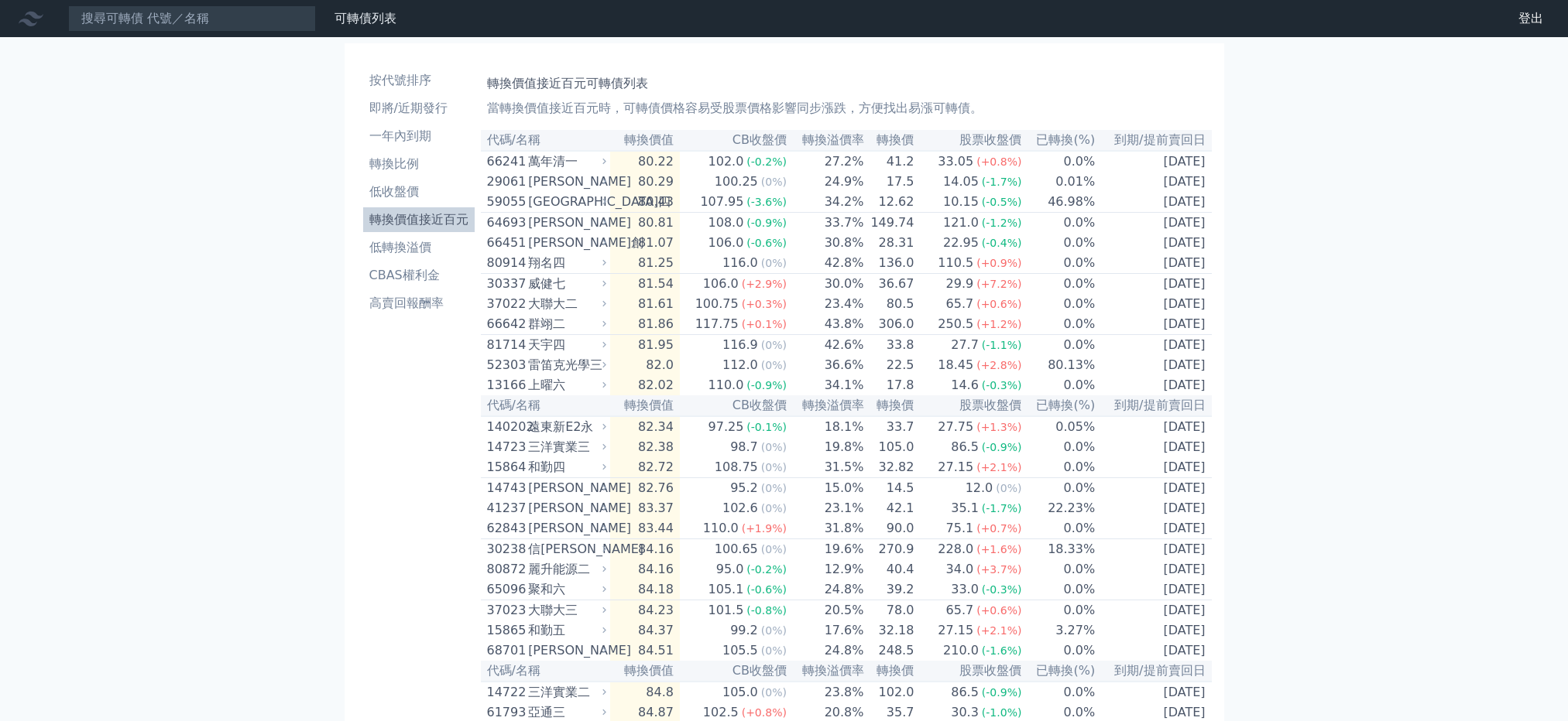
click at [425, 218] on li "轉換價值接近百元" at bounding box center [418, 220] width 111 height 19
click at [416, 253] on li "低轉換溢價" at bounding box center [418, 248] width 111 height 19
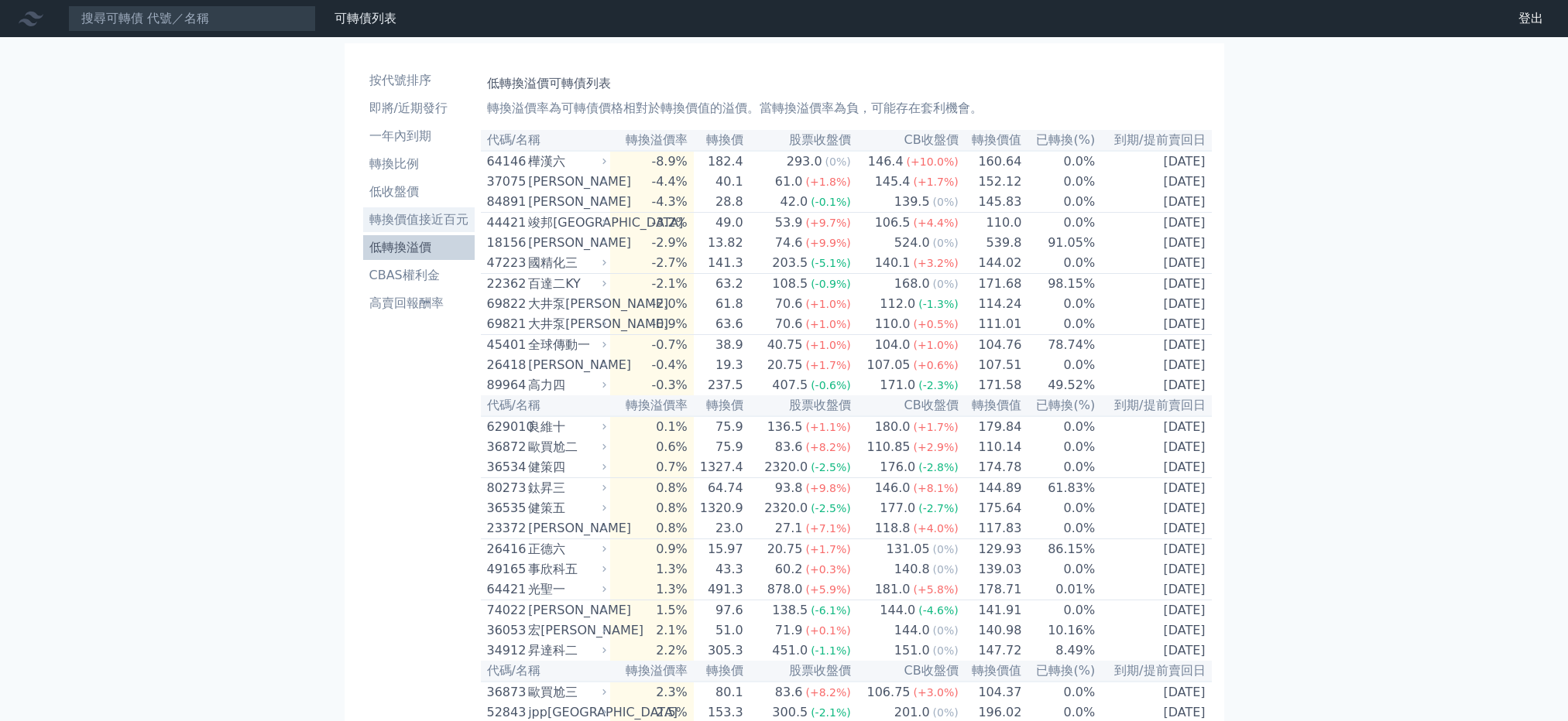
click at [413, 228] on li "轉換價值接近百元" at bounding box center [418, 220] width 111 height 19
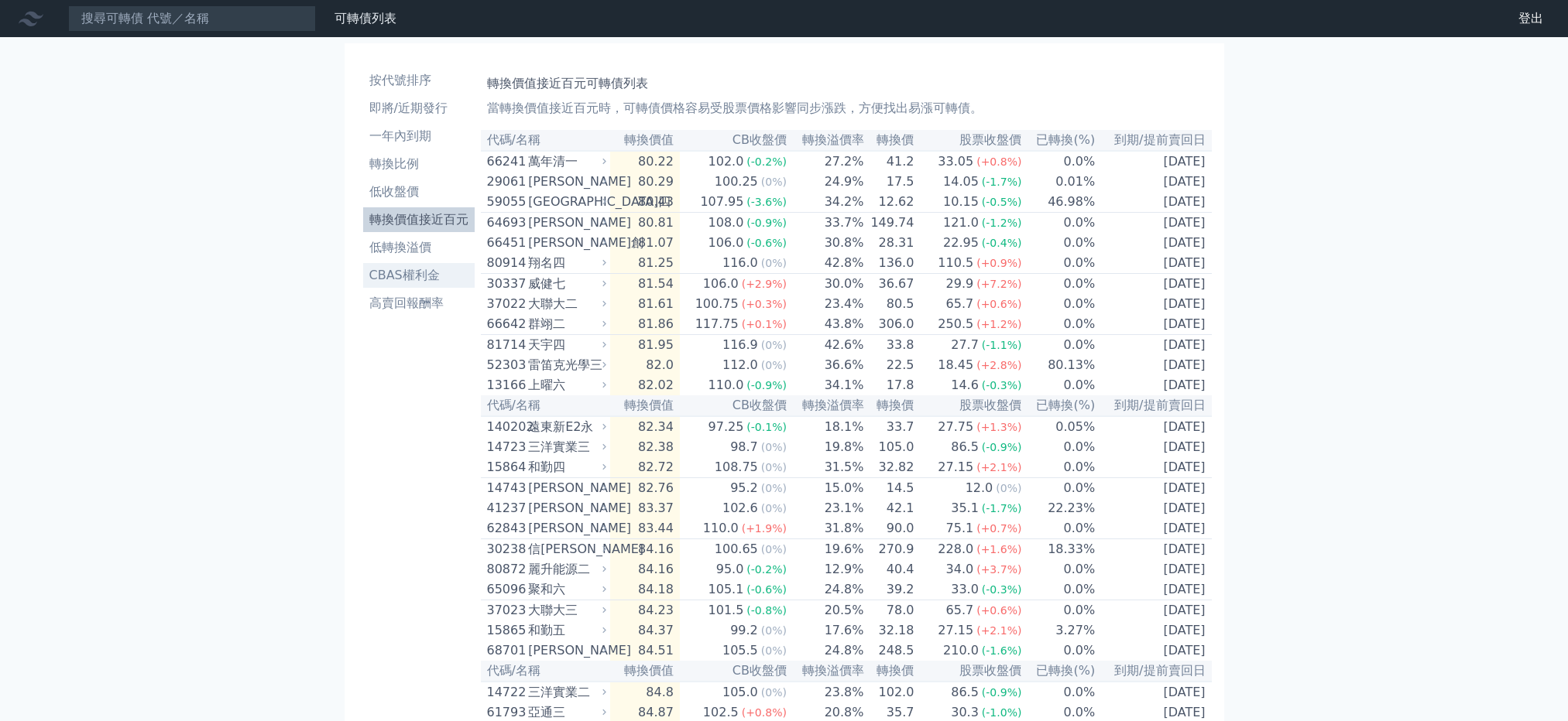
click at [422, 277] on li "CBAS權利金" at bounding box center [418, 275] width 111 height 19
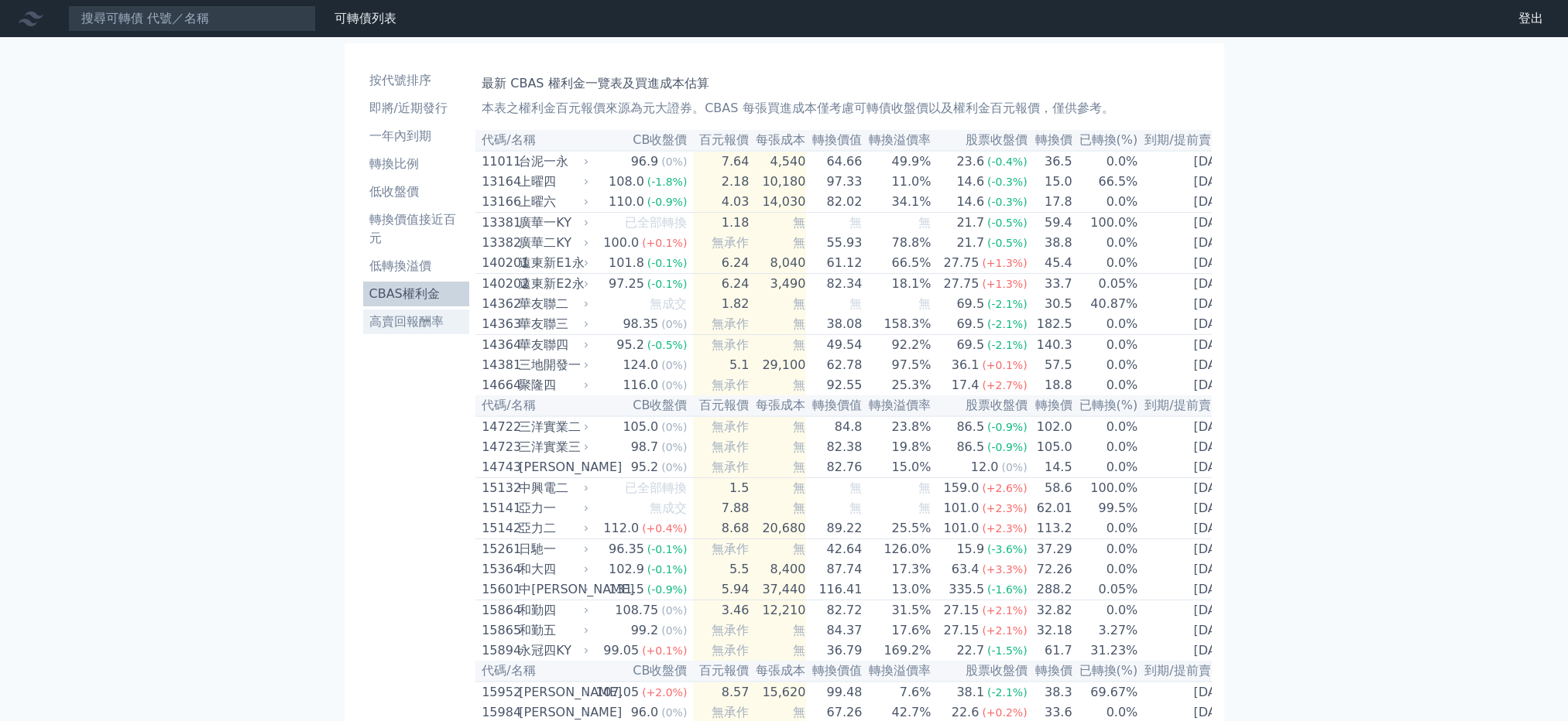
click at [402, 324] on li "高賣回報酬率" at bounding box center [416, 322] width 106 height 19
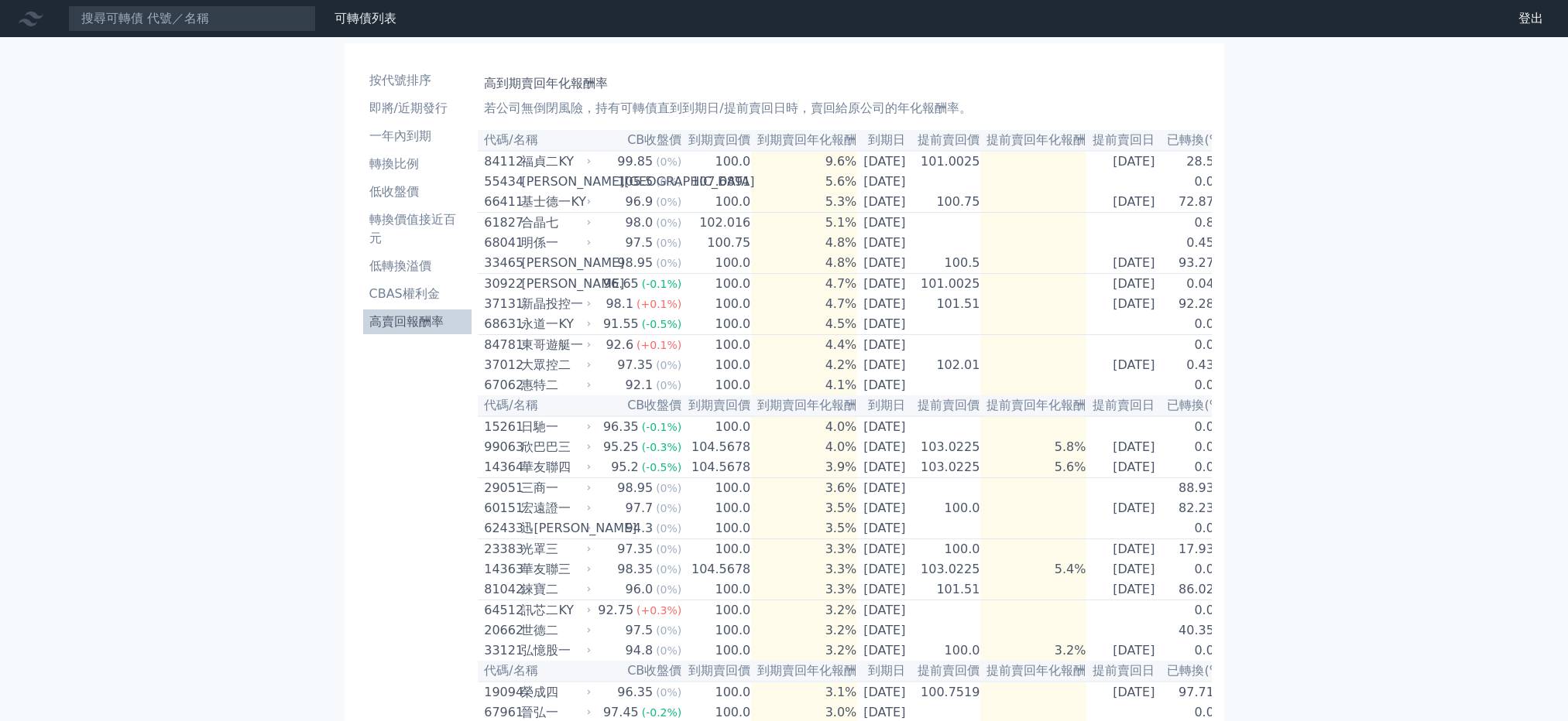
click at [402, 324] on li "高賣回報酬率" at bounding box center [417, 322] width 109 height 19
click at [404, 295] on li "CBAS權利金" at bounding box center [417, 294] width 109 height 19
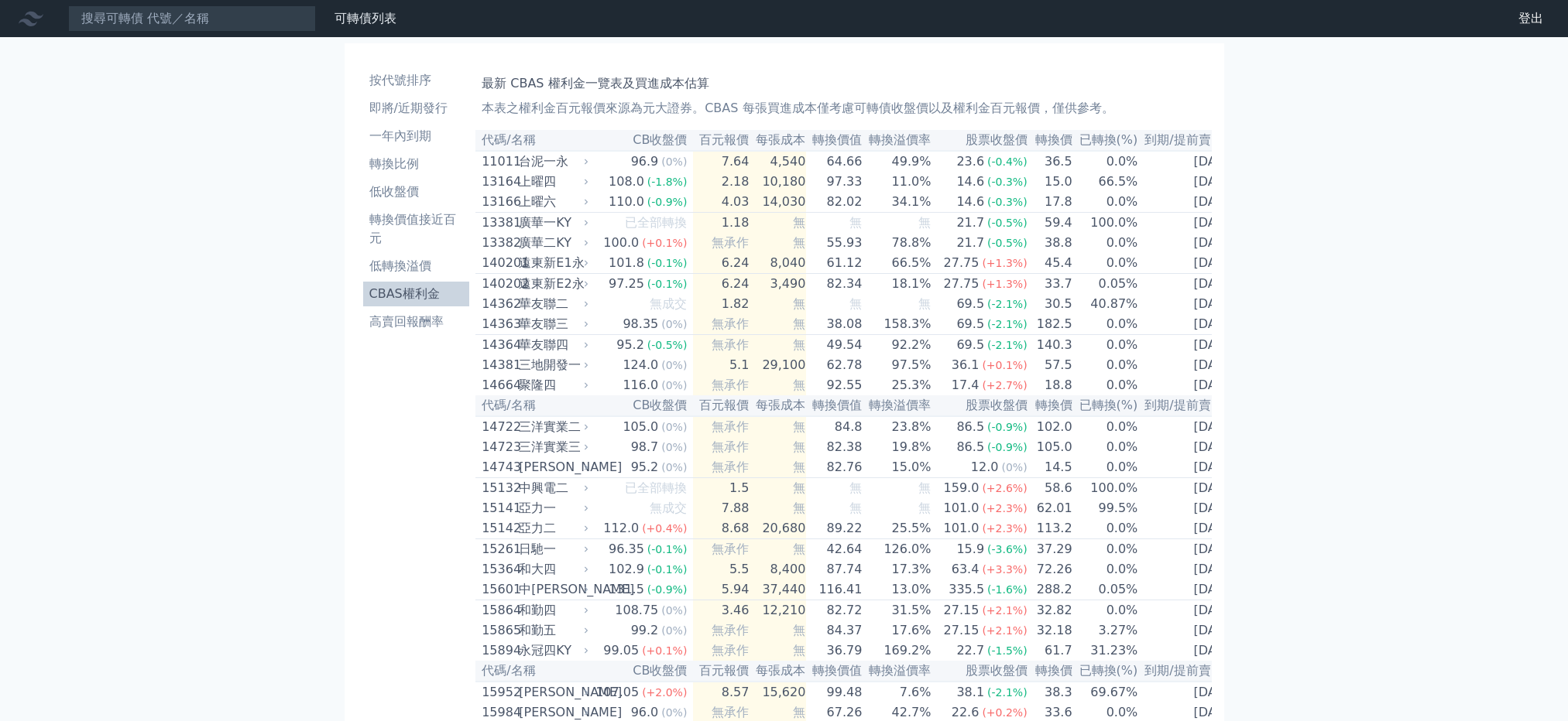
click at [669, 135] on th "CB收盤價" at bounding box center [641, 141] width 102 height 21
drag, startPoint x: 622, startPoint y: 140, endPoint x: 703, endPoint y: 149, distance: 81.5
click at [703, 149] on tr "代碼/名稱 CB收盤價 百元報價 每張成本 轉換價值 轉換溢價率 股票收盤價 轉換價 已轉換(%) 到期/提前賣回日" at bounding box center [858, 141] width 766 height 21
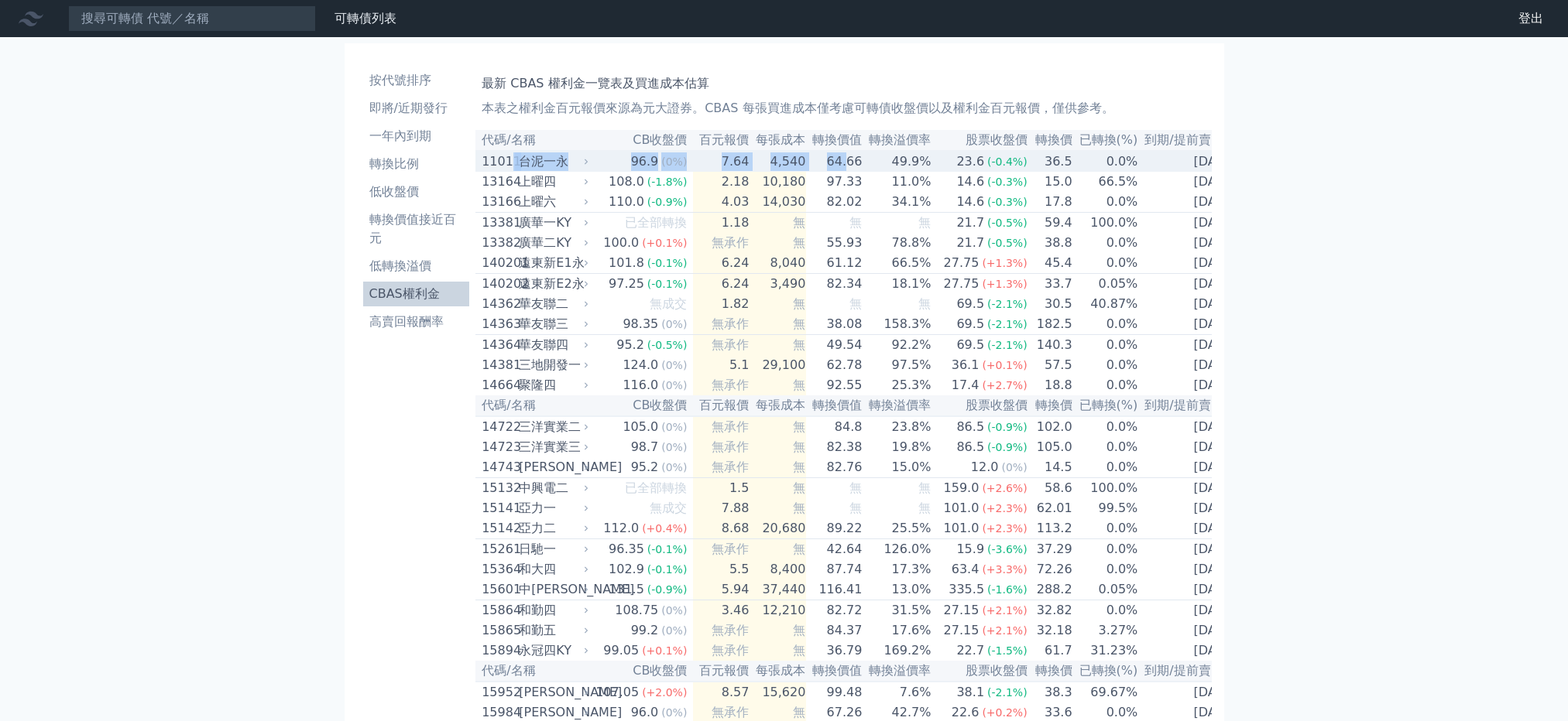
drag, startPoint x: 518, startPoint y: 161, endPoint x: 842, endPoint y: 168, distance: 324.1
click at [842, 168] on tr "11011 台泥一永 96.9 (0%) 7.64 4,540 64.66 49.9% 23.6 (-0.4%) 36.5 0.0% [DATE]" at bounding box center [858, 161] width 766 height 21
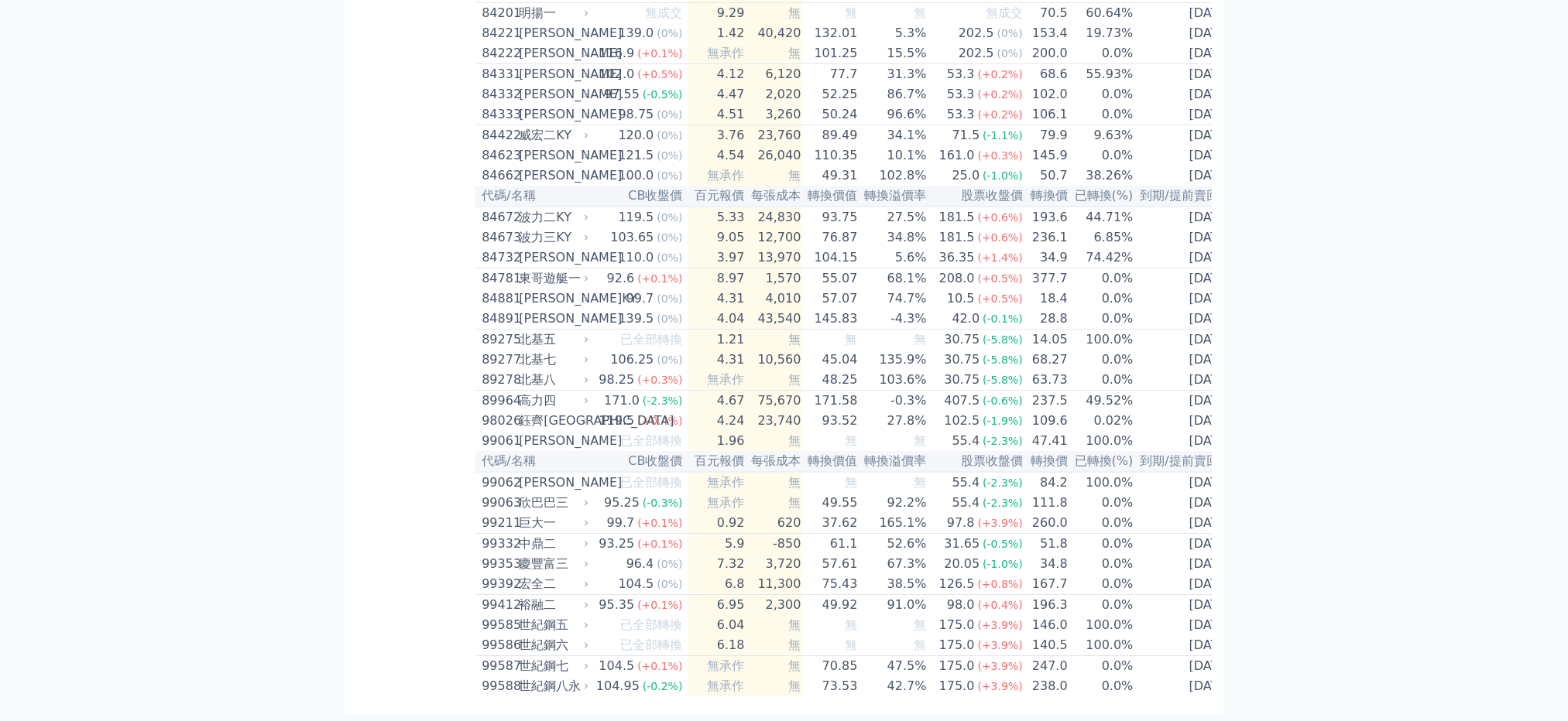
scroll to position [8847, 0]
drag, startPoint x: 487, startPoint y: 140, endPoint x: 1321, endPoint y: 754, distance: 1035.6
copy table
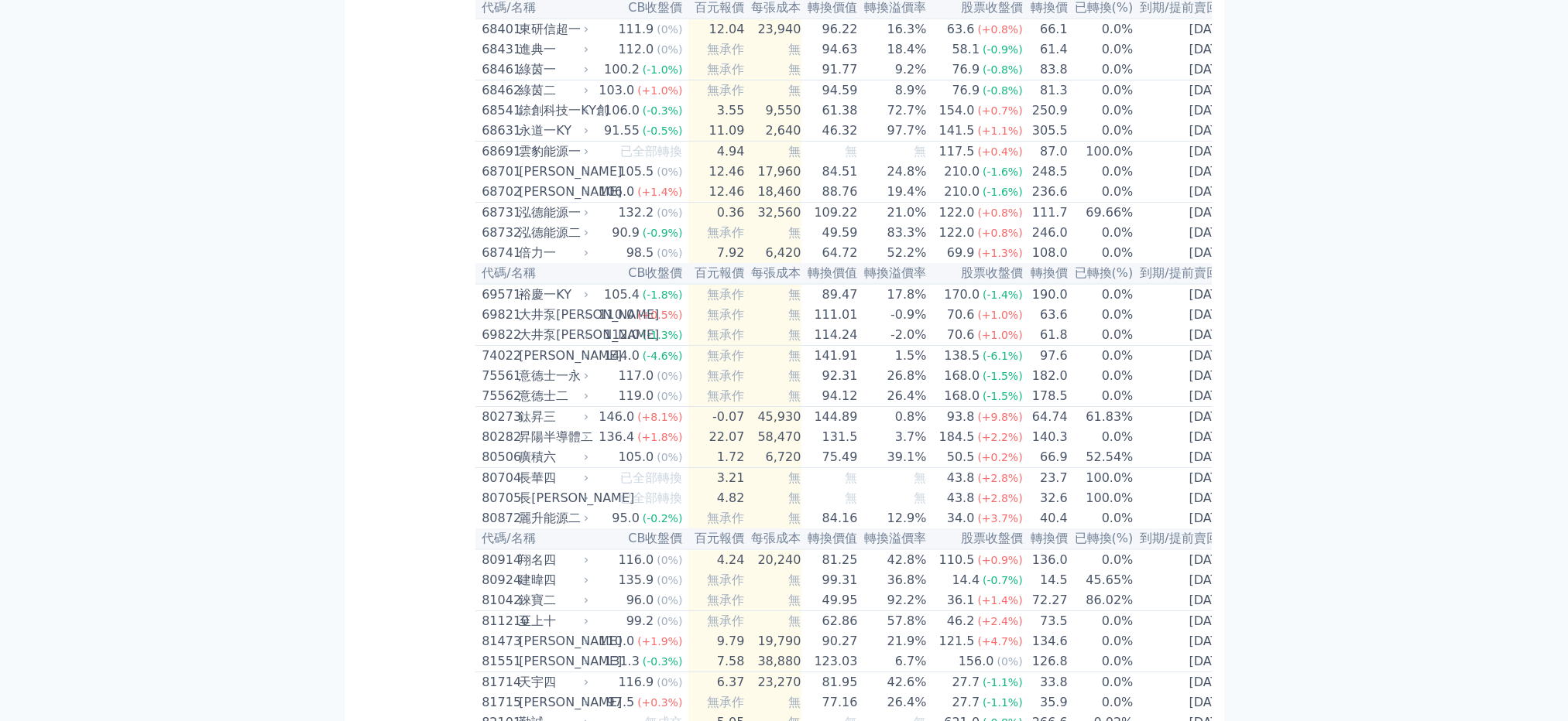
scroll to position [0, 0]
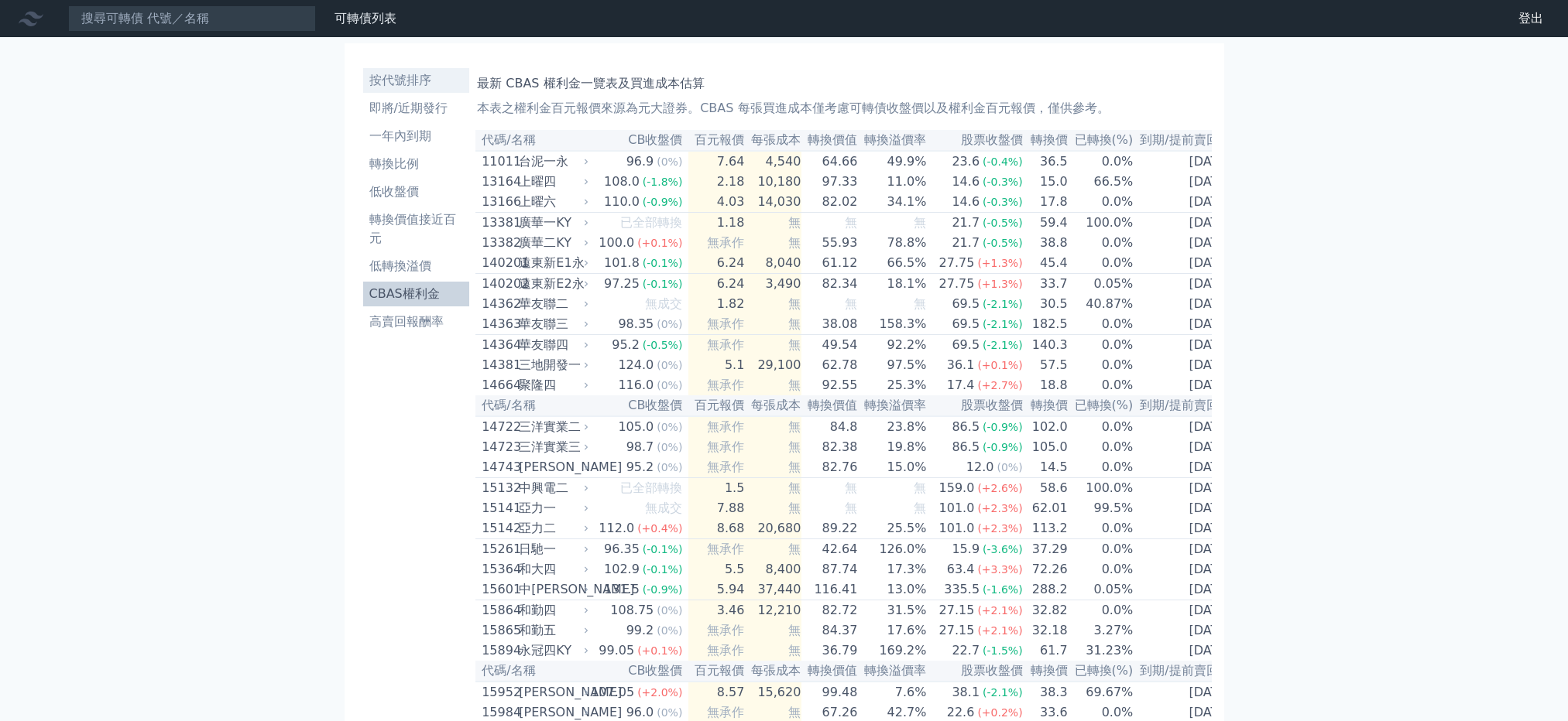
click at [408, 74] on li "按代號排序" at bounding box center [416, 81] width 106 height 19
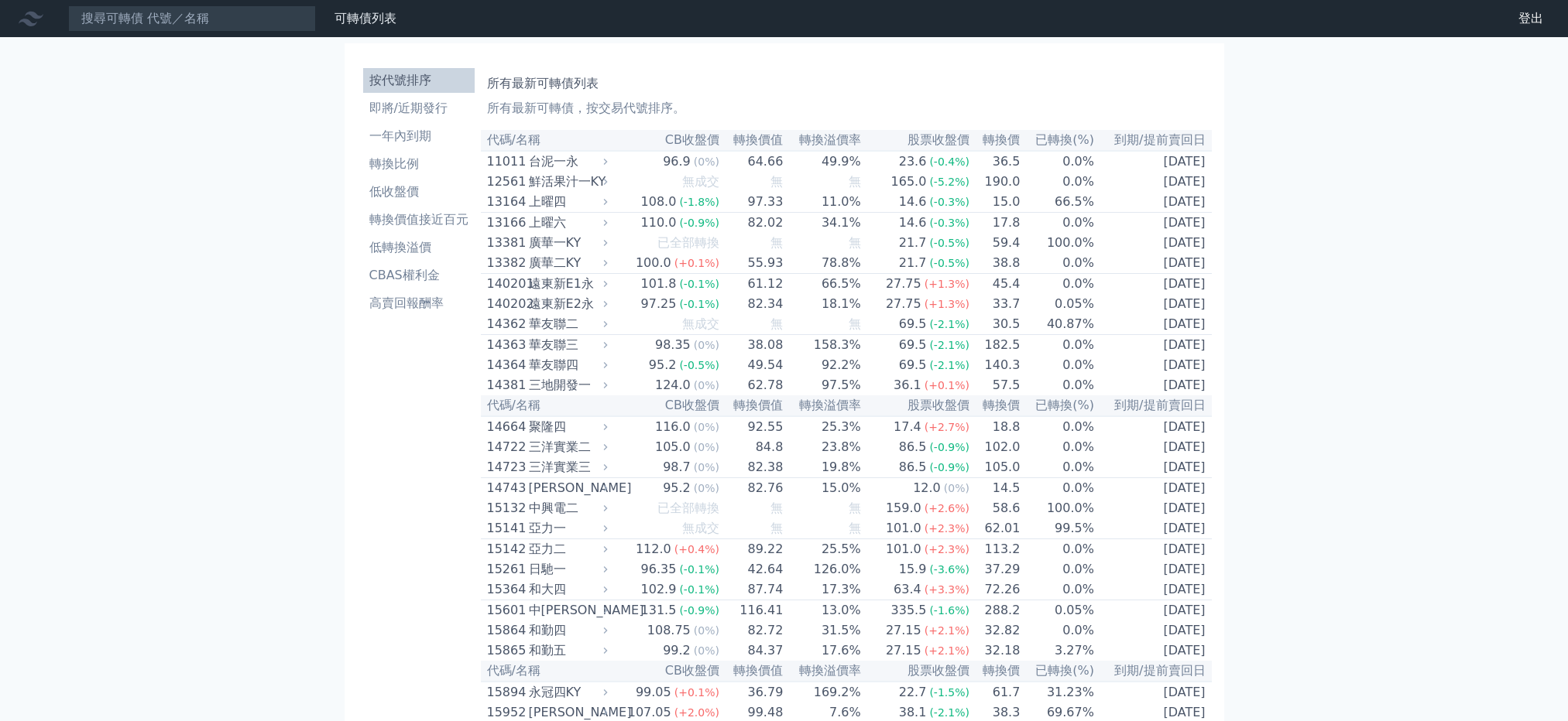
click at [403, 74] on li "按代號排序" at bounding box center [418, 81] width 111 height 19
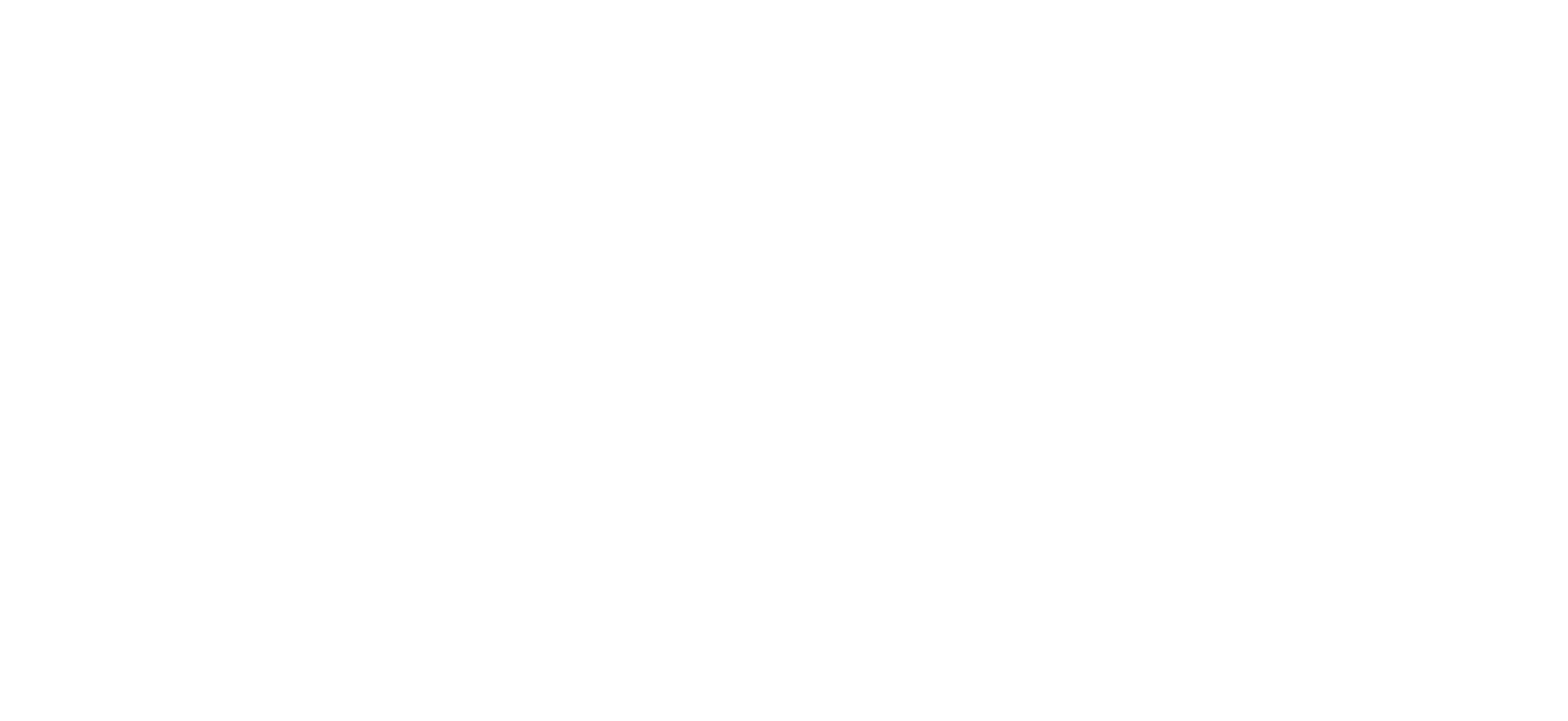
click div "按代號排序 即將/近期發行 一年內到期 轉換比例 低收盤價 轉換價值接近百元 低轉換溢價 CBAS權利金 高賣回報酬率 所有最新可轉債列表 所有最新可轉債，按…"
click li "按代號排序"
